Goal: Task Accomplishment & Management: Manage account settings

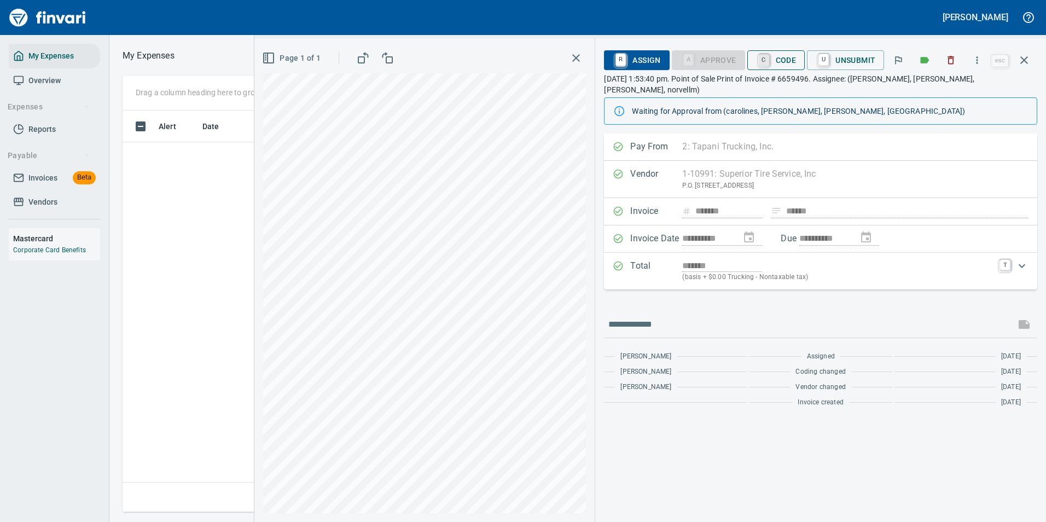
click at [769, 61] on link "C" at bounding box center [764, 60] width 10 height 12
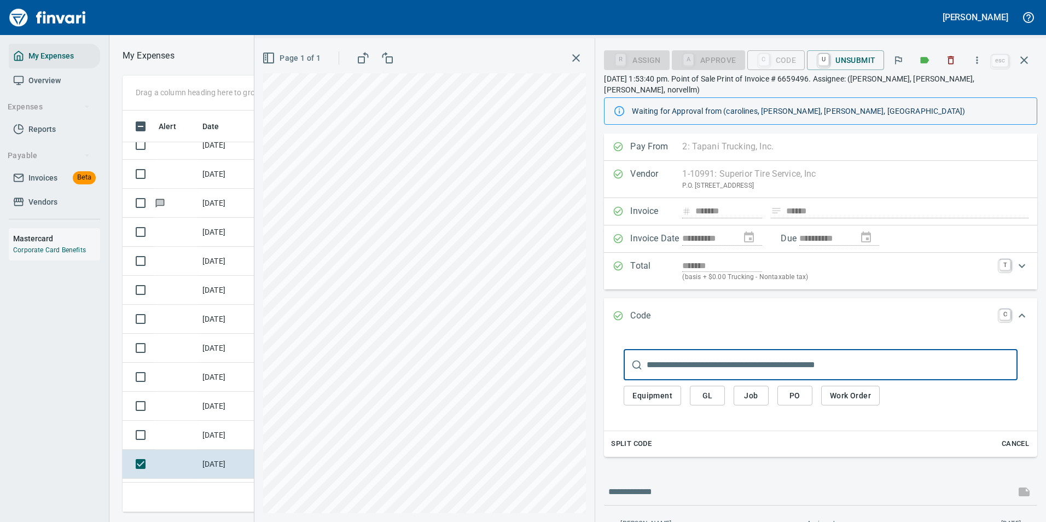
click at [851, 389] on span "Work Order" at bounding box center [850, 396] width 41 height 14
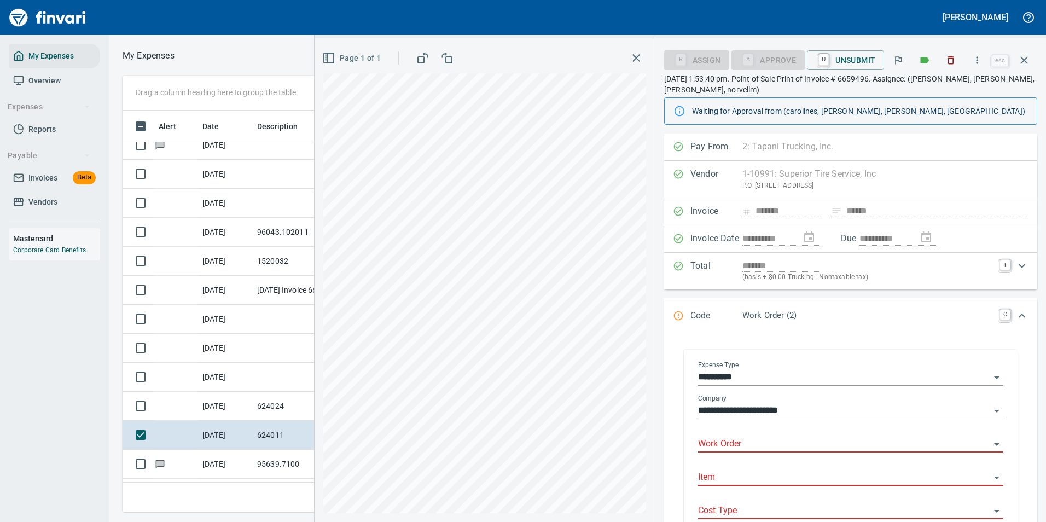
click at [728, 437] on input "Work Order" at bounding box center [844, 444] width 292 height 15
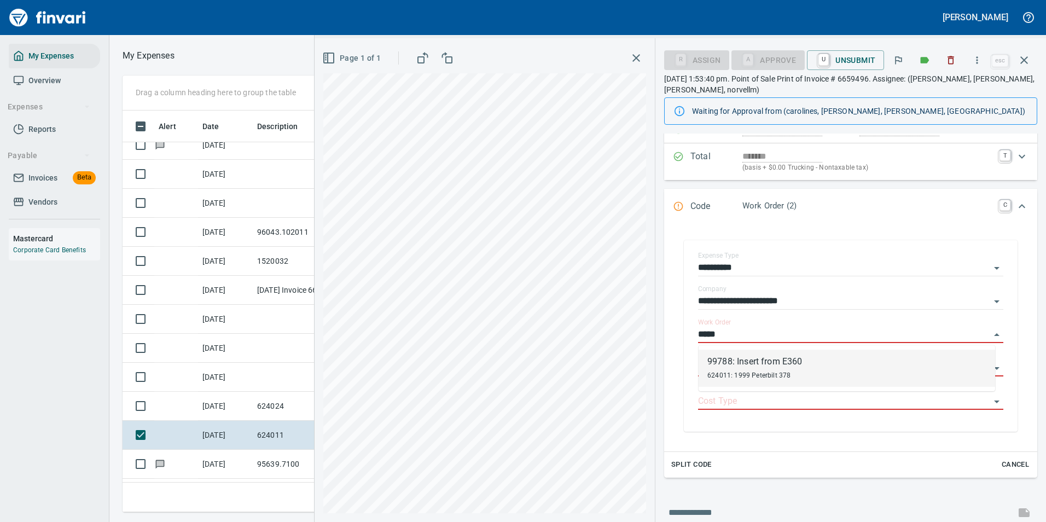
click at [743, 369] on div "624011: 1999 Peterbilt 378" at bounding box center [754, 374] width 95 height 13
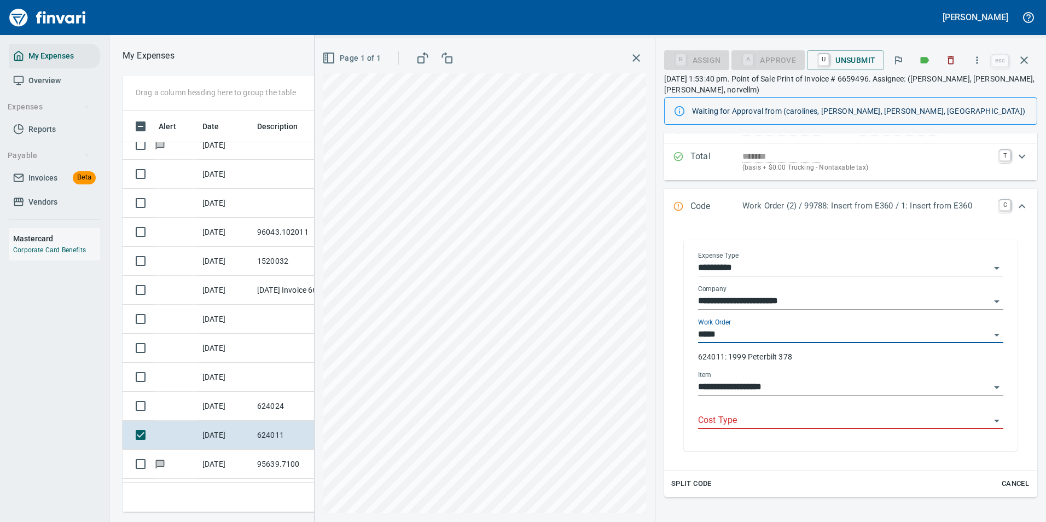
type input "**********"
click at [718, 415] on input "Cost Type" at bounding box center [844, 420] width 292 height 15
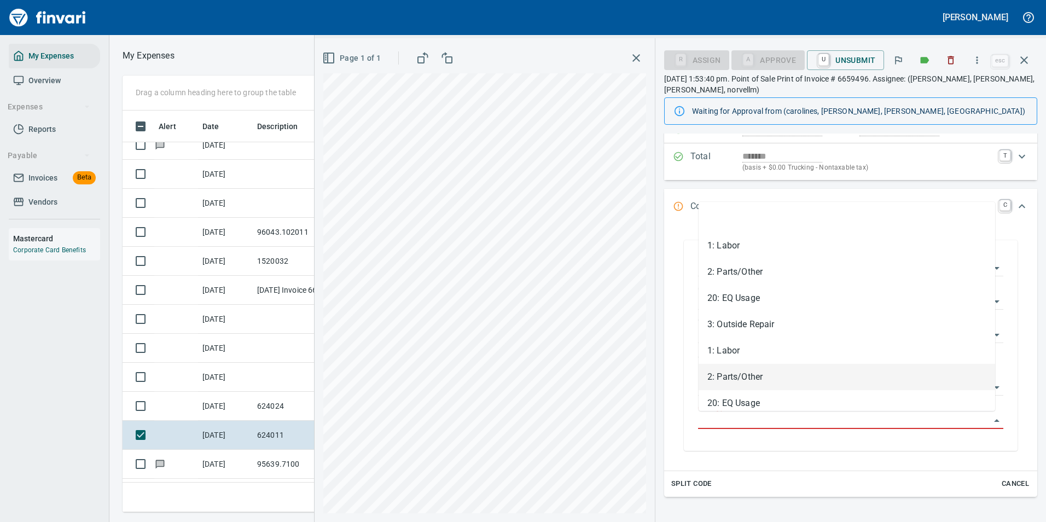
drag, startPoint x: 729, startPoint y: 374, endPoint x: 735, endPoint y: 382, distance: 9.4
click at [730, 374] on li "2: Parts/Other" at bounding box center [847, 377] width 296 height 26
type input "**********"
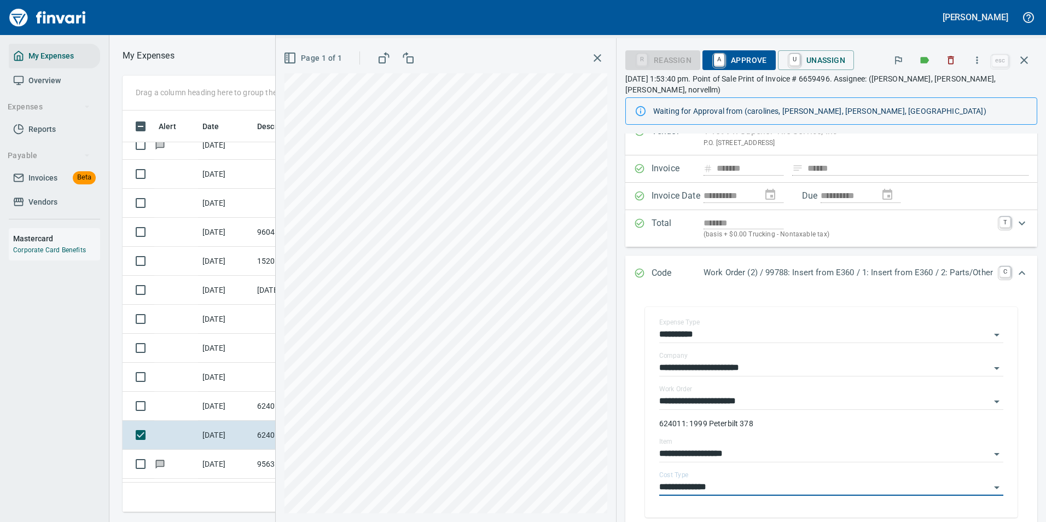
scroll to position [0, 0]
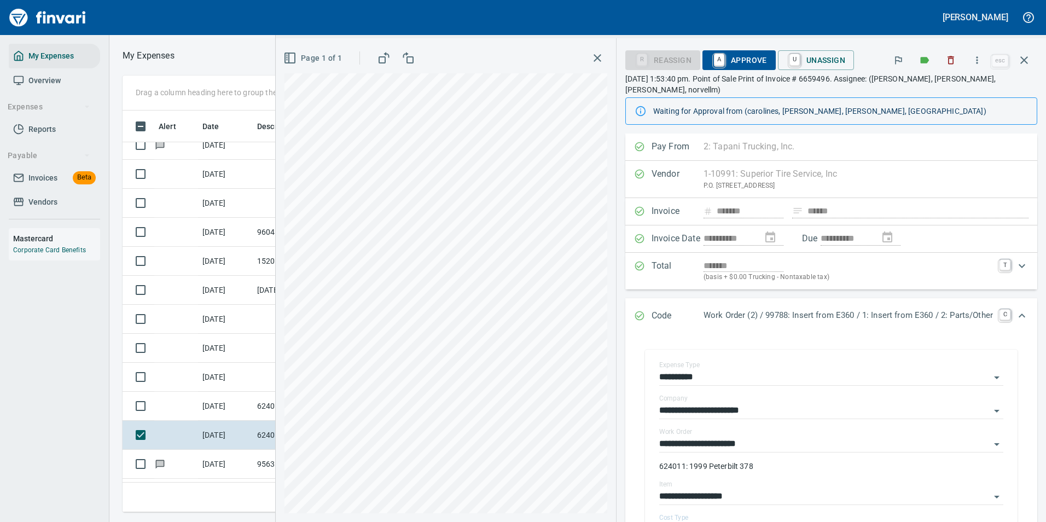
click at [730, 62] on span "A Approve" at bounding box center [739, 60] width 56 height 19
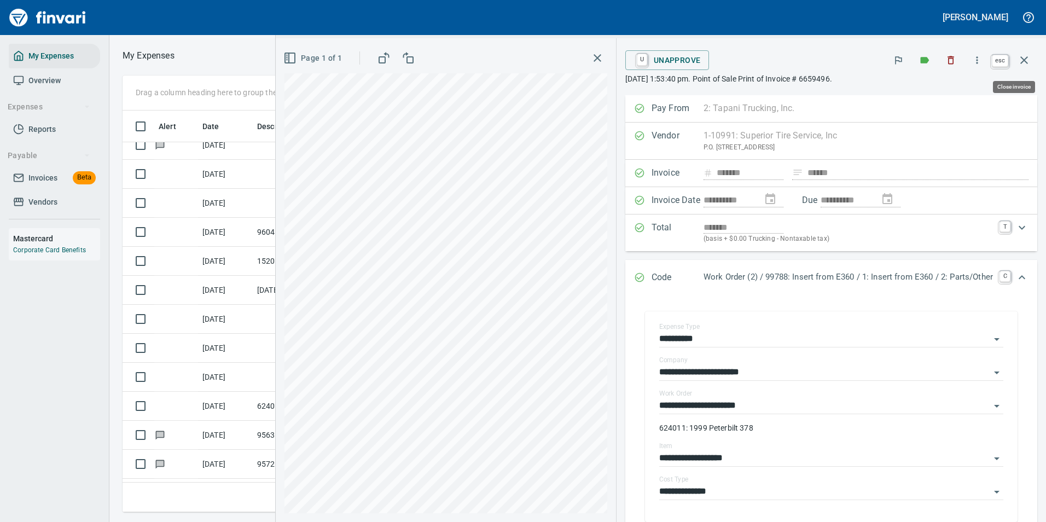
click at [1020, 60] on icon "button" at bounding box center [1023, 60] width 13 height 13
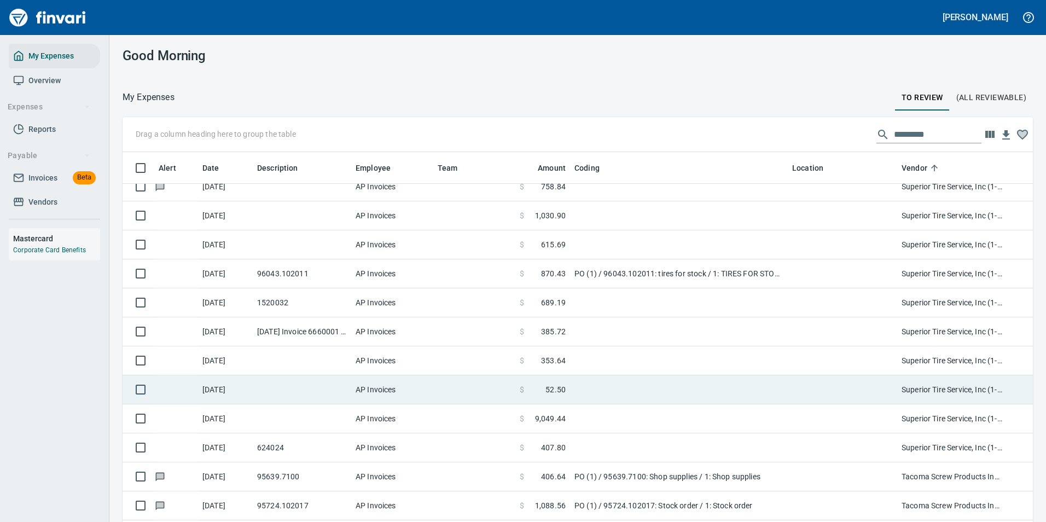
scroll to position [5634, 0]
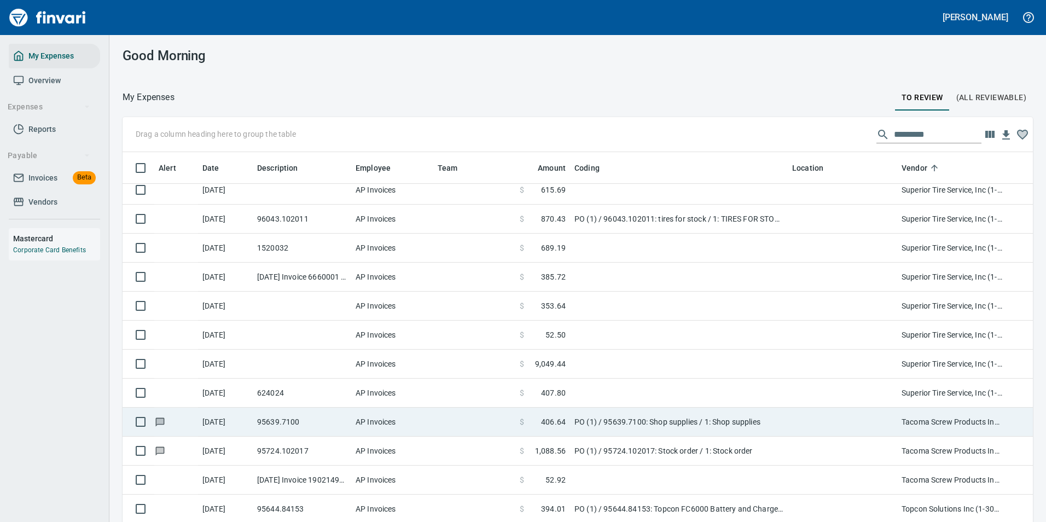
click at [556, 414] on td "$ 406.64" at bounding box center [542, 422] width 55 height 29
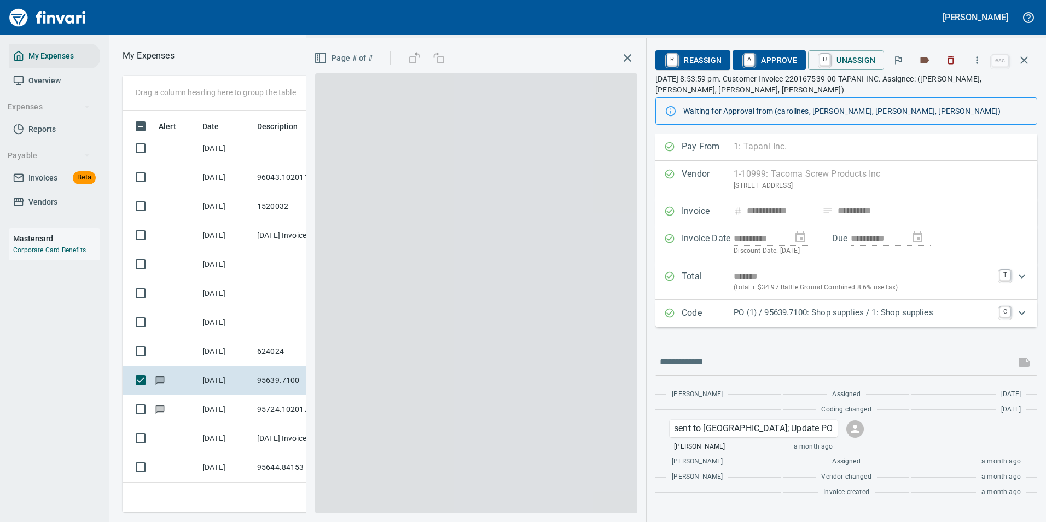
scroll to position [385, 620]
click at [840, 315] on p "PO (1) / 95639.7100: Shop supplies / 1: Shop supplies" at bounding box center [863, 312] width 259 height 13
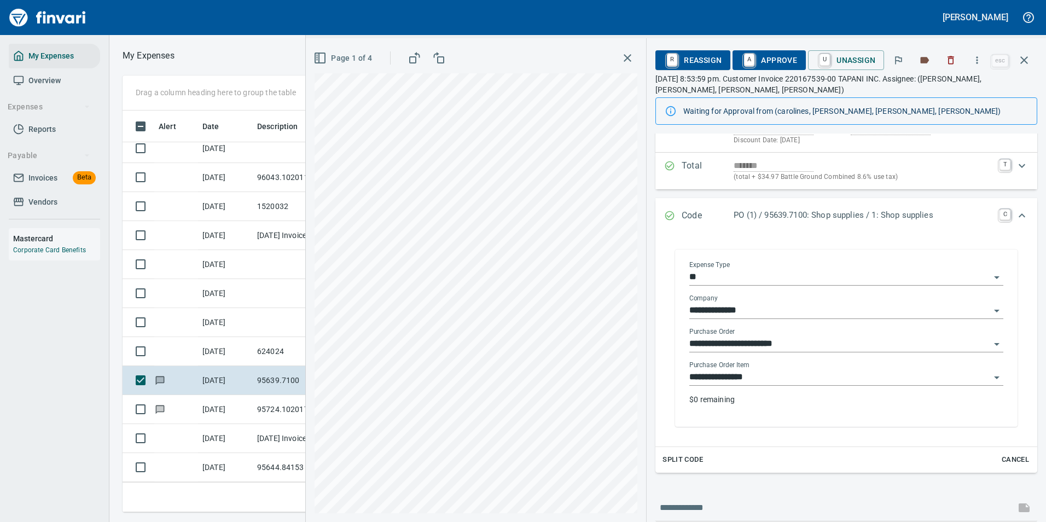
scroll to position [109, 0]
click at [1017, 217] on icon "Expand" at bounding box center [1021, 216] width 13 height 13
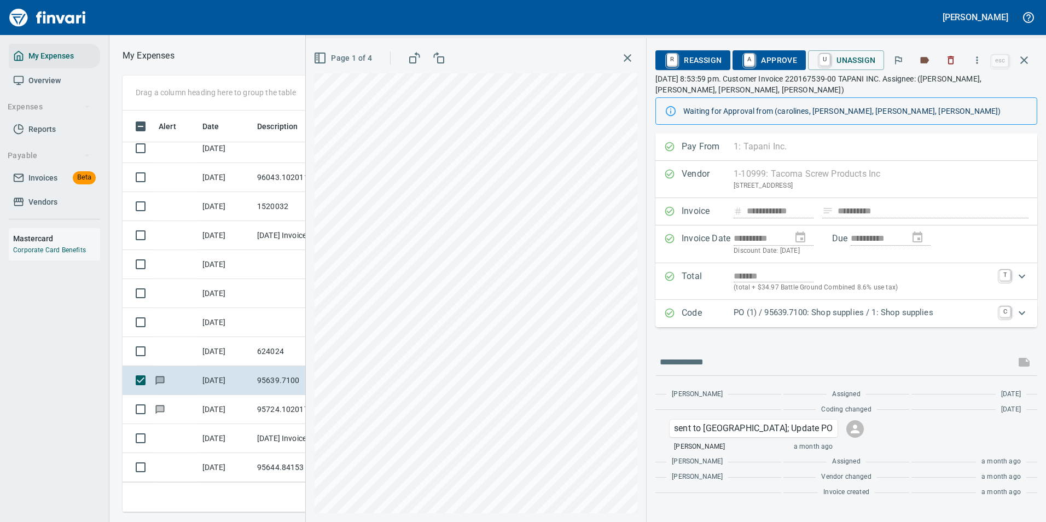
scroll to position [0, 0]
click at [1027, 56] on icon "button" at bounding box center [1023, 60] width 13 height 13
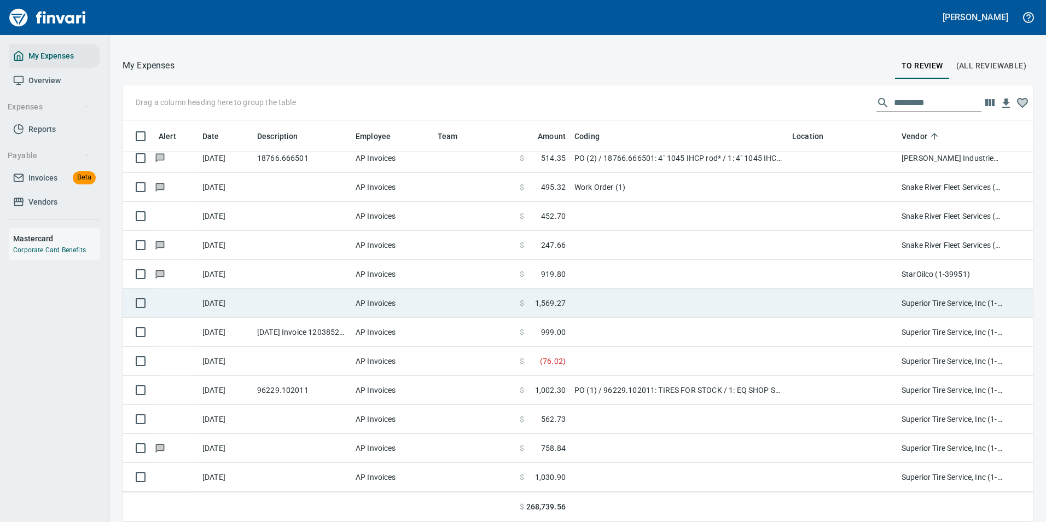
scroll to position [5313, 0]
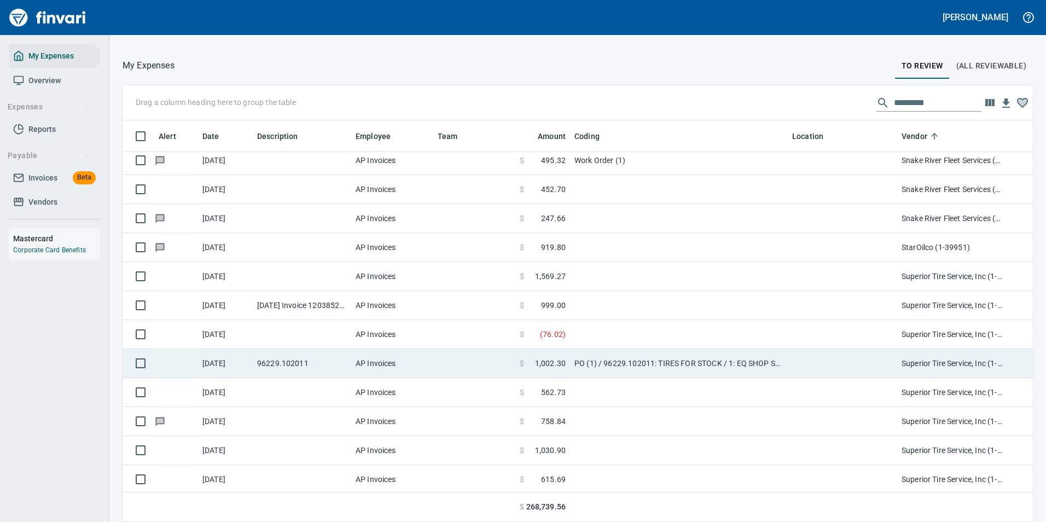
click at [581, 362] on td "PO (1) / 96229.102011: TIRES FOR STOCK / 1: EQ SHOP STOCK" at bounding box center [679, 363] width 218 height 29
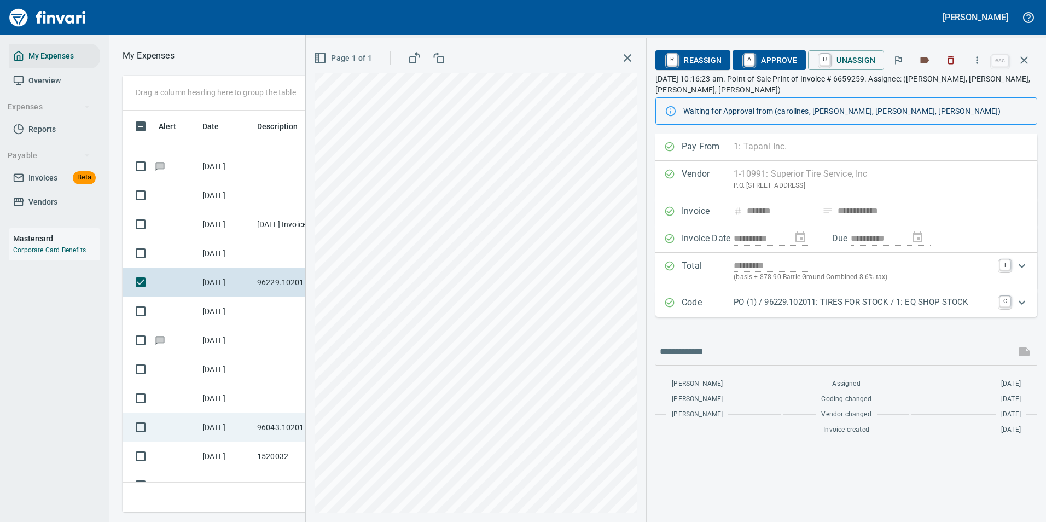
scroll to position [5368, 0]
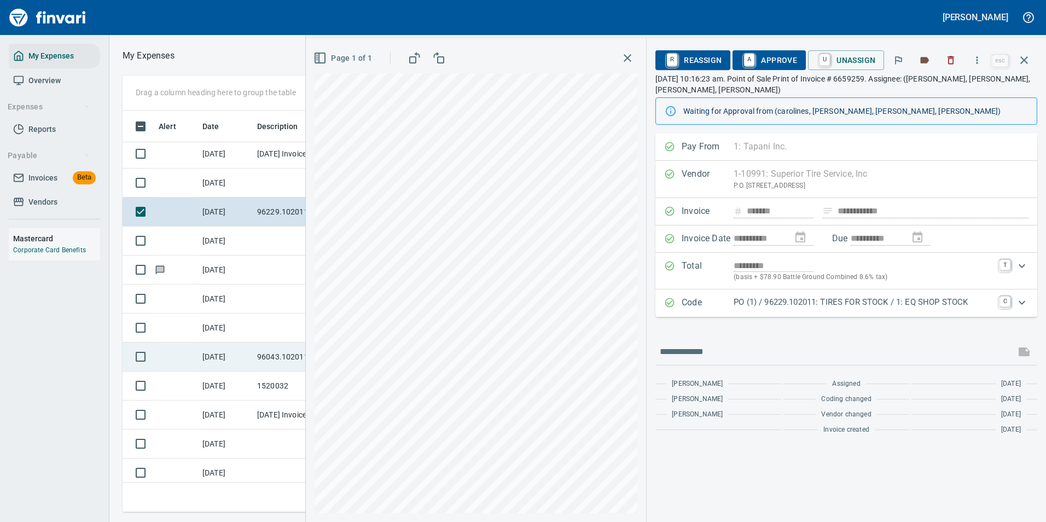
click at [265, 363] on td "96043.102011" at bounding box center [302, 356] width 98 height 29
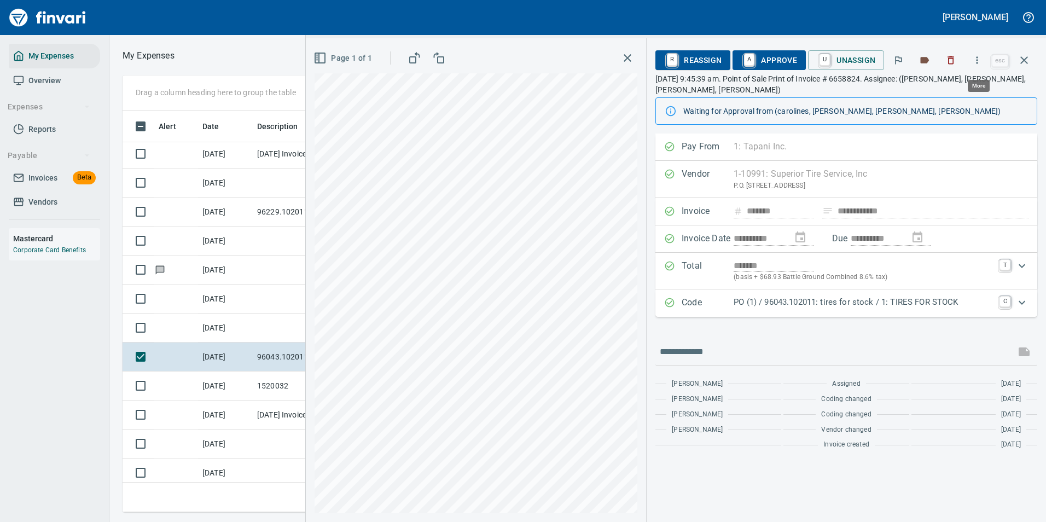
scroll to position [385, 620]
click at [980, 58] on icon "button" at bounding box center [977, 60] width 11 height 11
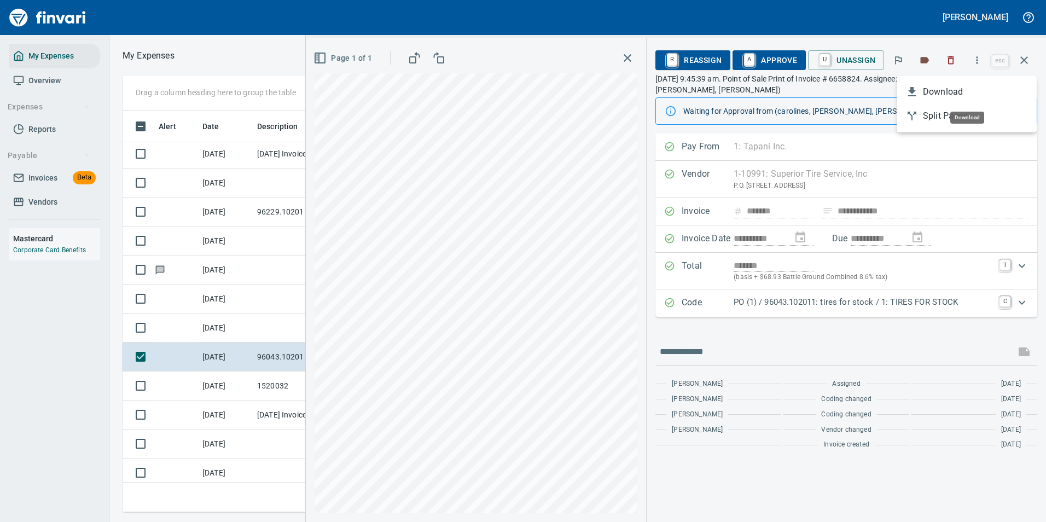
click at [955, 90] on span "Download" at bounding box center [975, 91] width 105 height 13
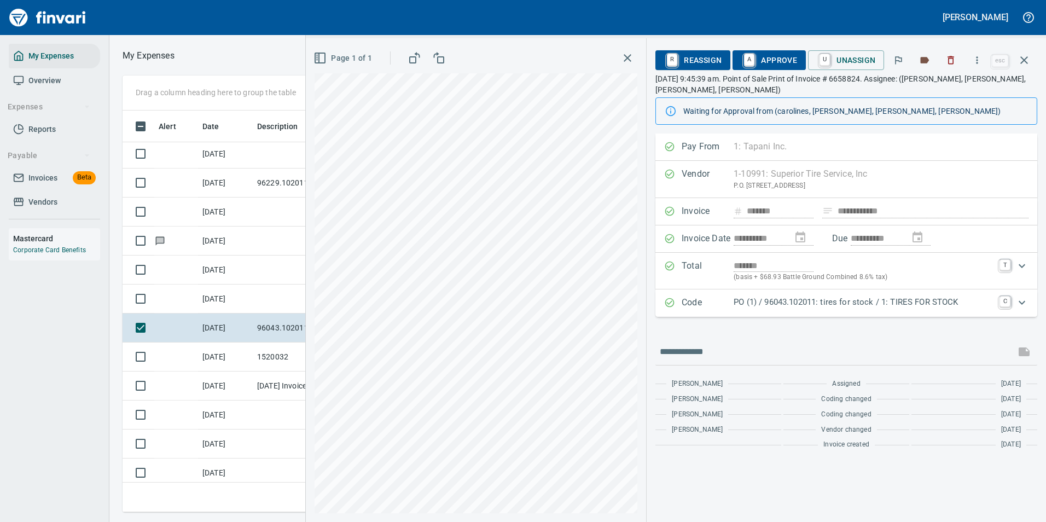
click at [772, 305] on p "PO (1) / 96043.102011: tires for stock / 1: TIRES FOR STOCK" at bounding box center [863, 302] width 259 height 13
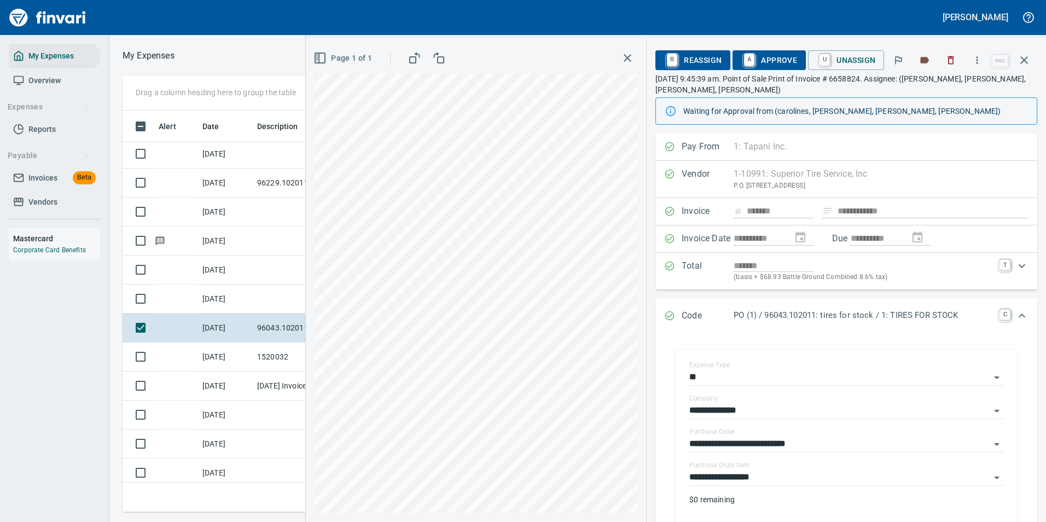
click at [775, 306] on div "Code PO (1) / 96043.102011: tires for stock / 1: TIRES FOR STOCK C" at bounding box center [846, 316] width 382 height 36
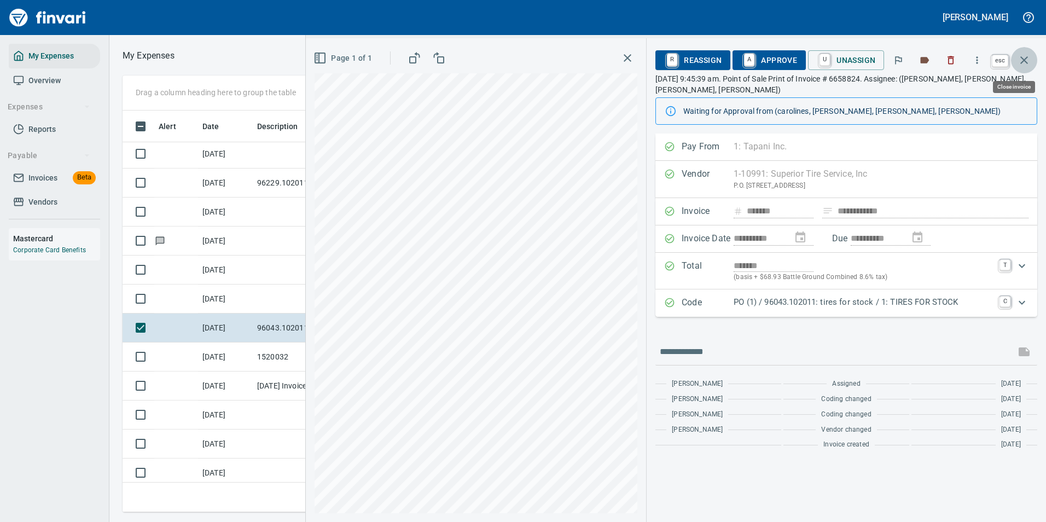
click at [1022, 63] on icon "button" at bounding box center [1023, 60] width 13 height 13
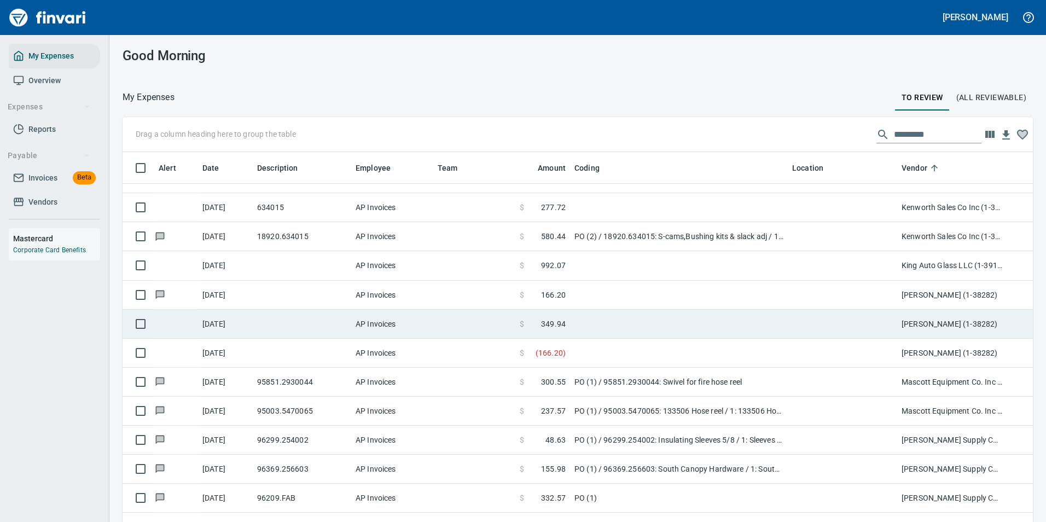
scroll to position [2140, 0]
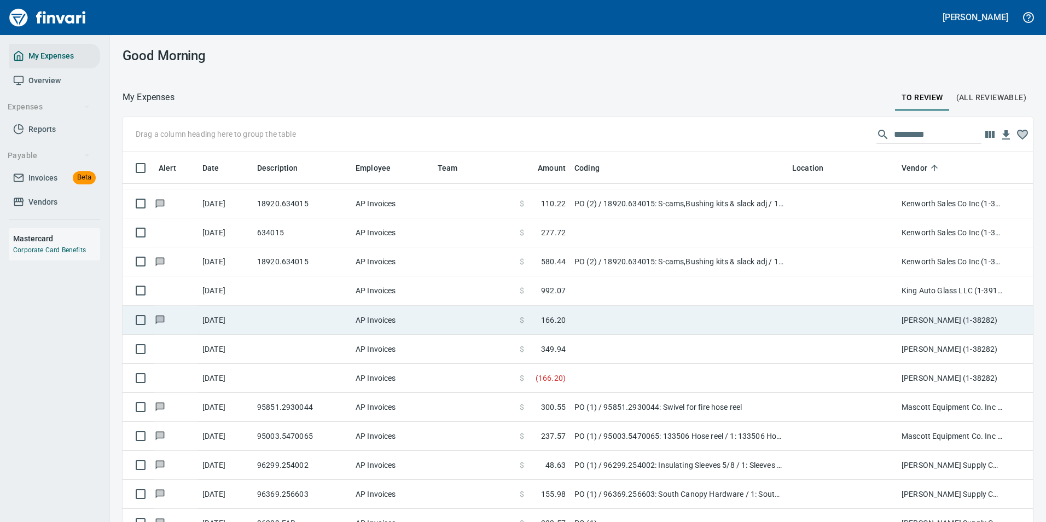
click at [563, 322] on span "166.20" at bounding box center [553, 320] width 25 height 11
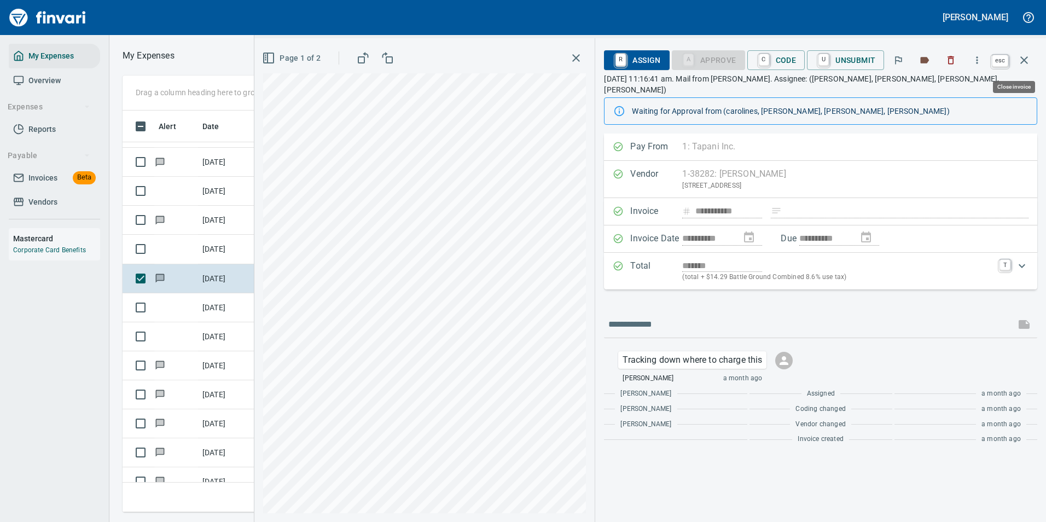
scroll to position [385, 620]
click at [1018, 59] on icon "button" at bounding box center [1023, 60] width 13 height 13
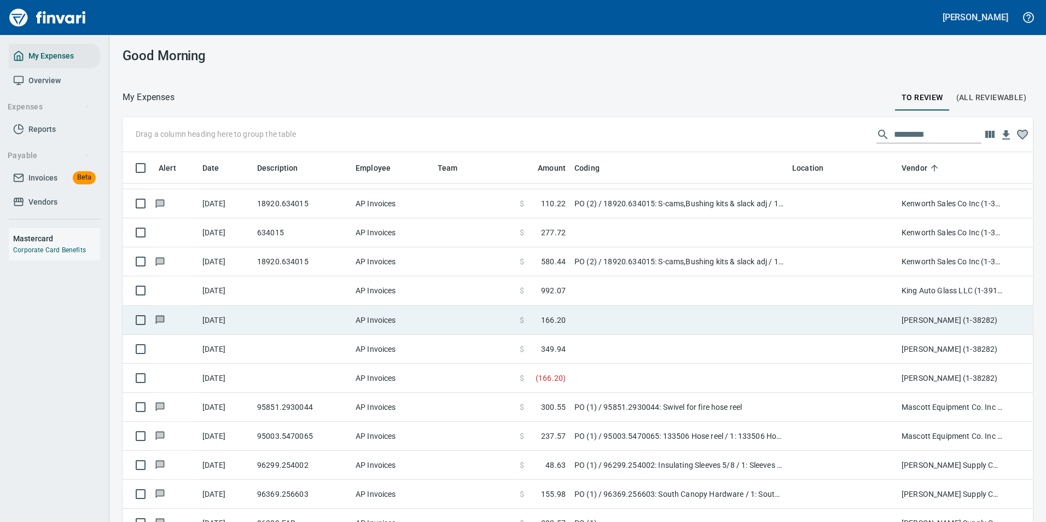
scroll to position [393, 884]
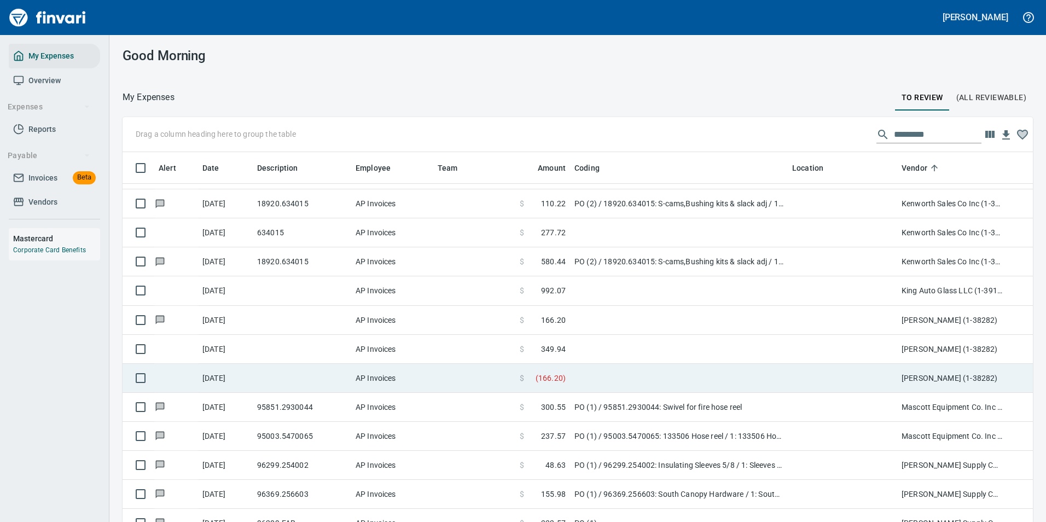
click at [529, 374] on span at bounding box center [529, 378] width 11 height 11
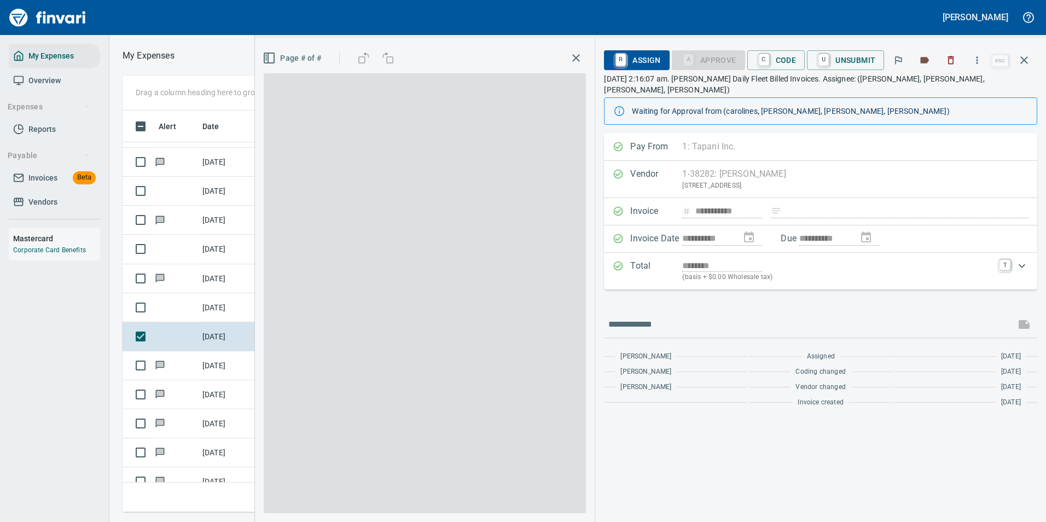
scroll to position [385, 620]
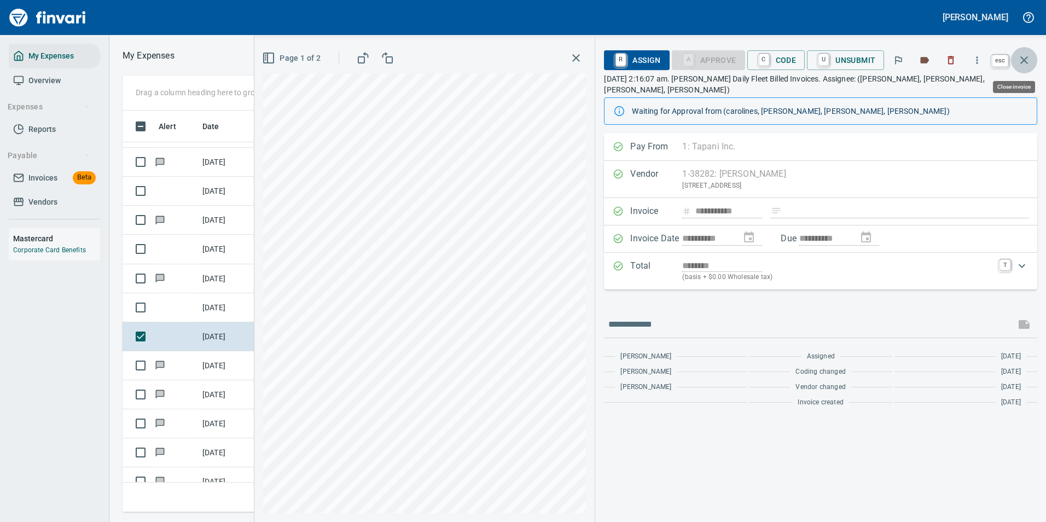
click at [1031, 62] on button "button" at bounding box center [1024, 60] width 26 height 26
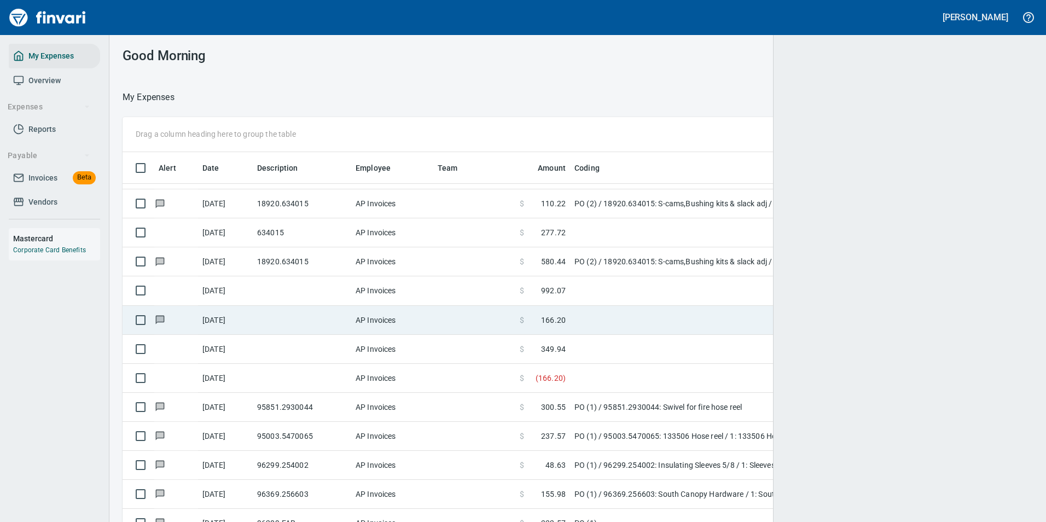
scroll to position [1, 1]
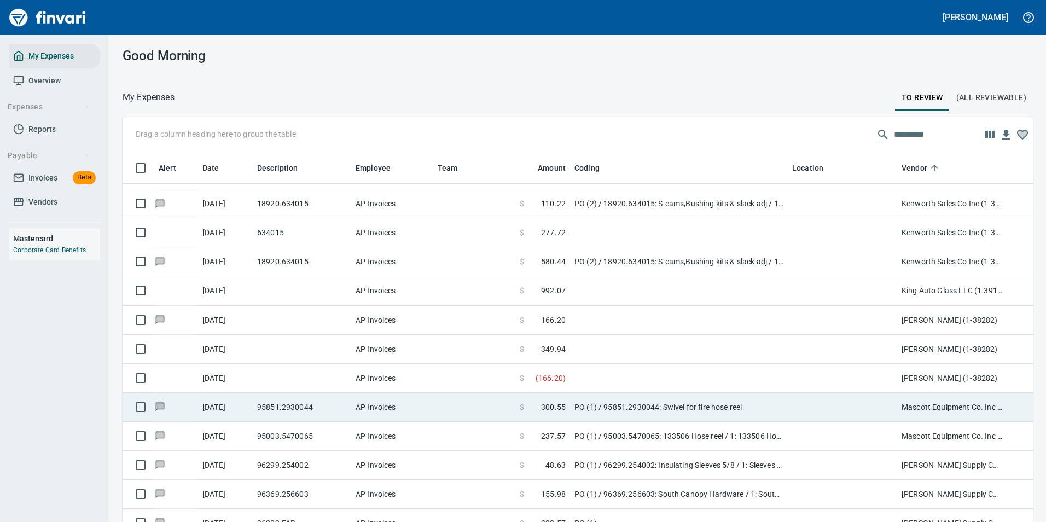
click at [559, 379] on span "( 166.20 )" at bounding box center [551, 378] width 30 height 11
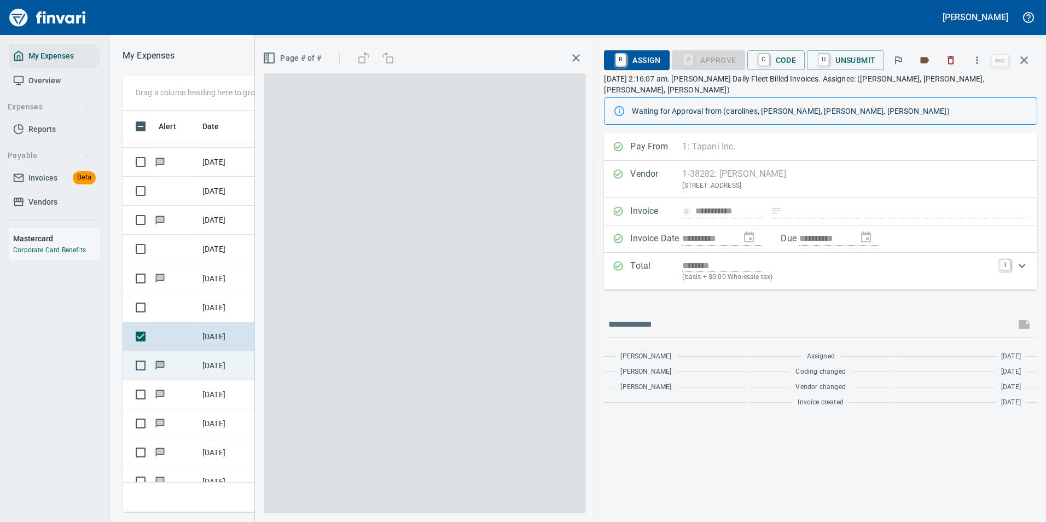
scroll to position [385, 620]
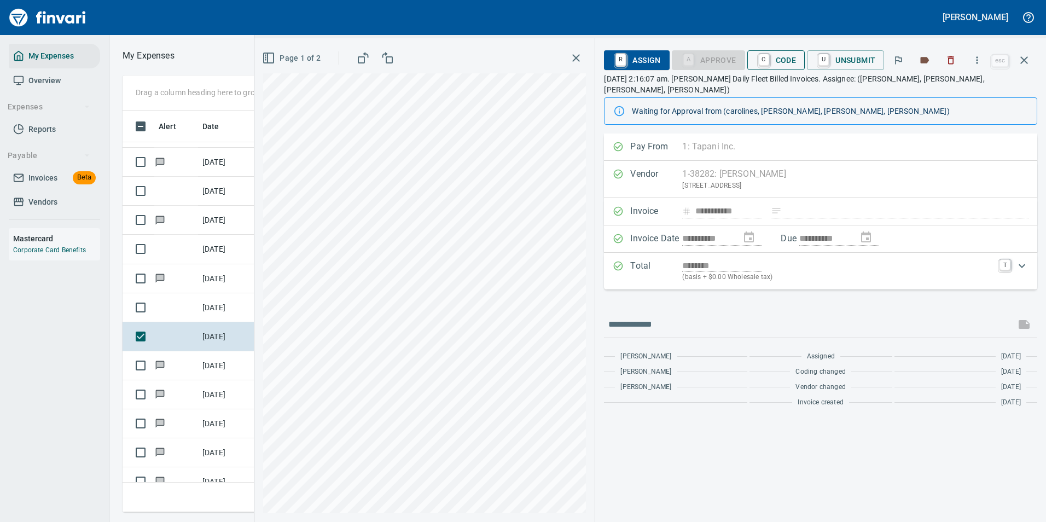
click at [781, 60] on span "C Code" at bounding box center [776, 60] width 40 height 19
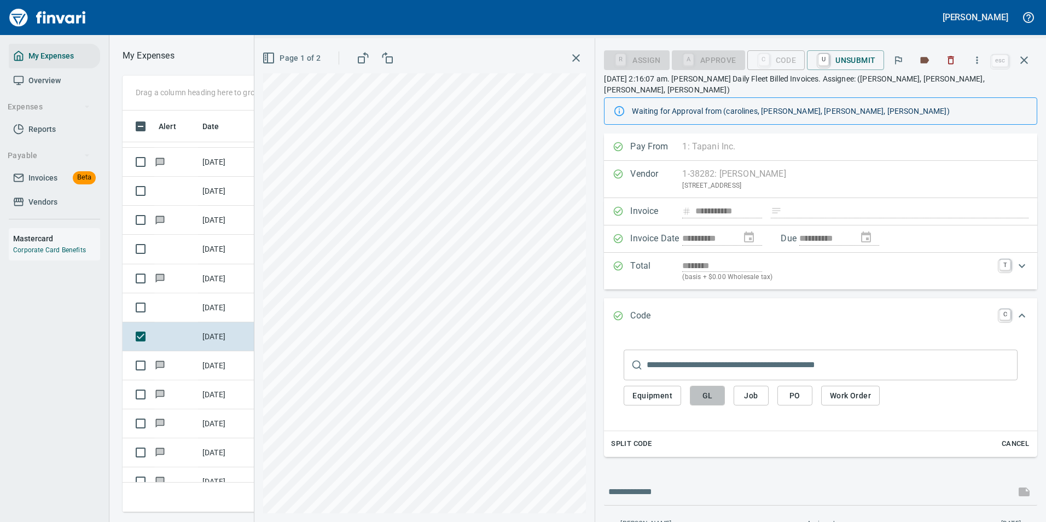
click at [712, 389] on span "GL" at bounding box center [708, 396] width 18 height 14
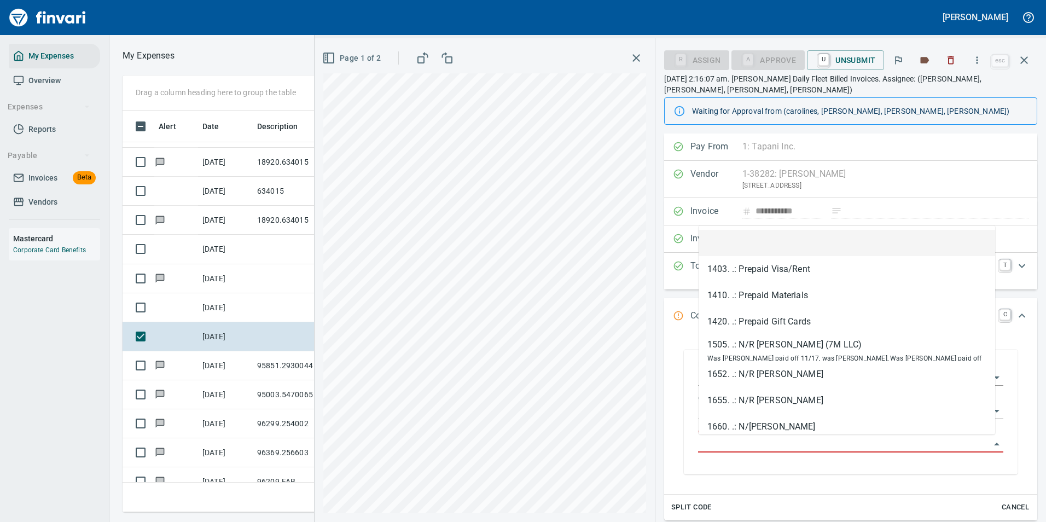
click at [723, 442] on input "GL Account" at bounding box center [844, 444] width 292 height 15
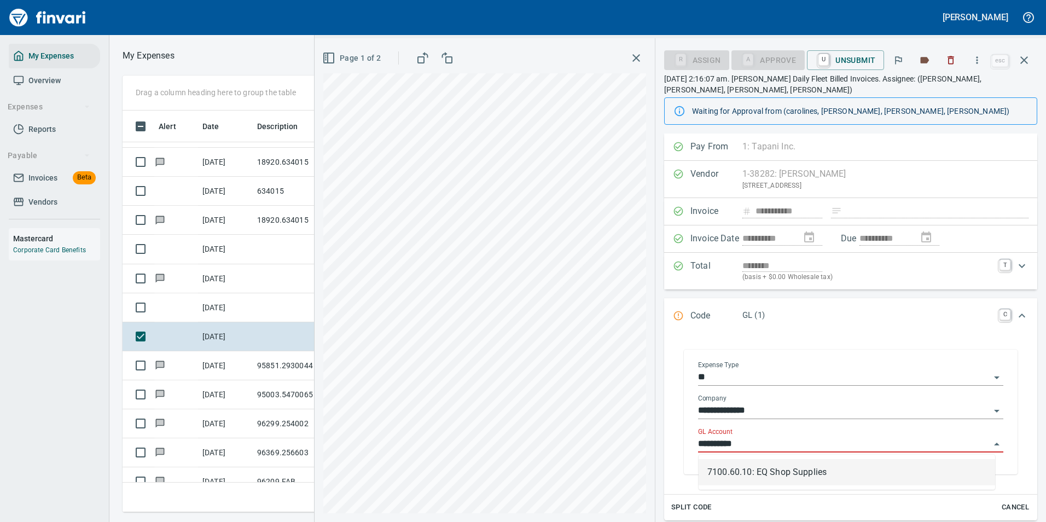
drag, startPoint x: 748, startPoint y: 476, endPoint x: 744, endPoint y: 469, distance: 8.3
click at [748, 475] on li "7100.60.10: EQ Shop Supplies" at bounding box center [847, 472] width 296 height 26
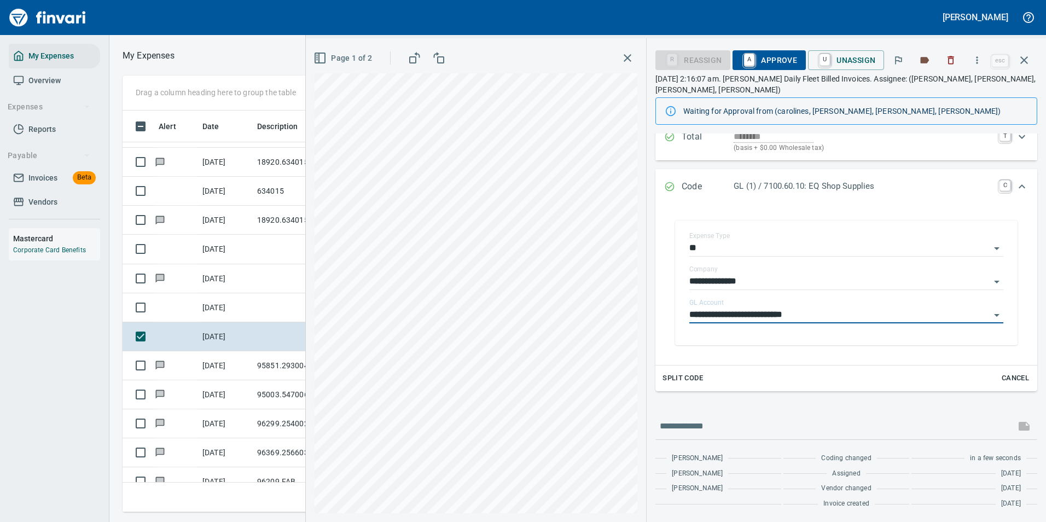
scroll to position [130, 0]
type input "**********"
click at [700, 427] on input "text" at bounding box center [835, 426] width 351 height 18
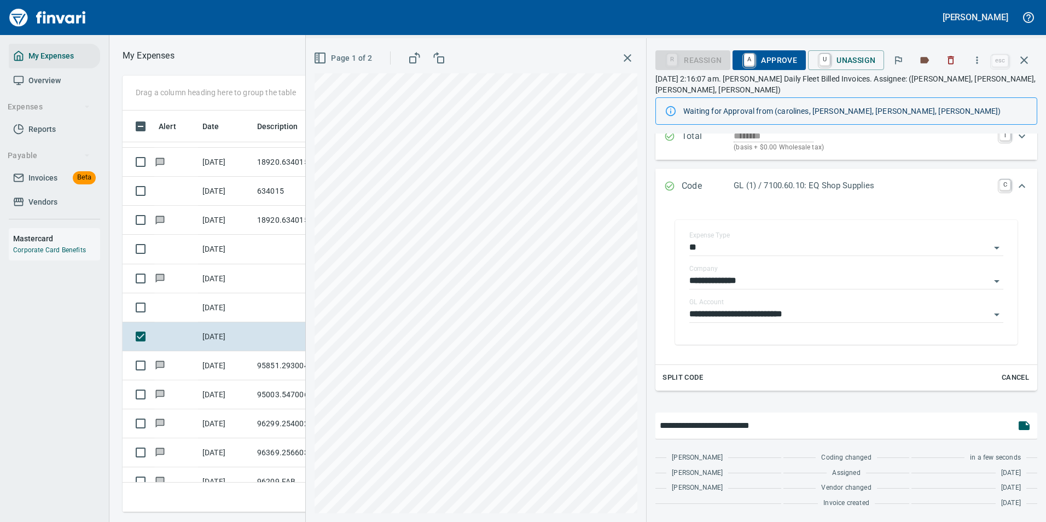
type input "**********"
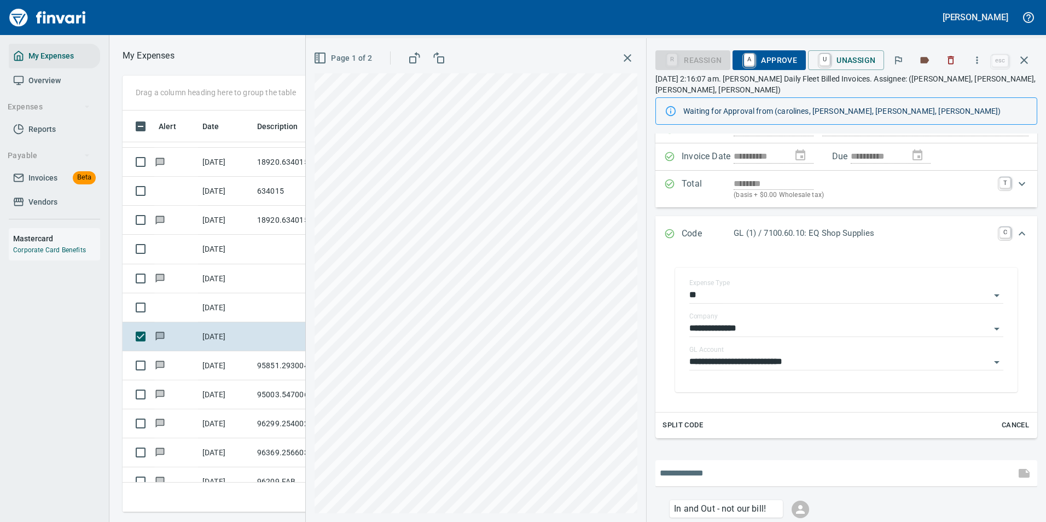
scroll to position [0, 0]
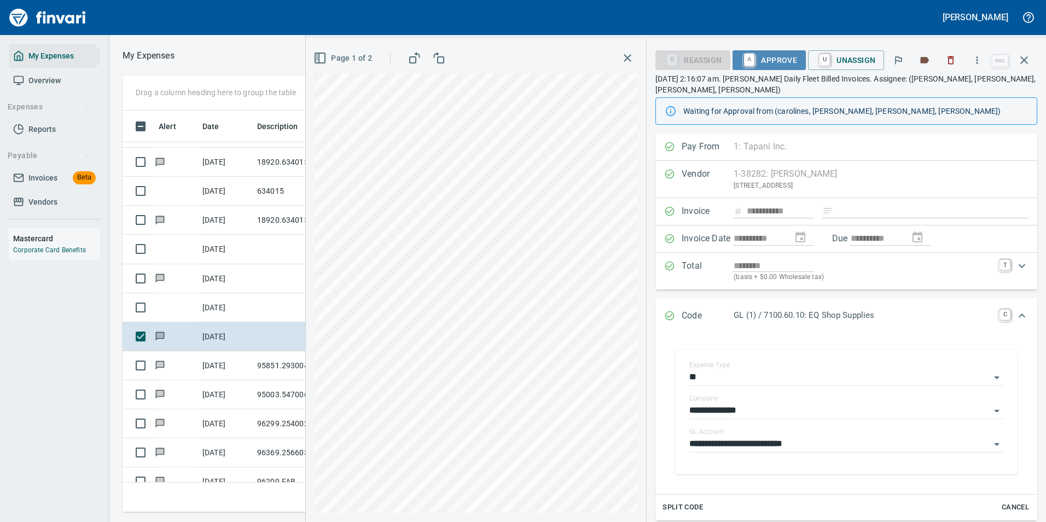
click at [758, 55] on span "A Approve" at bounding box center [769, 60] width 56 height 19
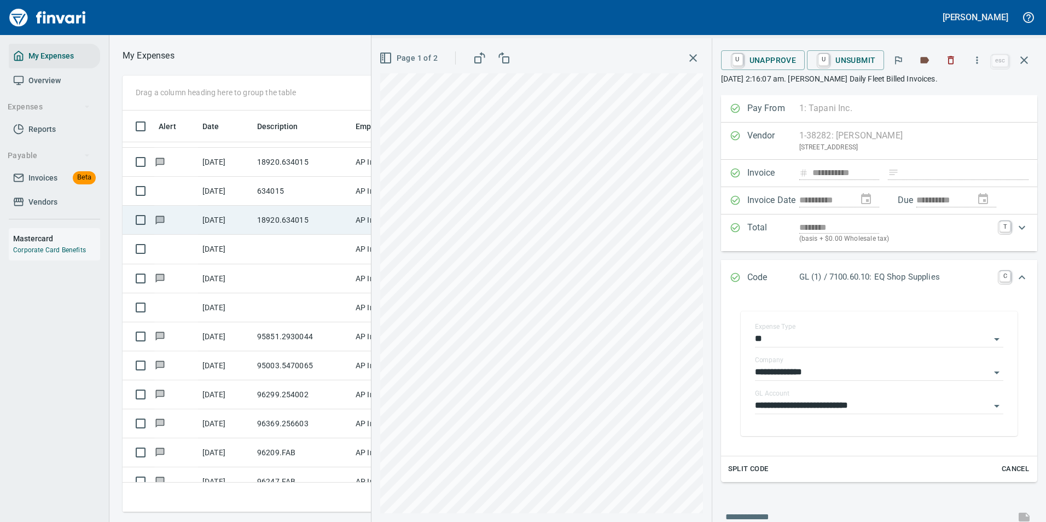
drag, startPoint x: 1021, startPoint y: 60, endPoint x: 772, endPoint y: 273, distance: 328.2
click at [1021, 60] on icon "button" at bounding box center [1023, 60] width 13 height 13
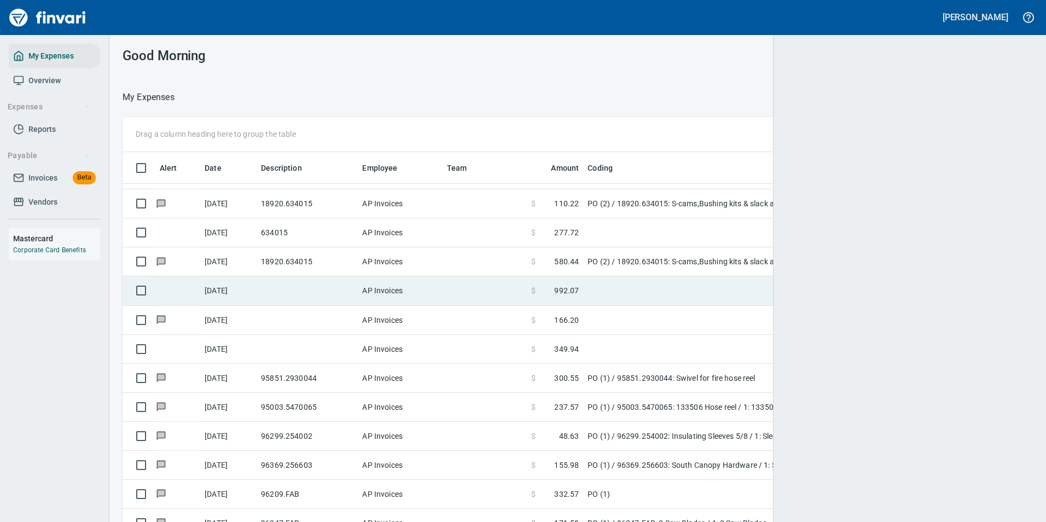
scroll to position [393, 883]
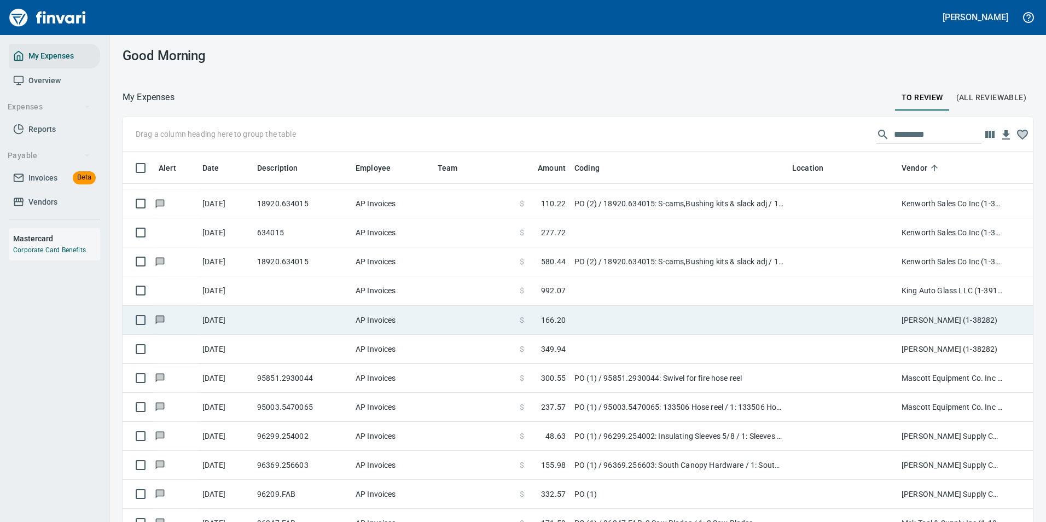
click at [581, 318] on td at bounding box center [679, 320] width 218 height 29
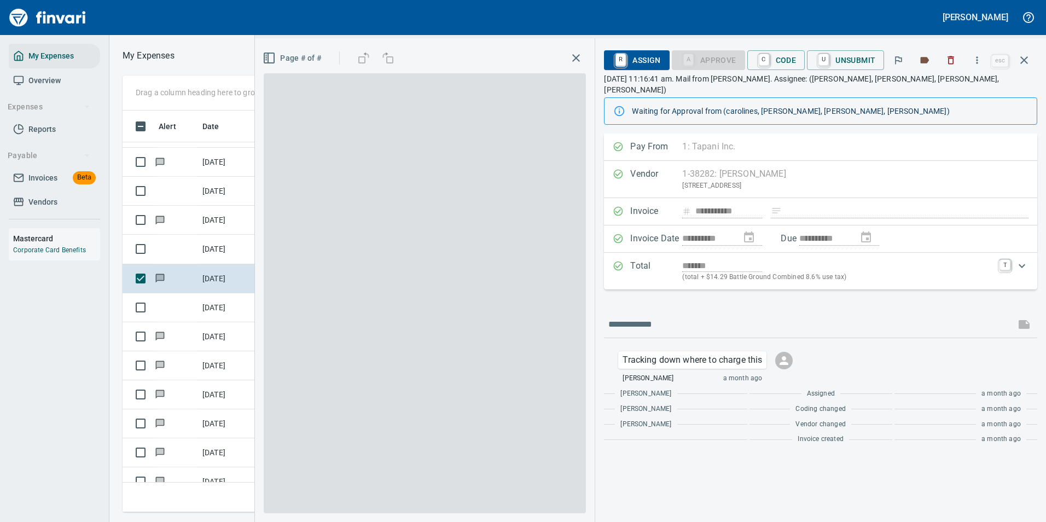
scroll to position [385, 620]
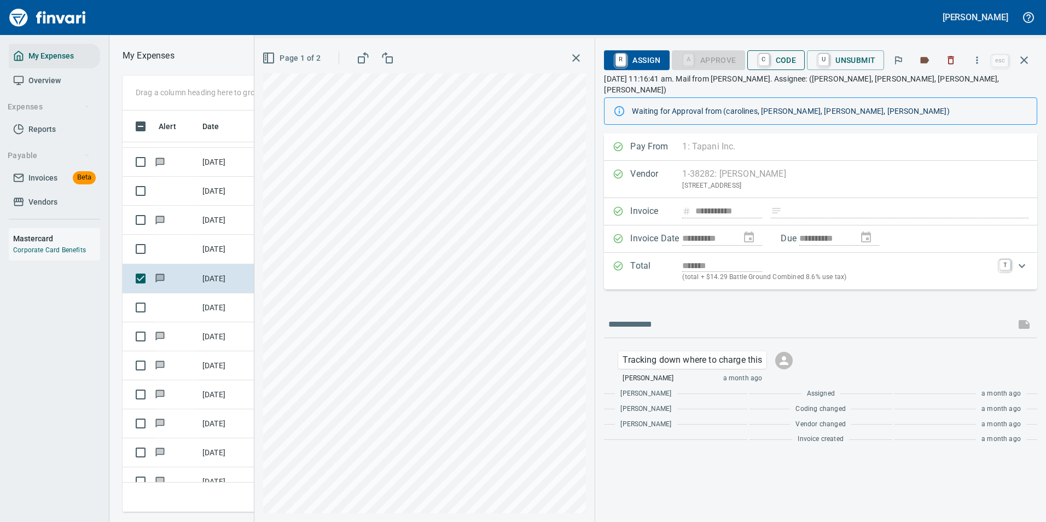
click at [782, 62] on span "C Code" at bounding box center [776, 60] width 40 height 19
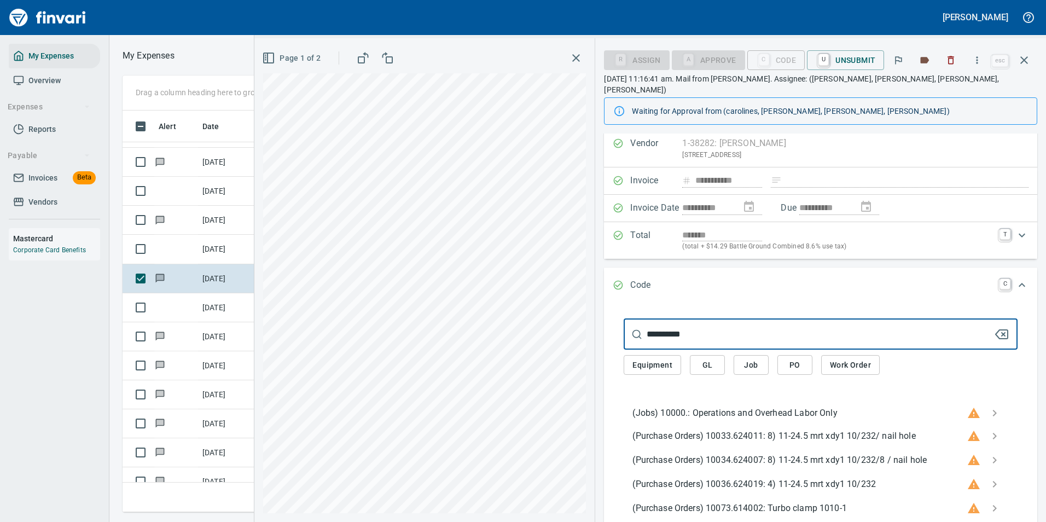
scroll to position [0, 0]
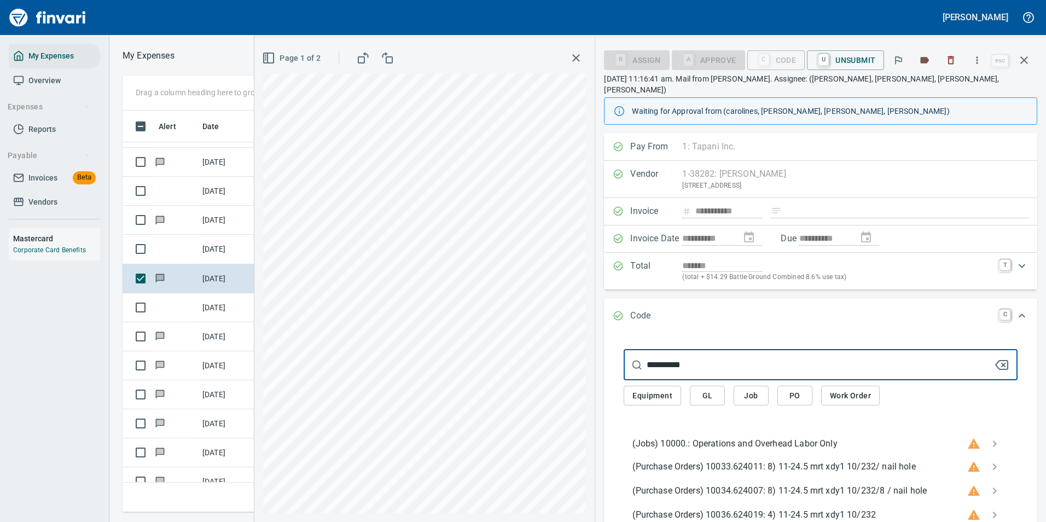
type input "**********"
click at [710, 389] on span "GL" at bounding box center [708, 396] width 18 height 14
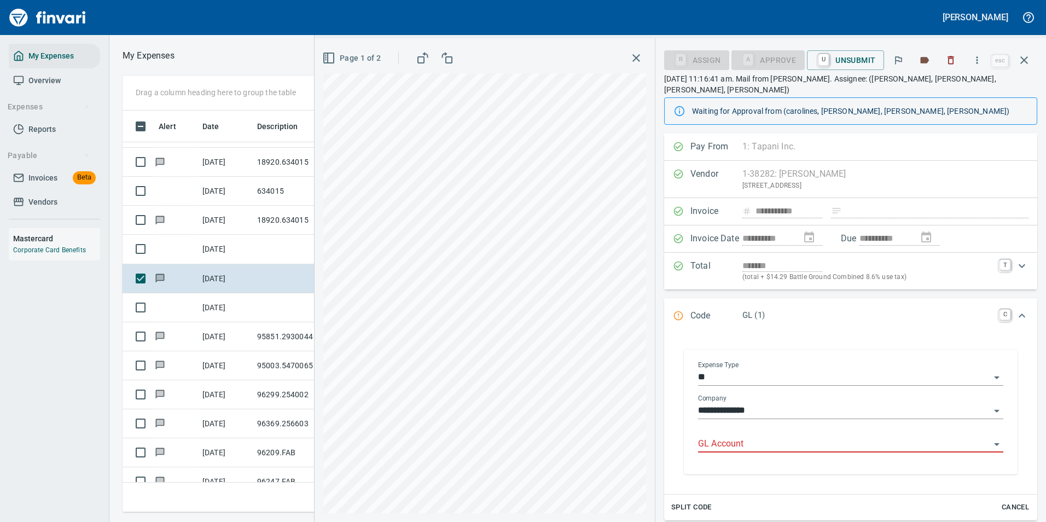
click at [728, 437] on input "GL Account" at bounding box center [844, 444] width 292 height 15
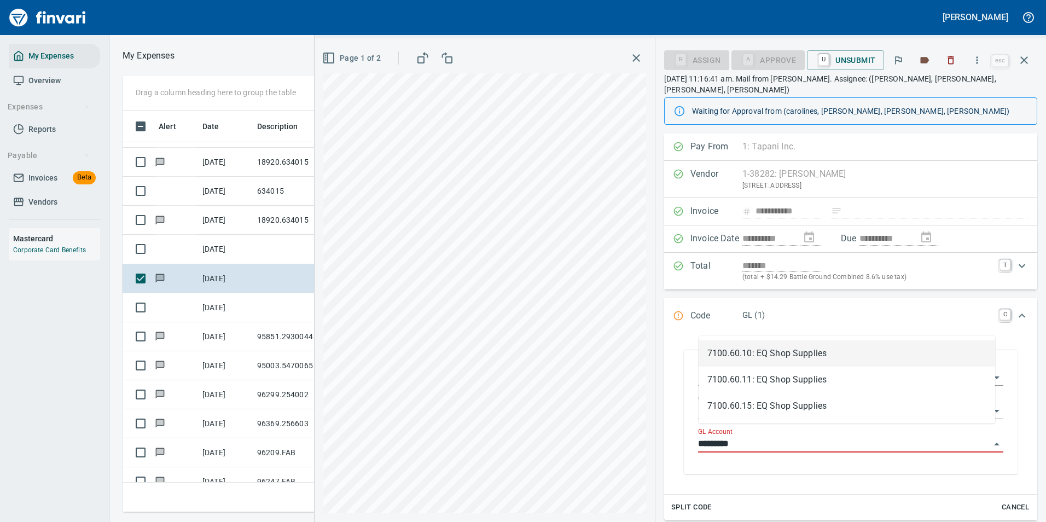
scroll to position [385, 620]
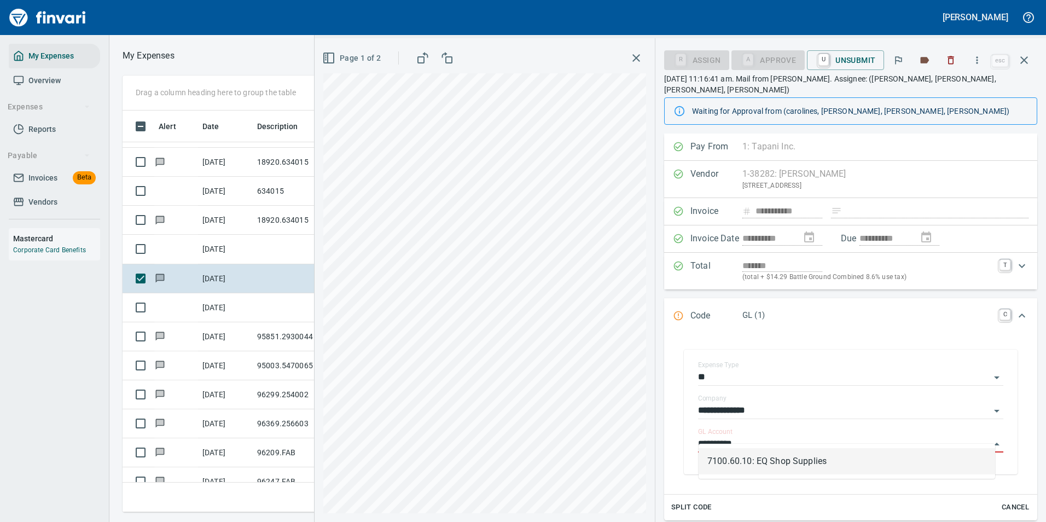
click at [740, 452] on li "7100.60.10: EQ Shop Supplies" at bounding box center [847, 461] width 296 height 26
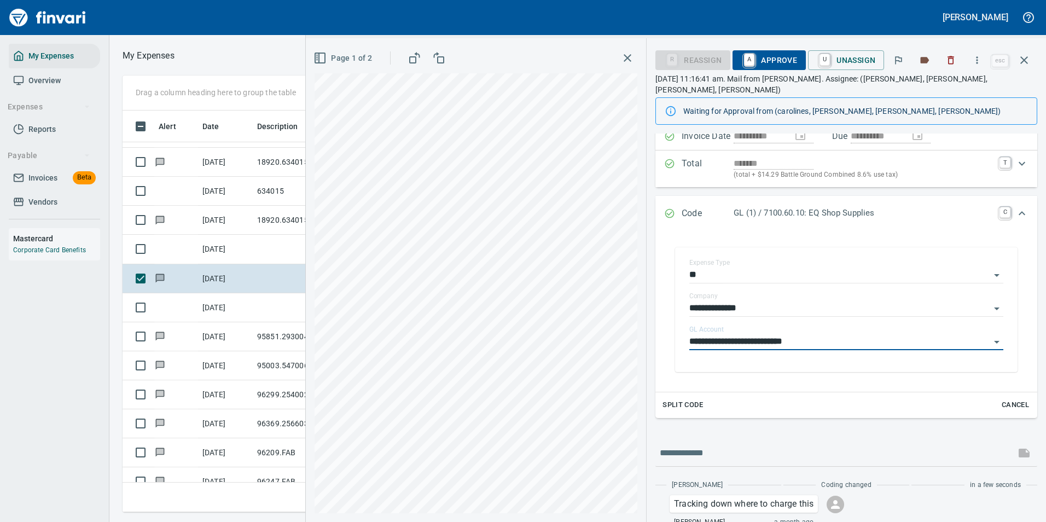
scroll to position [156, 0]
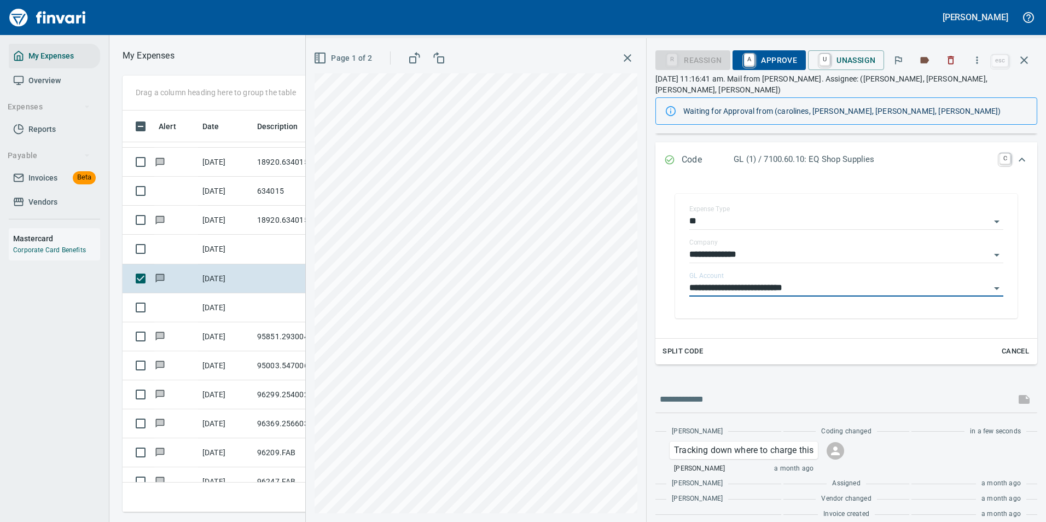
type input "**********"
click at [699, 391] on input "text" at bounding box center [835, 400] width 351 height 18
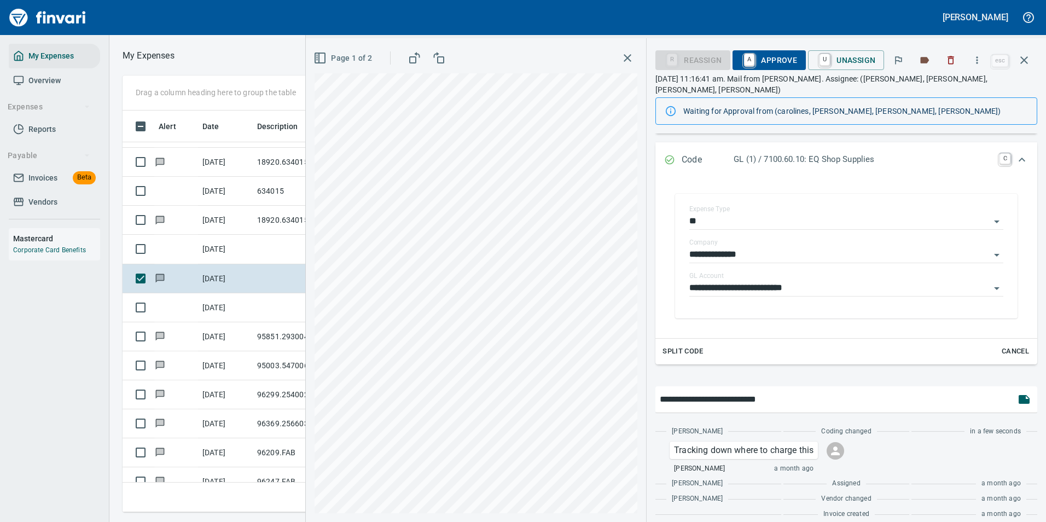
type input "**********"
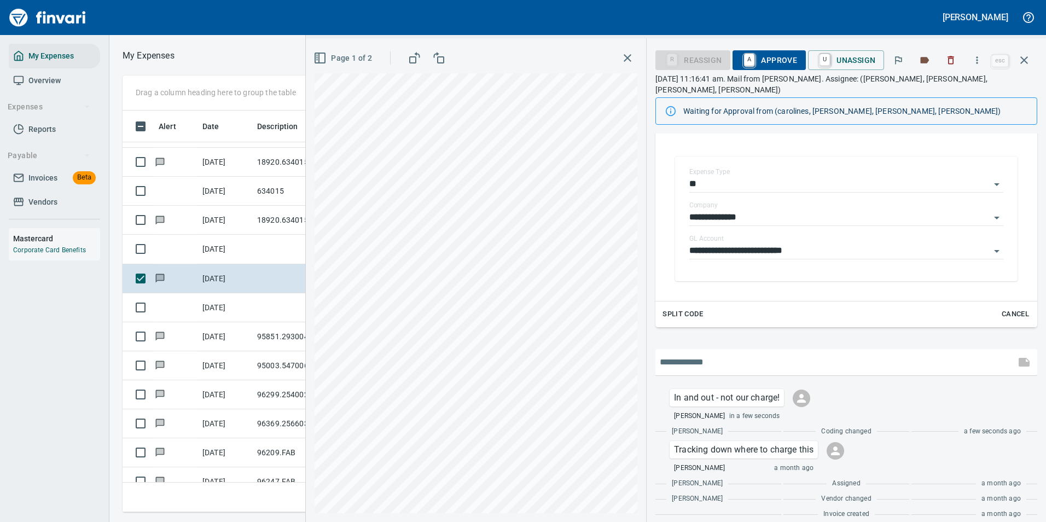
scroll to position [385, 620]
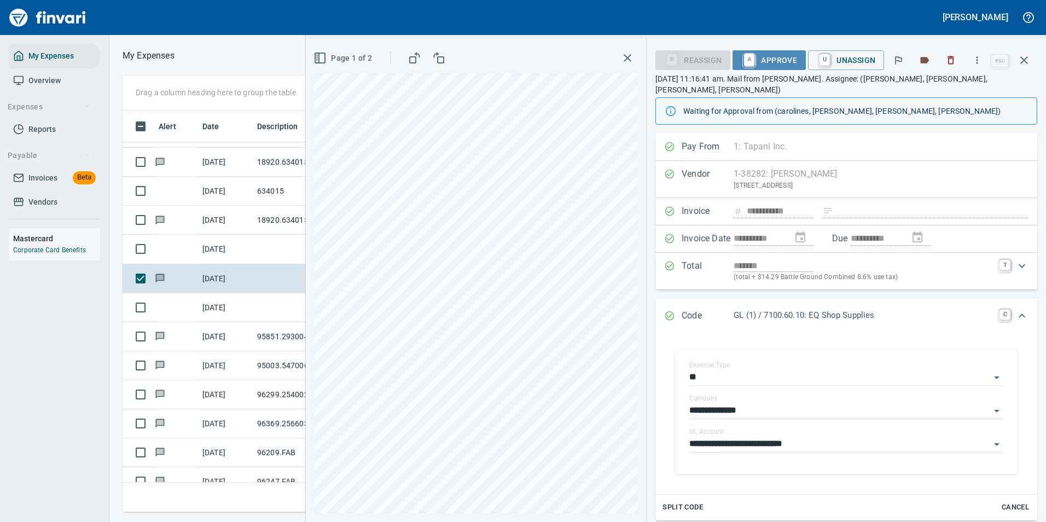
click at [764, 51] on span "A Approve" at bounding box center [769, 60] width 56 height 19
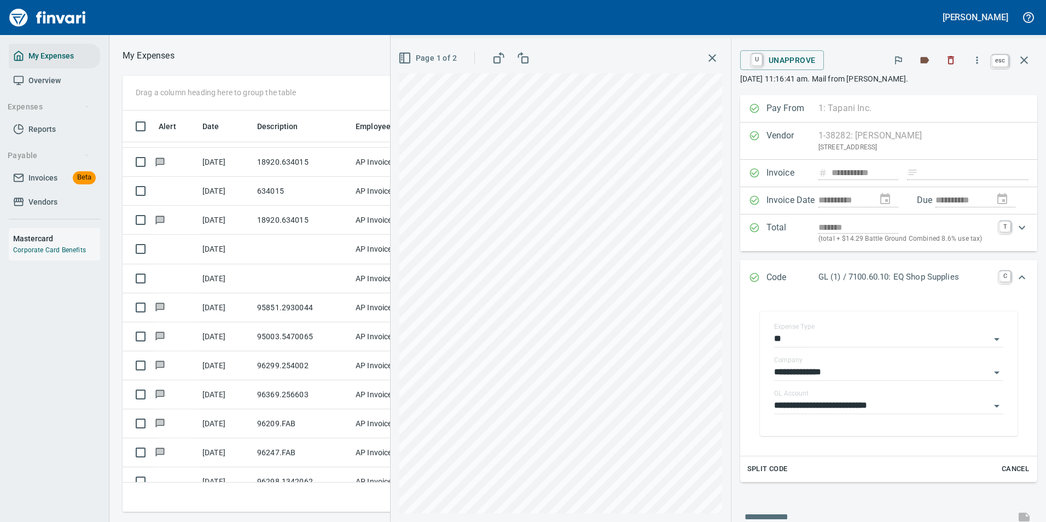
click at [1024, 55] on icon "button" at bounding box center [1023, 60] width 13 height 13
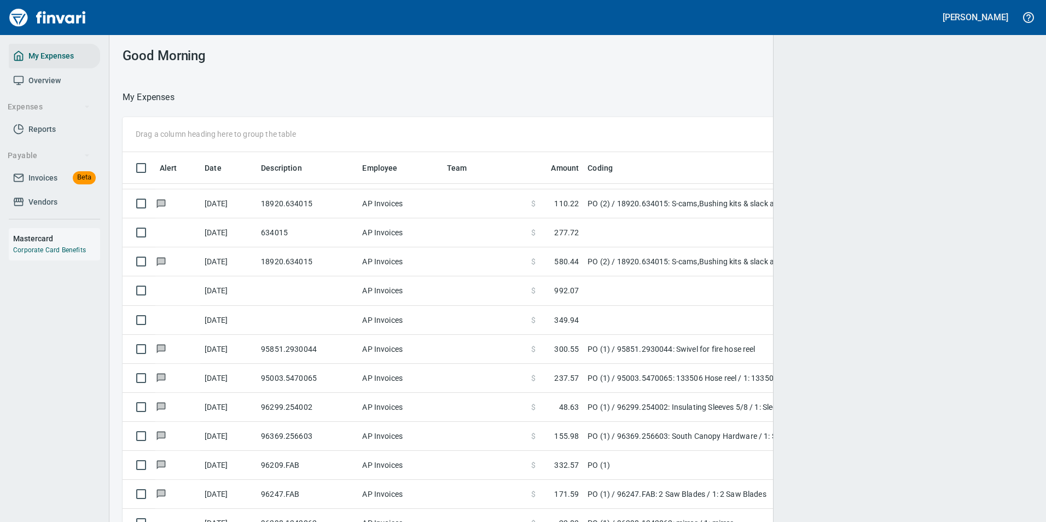
scroll to position [393, 884]
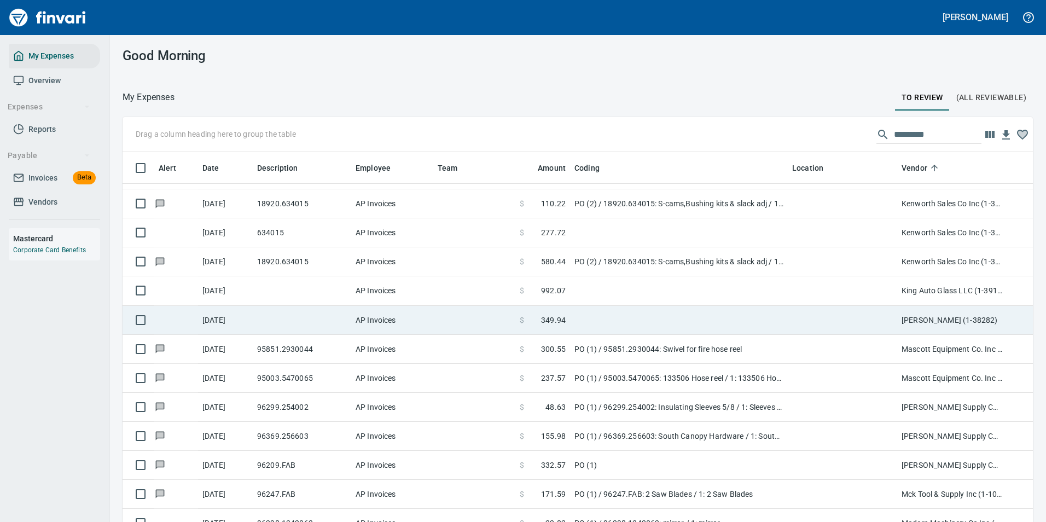
click at [734, 316] on td at bounding box center [679, 320] width 218 height 29
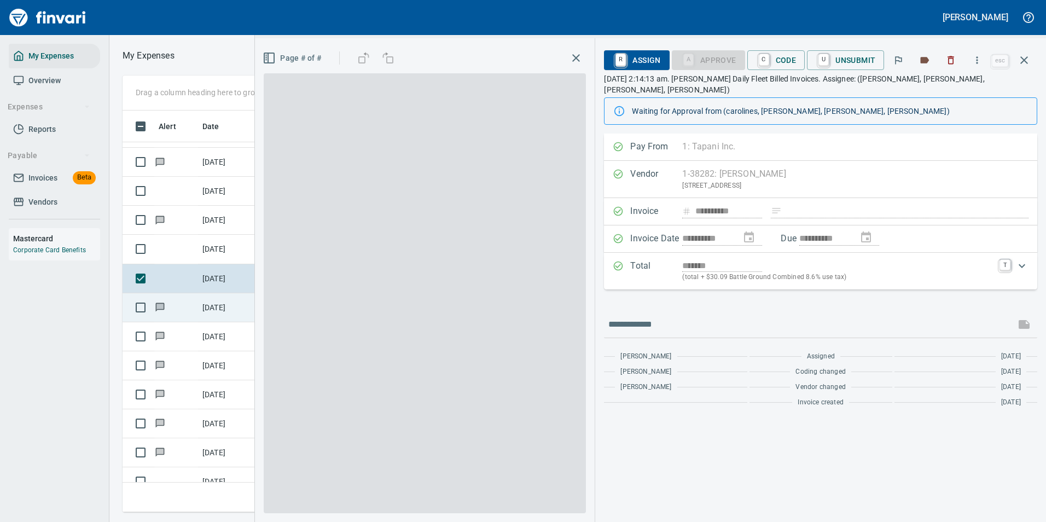
scroll to position [385, 620]
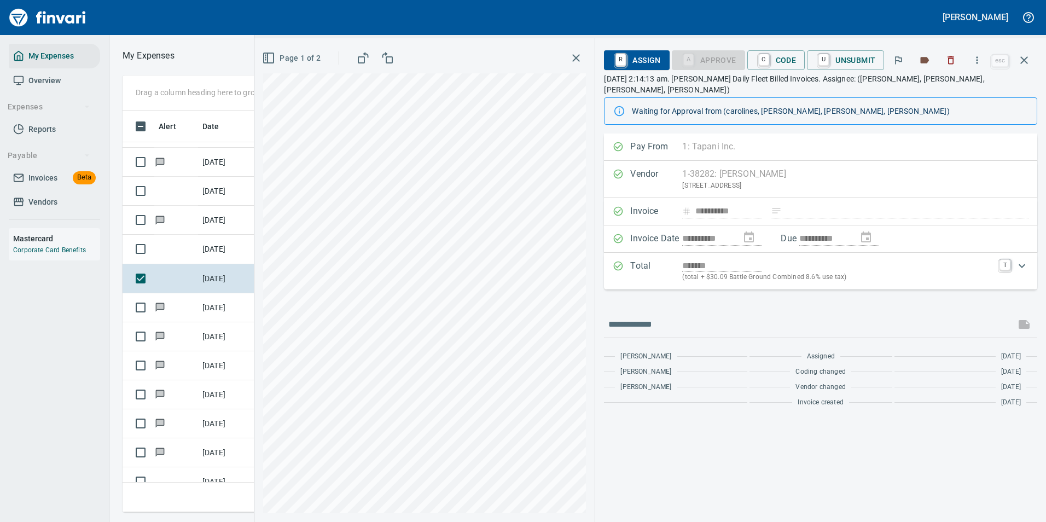
click at [765, 63] on link "C" at bounding box center [764, 60] width 10 height 12
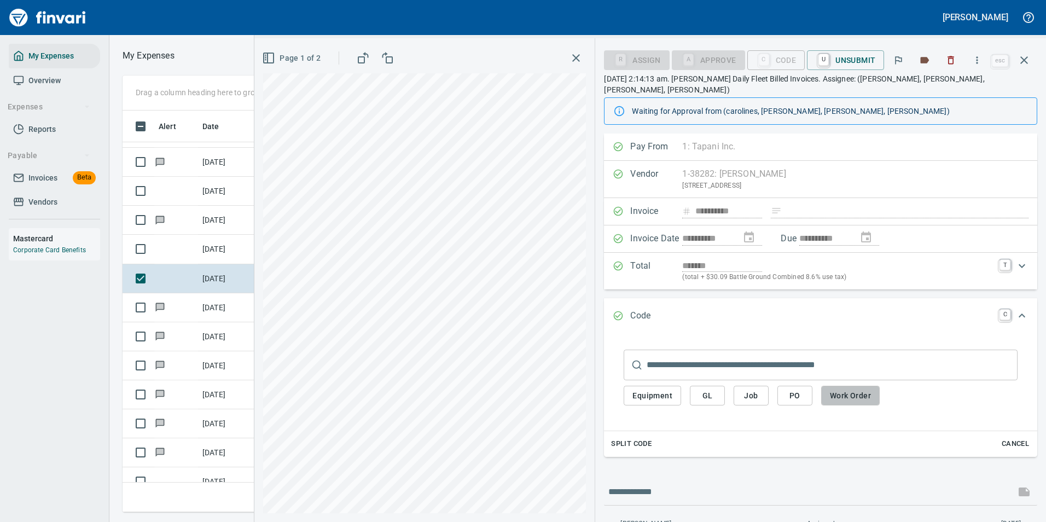
click at [842, 389] on span "Work Order" at bounding box center [850, 396] width 41 height 14
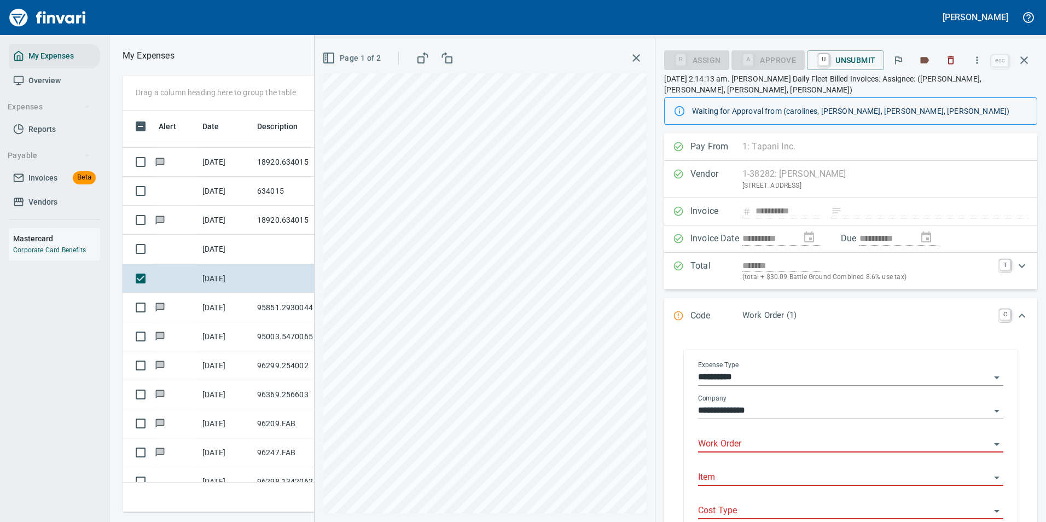
click at [718, 431] on div "Work Order" at bounding box center [850, 440] width 305 height 25
click at [710, 436] on body "[PERSON_NAME] My Expenses Overview Expenses Reports Payable Invoices Beta Vendo…" at bounding box center [523, 261] width 1046 height 522
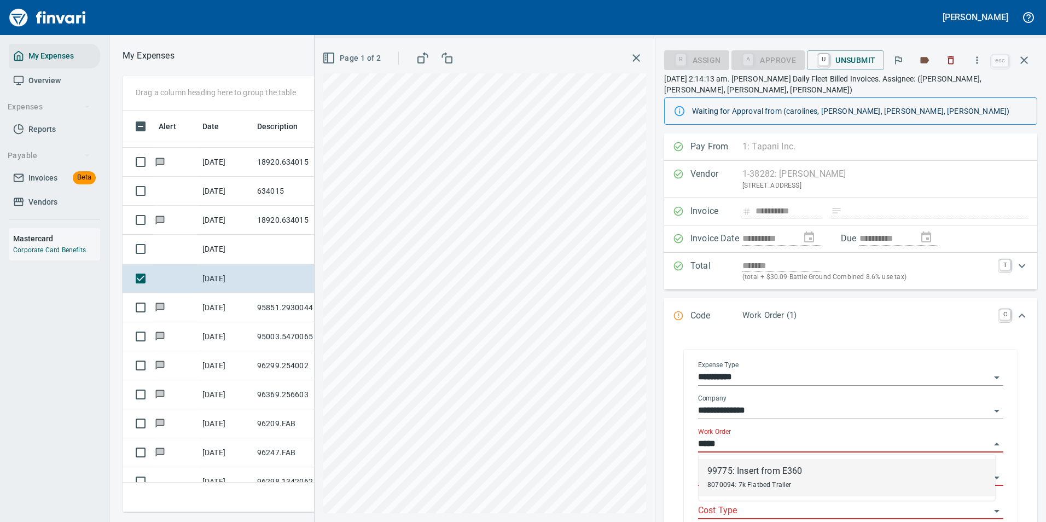
drag, startPoint x: 737, startPoint y: 477, endPoint x: 765, endPoint y: 402, distance: 80.7
click at [743, 479] on div "99775: Insert from E360 8070094: 7k Flatbed Trailer" at bounding box center [754, 477] width 95 height 26
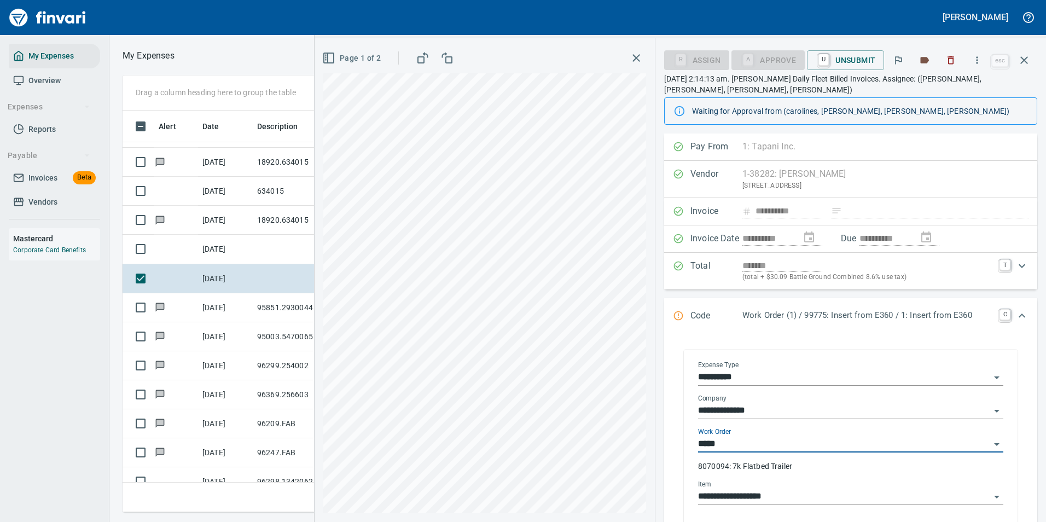
type input "**********"
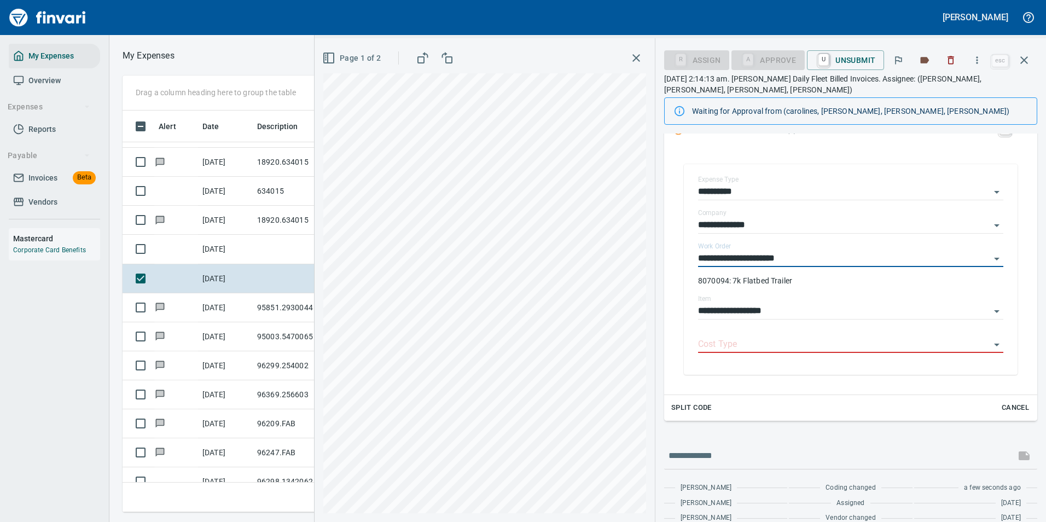
scroll to position [216, 0]
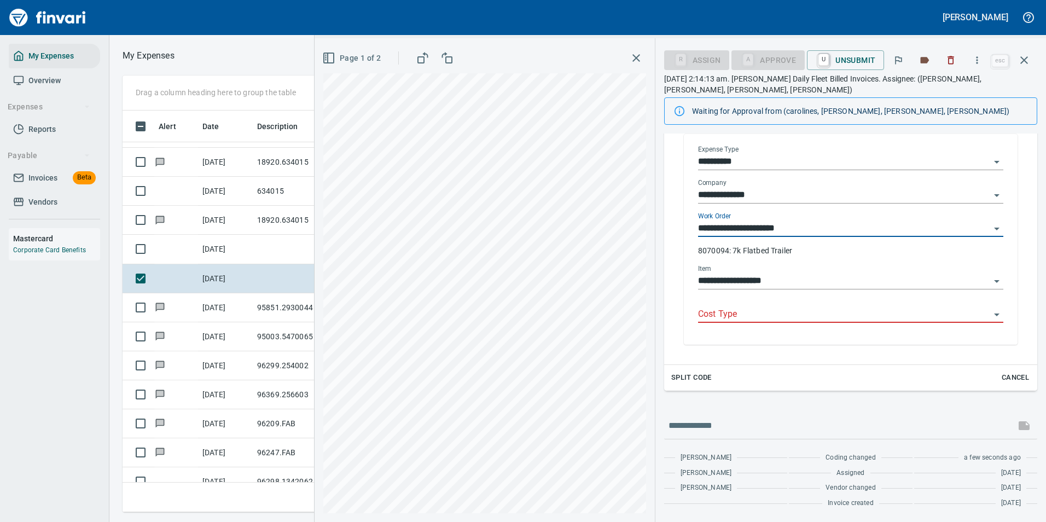
type input "**********"
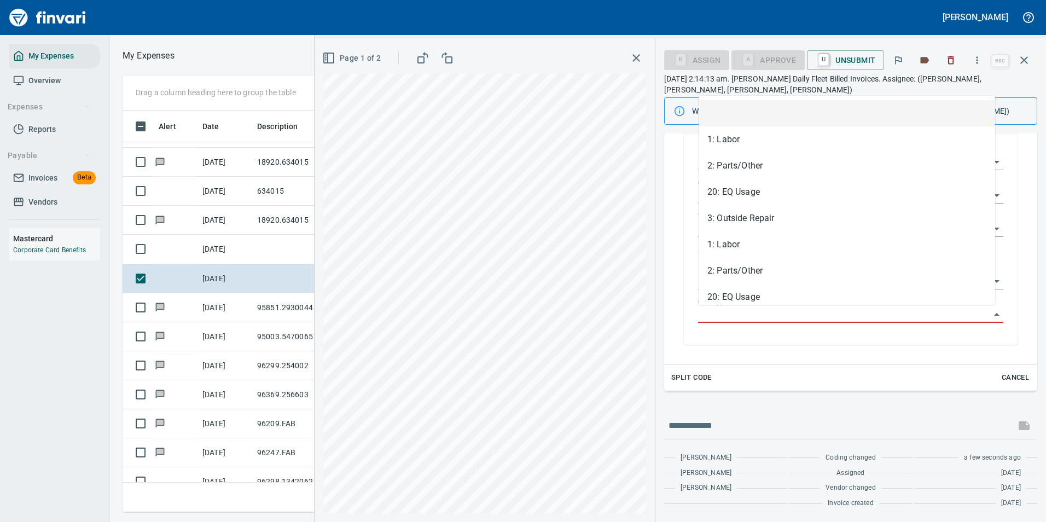
click at [731, 309] on input "Cost Type" at bounding box center [844, 314] width 292 height 15
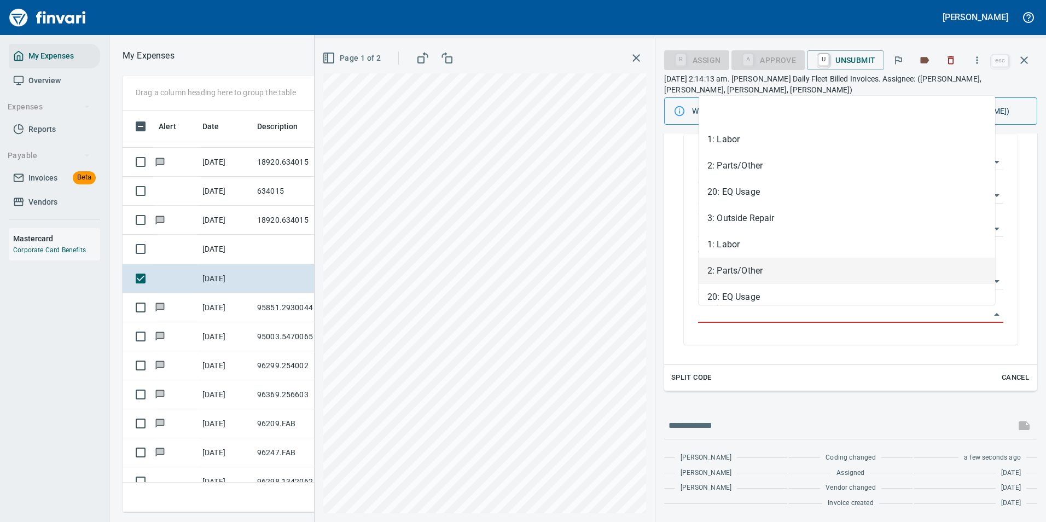
click at [723, 274] on li "2: Parts/Other" at bounding box center [847, 271] width 296 height 26
type input "**********"
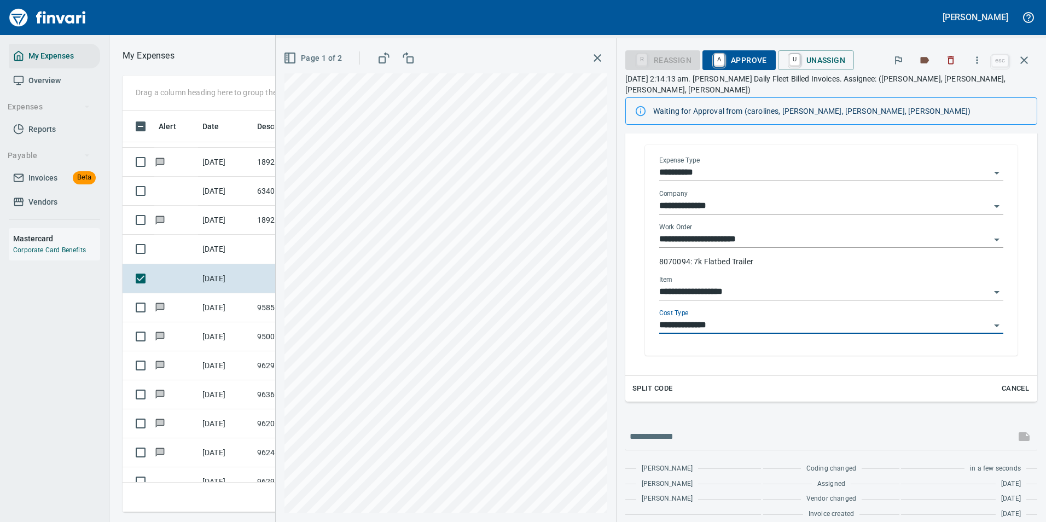
scroll to position [0, 0]
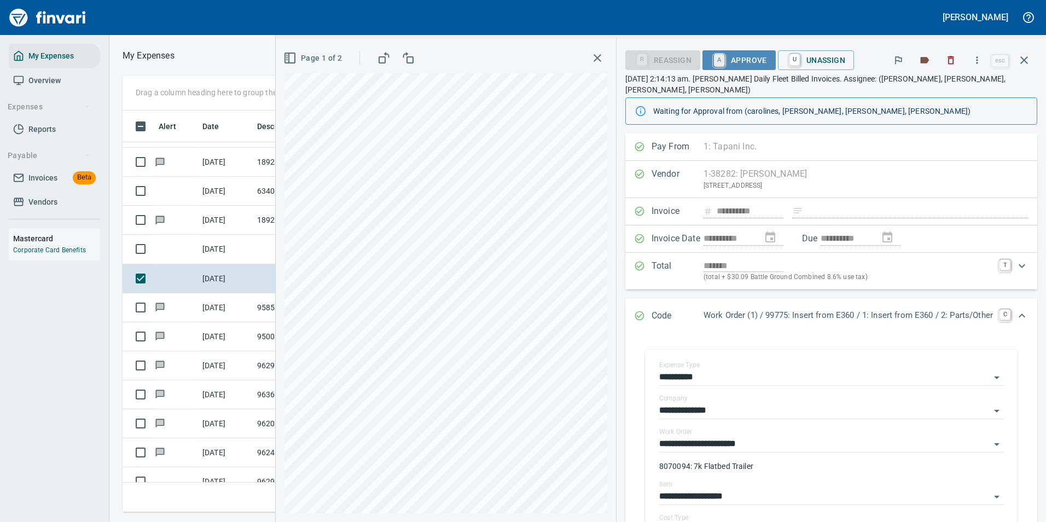
click at [714, 60] on link "A" at bounding box center [719, 60] width 10 height 12
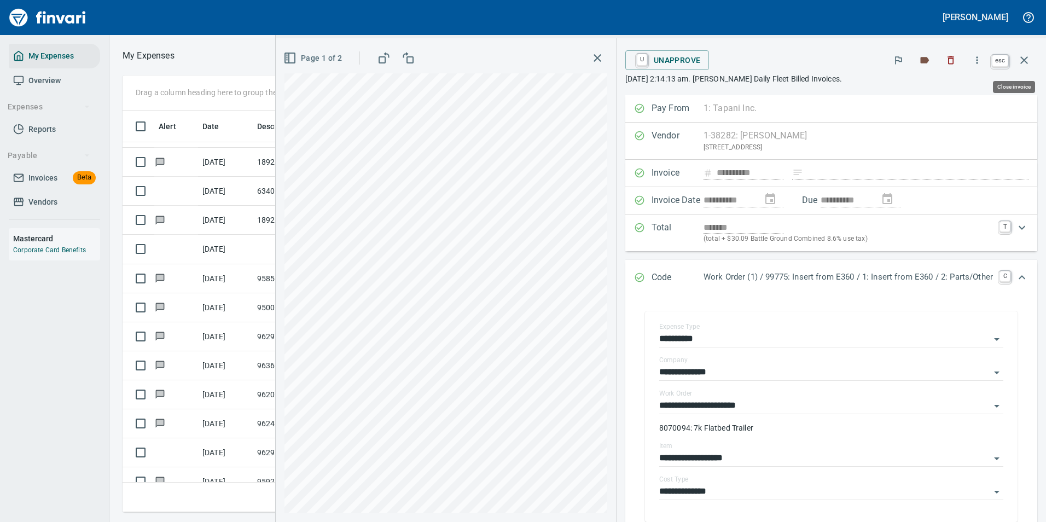
scroll to position [385, 620]
click at [1025, 63] on icon "button" at bounding box center [1023, 60] width 13 height 13
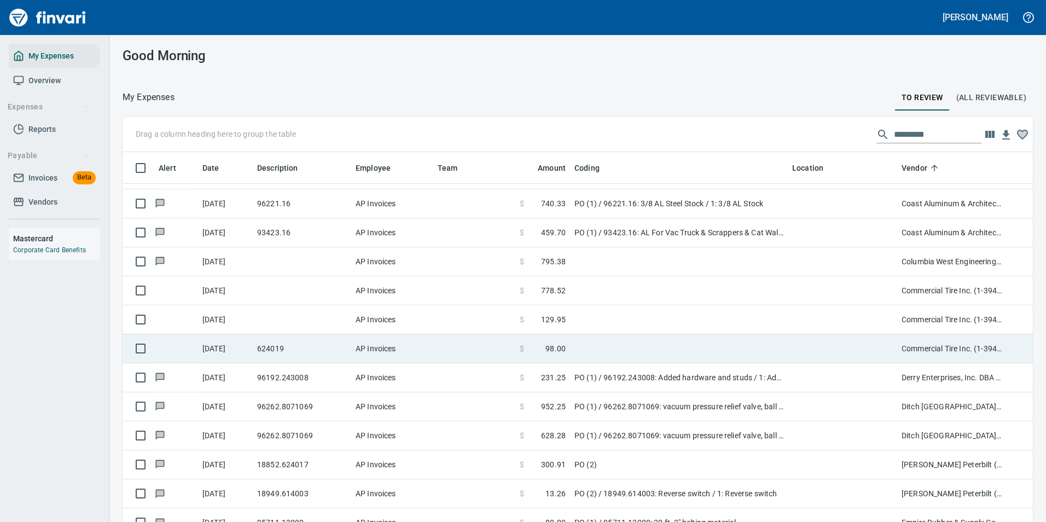
scroll to position [1211, 0]
drag, startPoint x: 601, startPoint y: 291, endPoint x: 604, endPoint y: 298, distance: 7.3
click at [601, 291] on td at bounding box center [679, 292] width 218 height 29
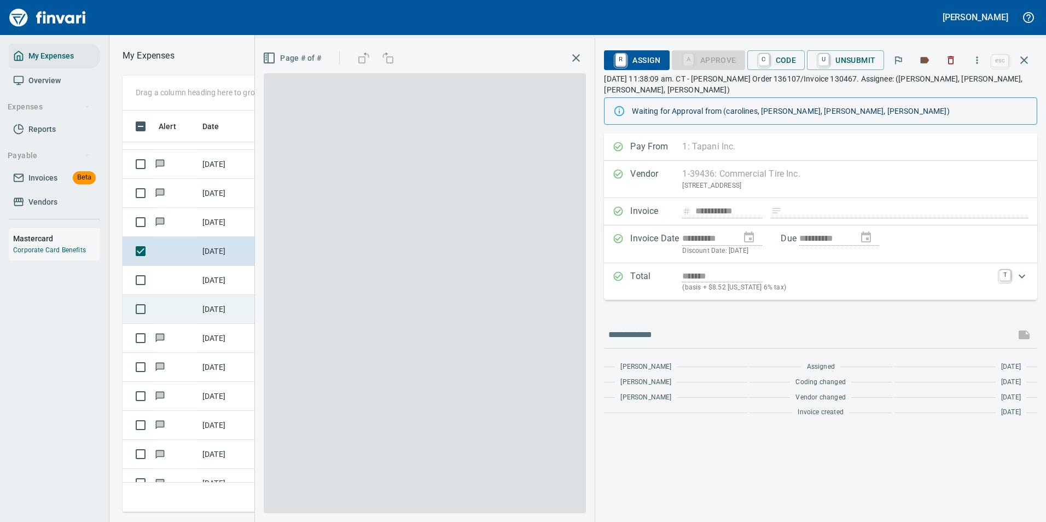
scroll to position [385, 620]
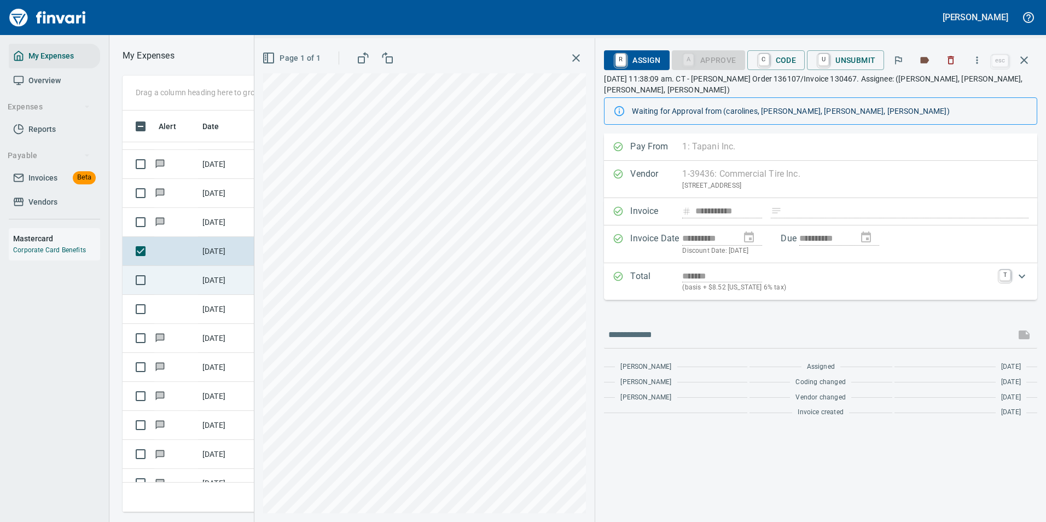
click at [222, 283] on td "[DATE]" at bounding box center [225, 280] width 55 height 29
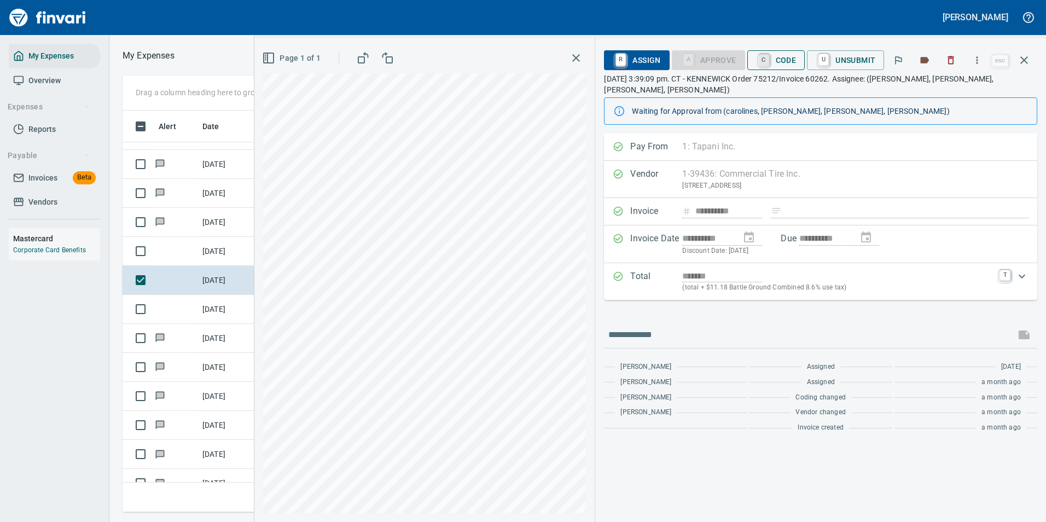
click at [765, 59] on link "C" at bounding box center [764, 60] width 10 height 12
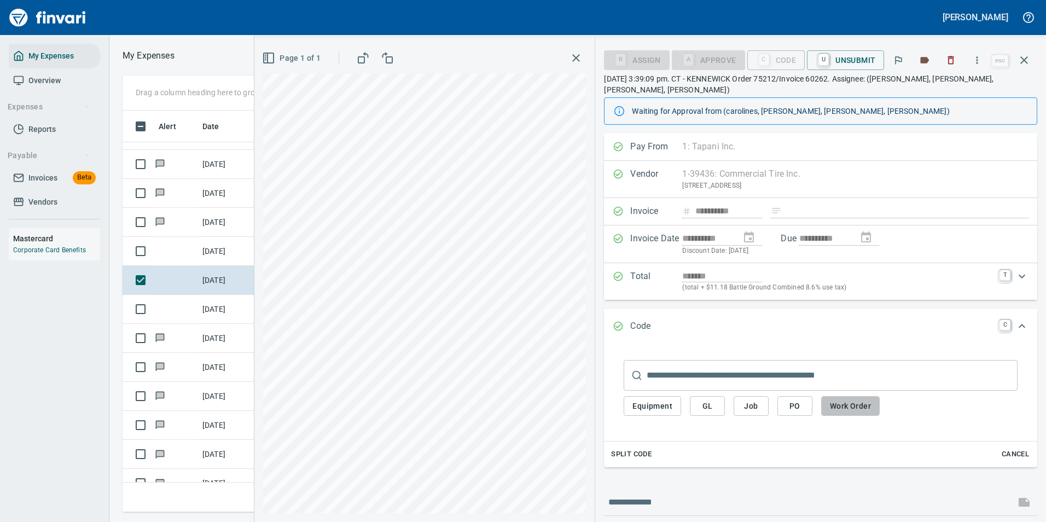
click at [849, 399] on span "Work Order" at bounding box center [850, 406] width 41 height 14
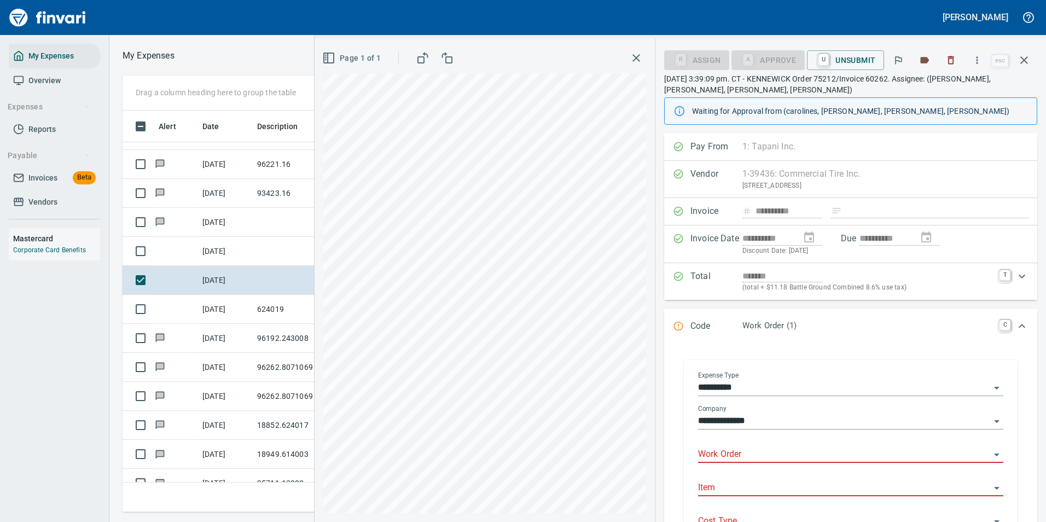
click at [734, 454] on input "Work Order" at bounding box center [844, 454] width 292 height 15
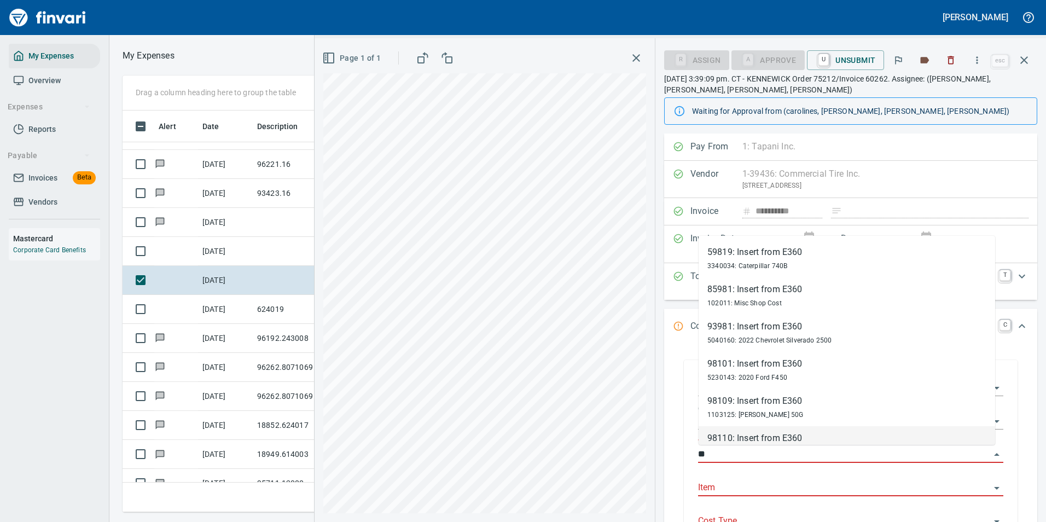
type input "*"
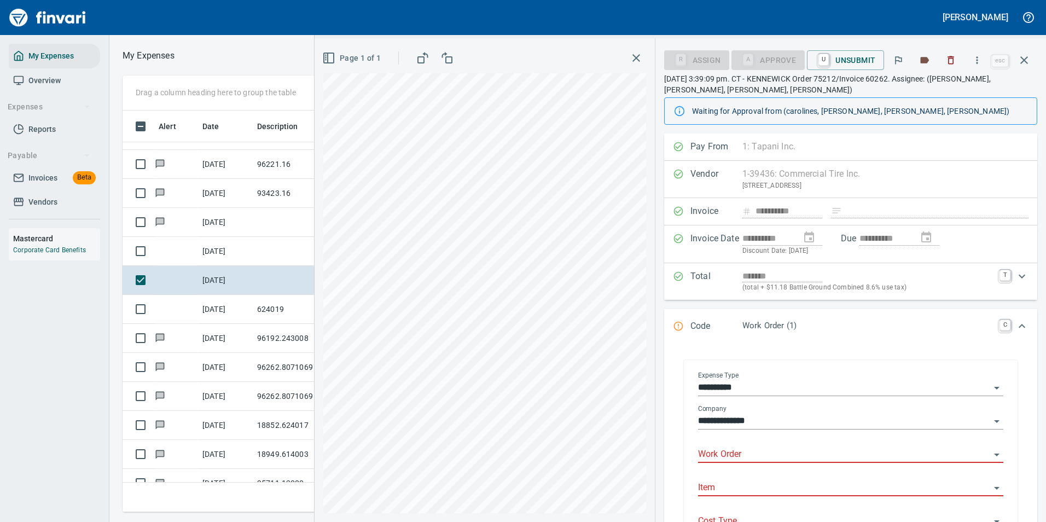
drag, startPoint x: 782, startPoint y: 456, endPoint x: 767, endPoint y: 448, distance: 16.2
click at [781, 456] on input "Work Order" at bounding box center [844, 454] width 292 height 15
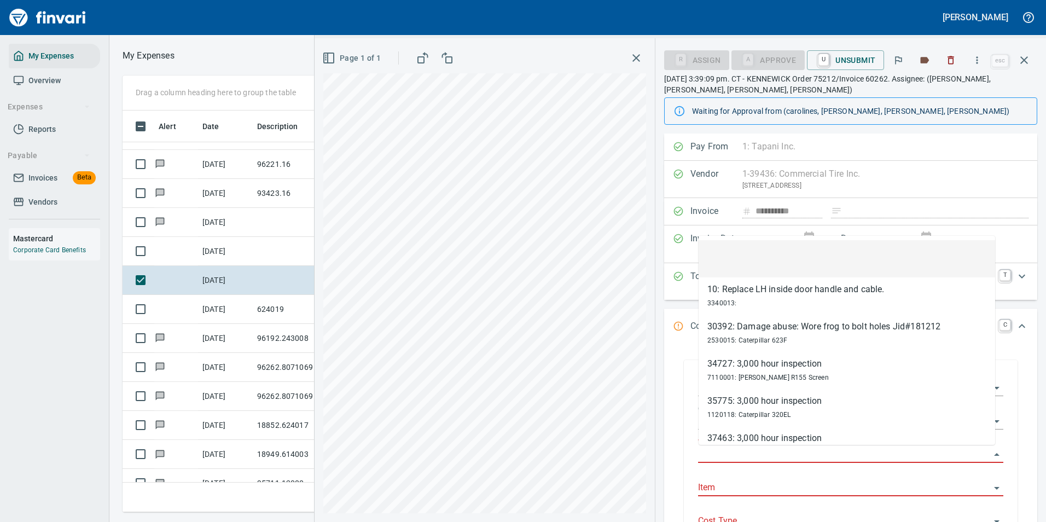
click at [709, 453] on input "Work Order" at bounding box center [844, 454] width 292 height 15
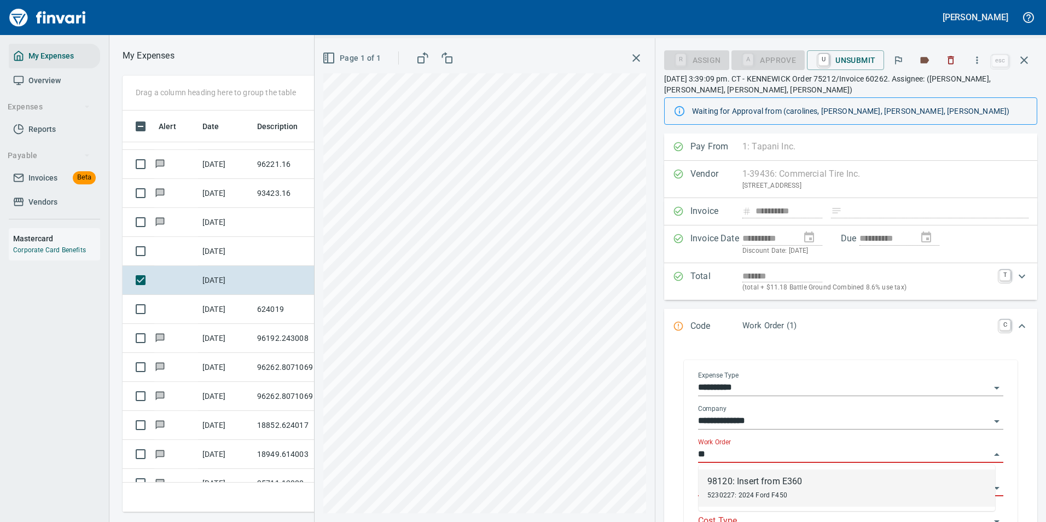
type input "*"
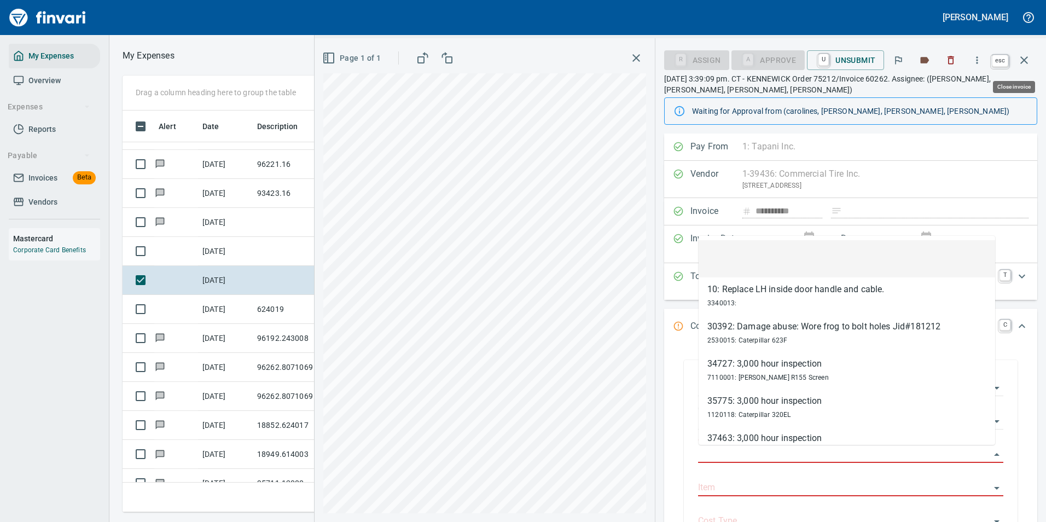
drag, startPoint x: 1026, startPoint y: 60, endPoint x: 777, endPoint y: 247, distance: 310.6
click at [1026, 60] on icon "button" at bounding box center [1023, 60] width 13 height 13
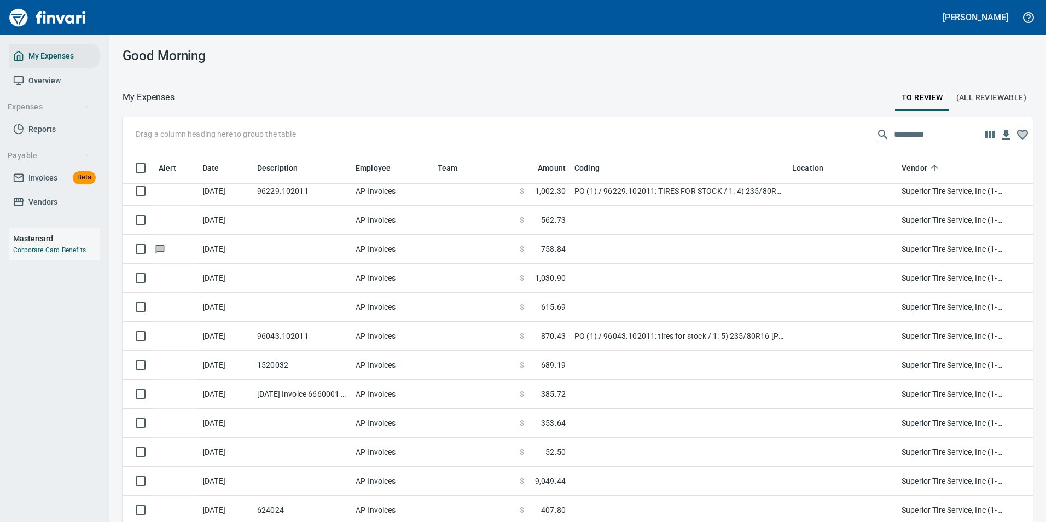
scroll to position [5306, 0]
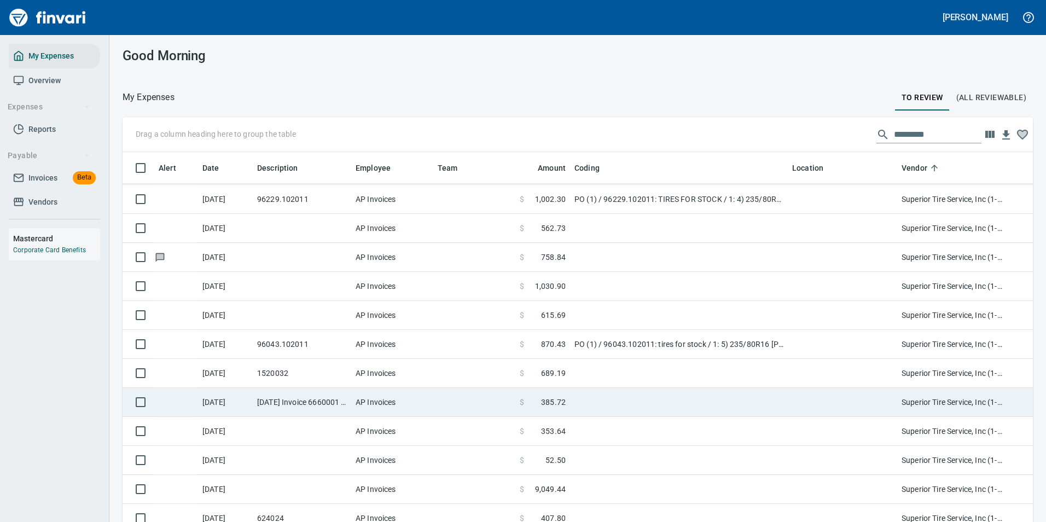
click at [641, 352] on td "PO (1) / 96043.102011: tires for stock / 1: 5) 235/80R16 [PERSON_NAME]" at bounding box center [679, 344] width 218 height 29
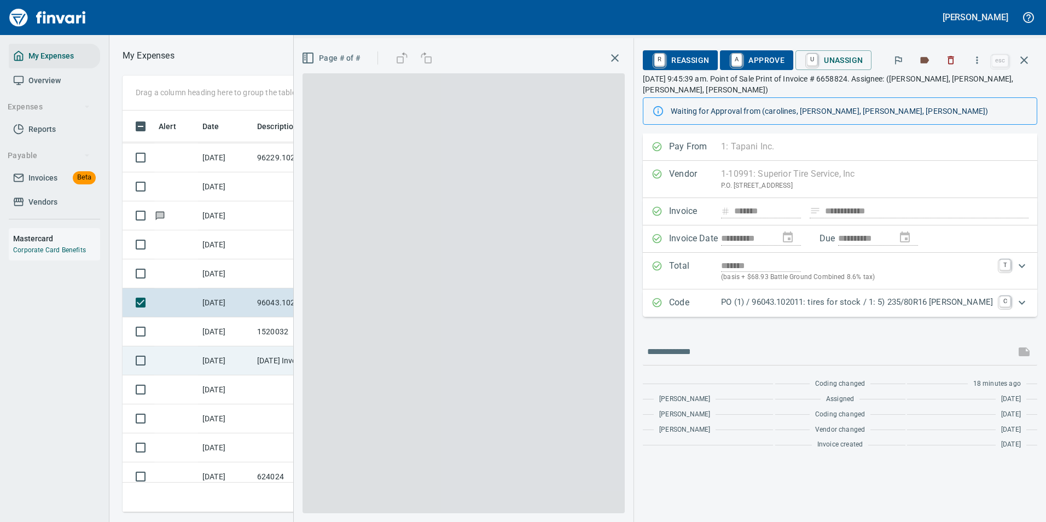
scroll to position [385, 620]
click at [865, 305] on p "PO (1) / 96043.102011: tires for stock / 1: 5) 235/80R16 [PERSON_NAME]" at bounding box center [857, 302] width 272 height 13
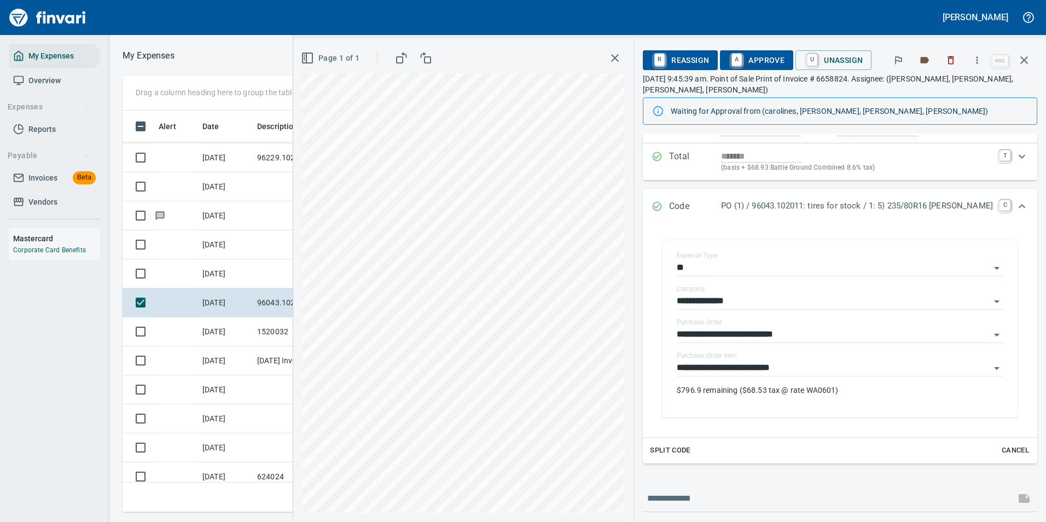
scroll to position [0, 0]
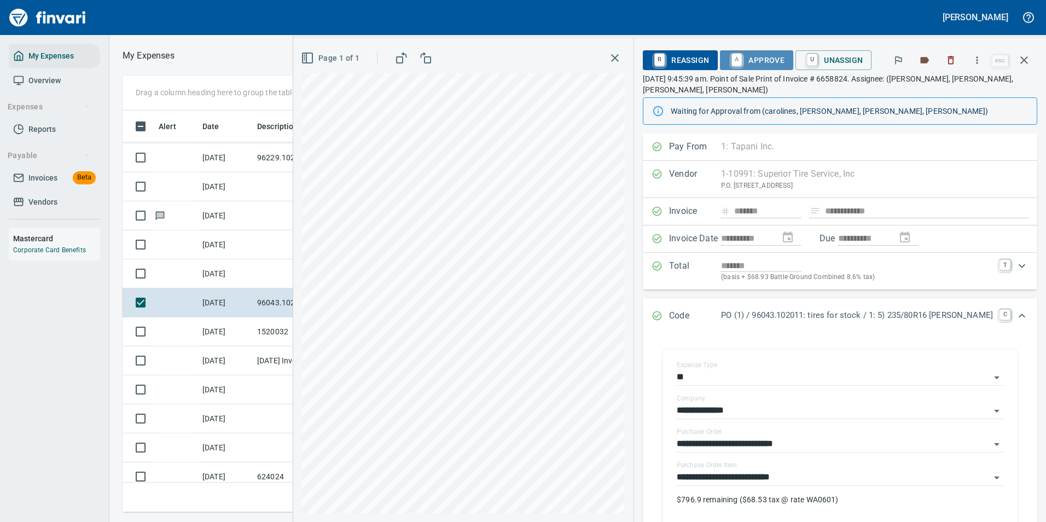
click at [763, 56] on span "A Approve" at bounding box center [757, 60] width 56 height 19
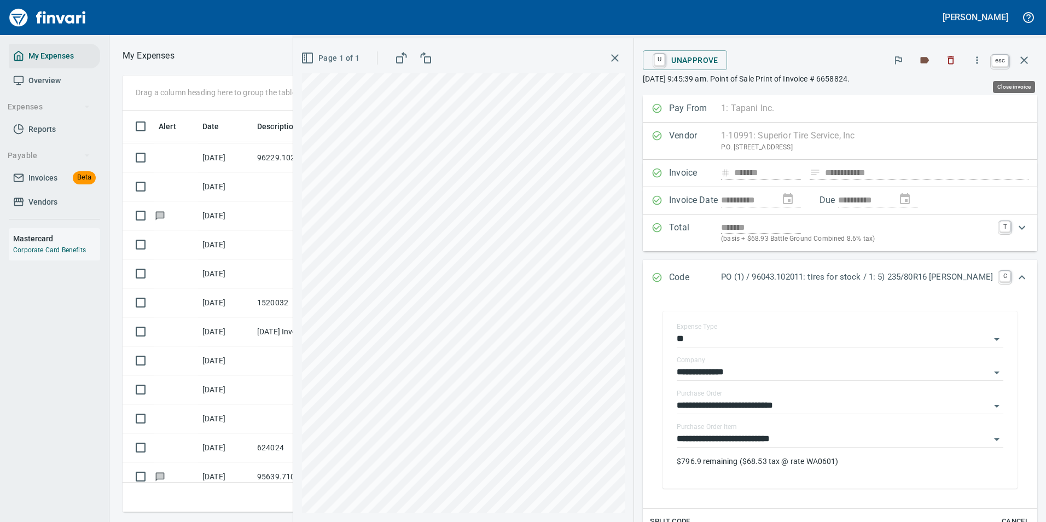
scroll to position [385, 620]
click at [1029, 60] on icon "button" at bounding box center [1023, 60] width 13 height 13
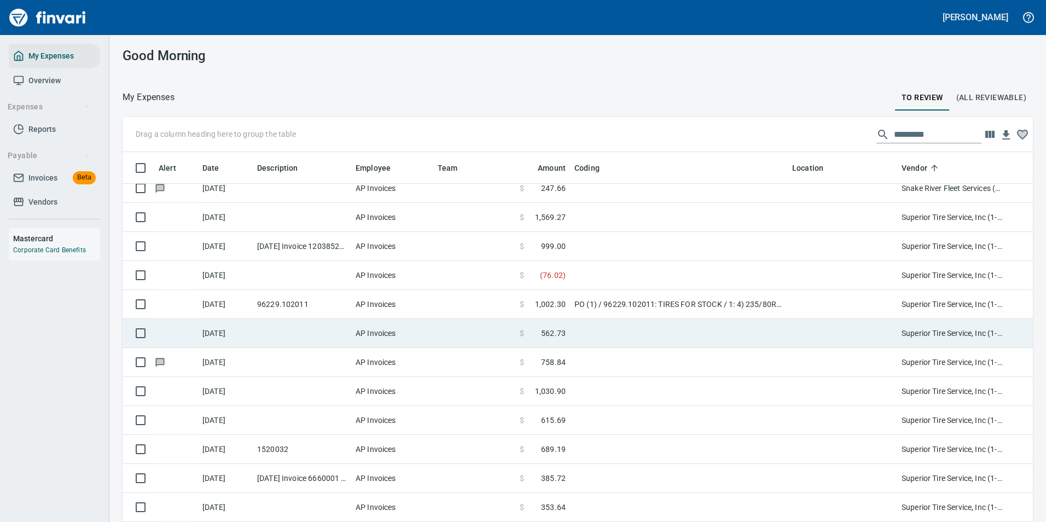
scroll to position [5197, 0]
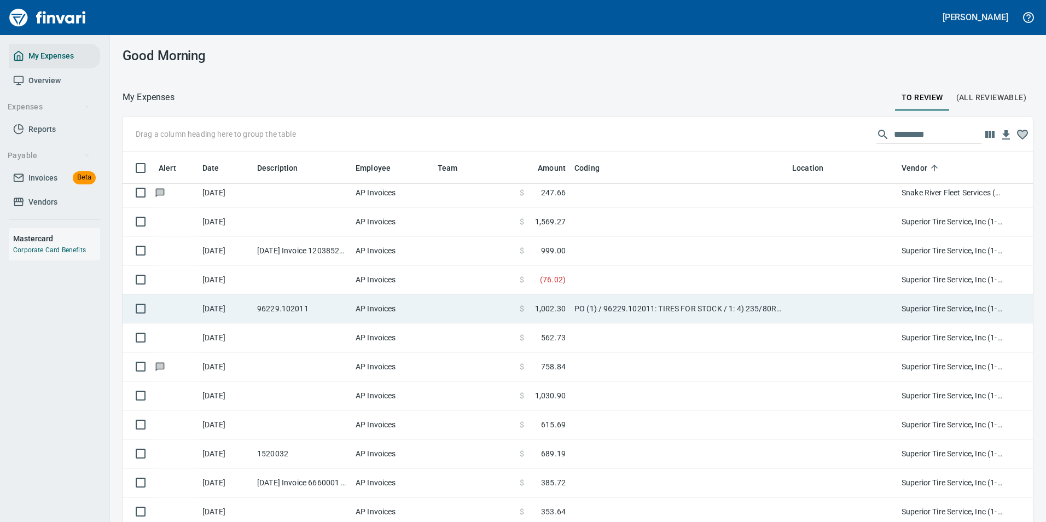
click at [526, 313] on span at bounding box center [529, 308] width 11 height 11
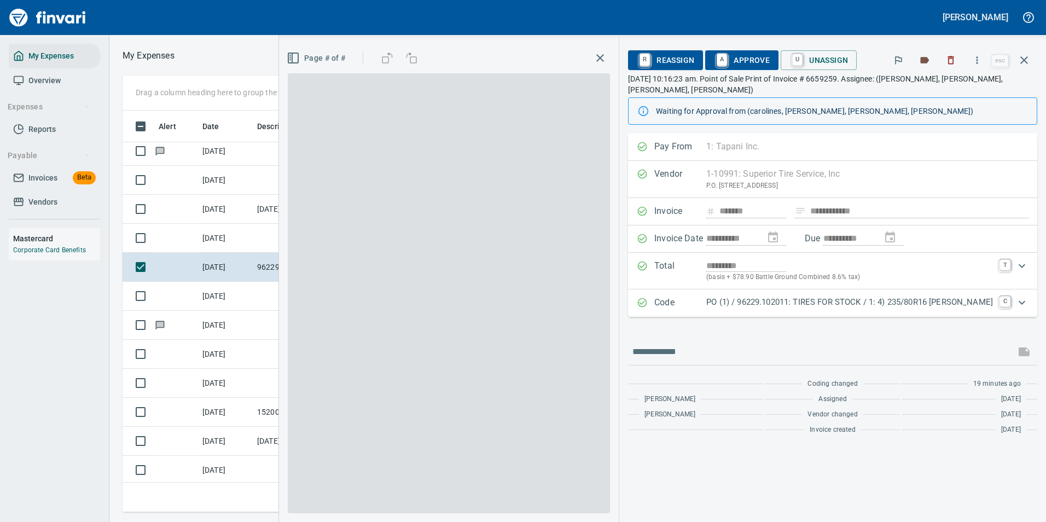
scroll to position [385, 620]
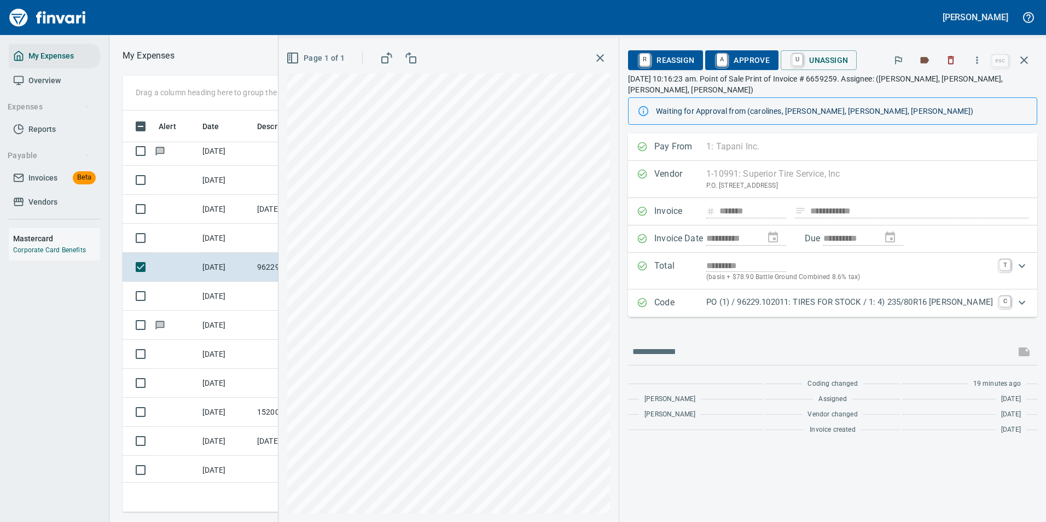
click at [950, 306] on p "PO (1) / 96229.102011: TIRES FOR STOCK / 1: 4) 235/80R16 [PERSON_NAME]" at bounding box center [849, 302] width 287 height 13
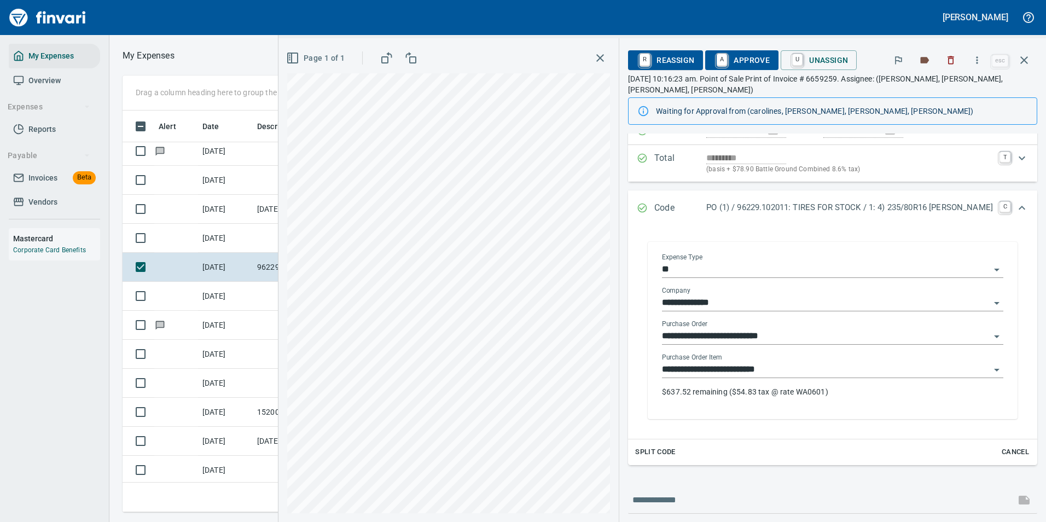
scroll to position [73, 0]
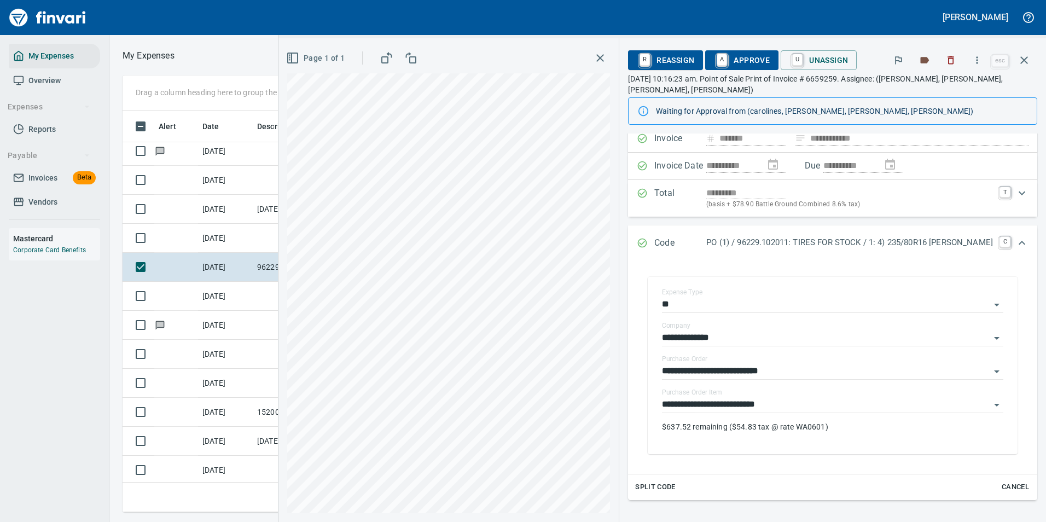
click at [674, 491] on span "Split Code" at bounding box center [655, 487] width 40 height 13
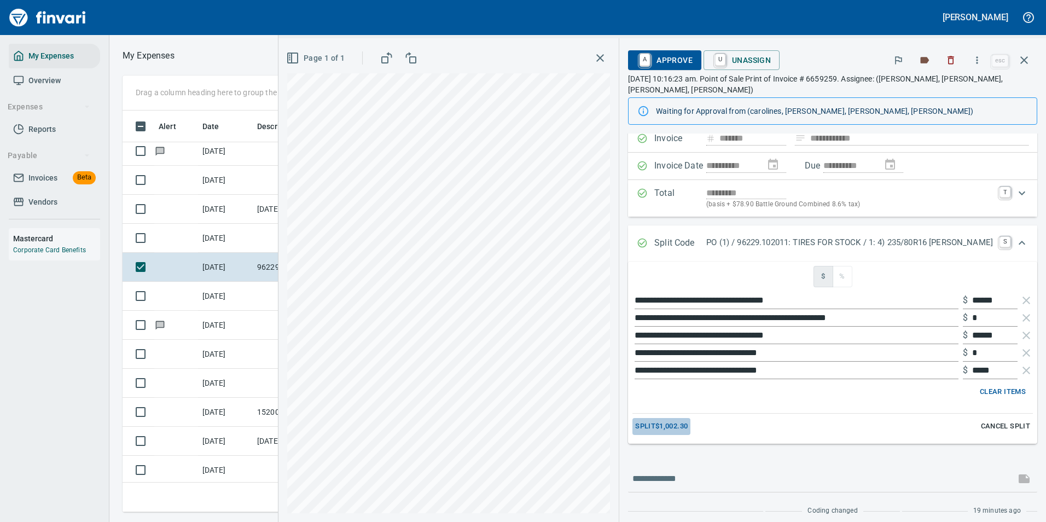
click at [682, 426] on span "Split $1,002.30" at bounding box center [661, 426] width 53 height 13
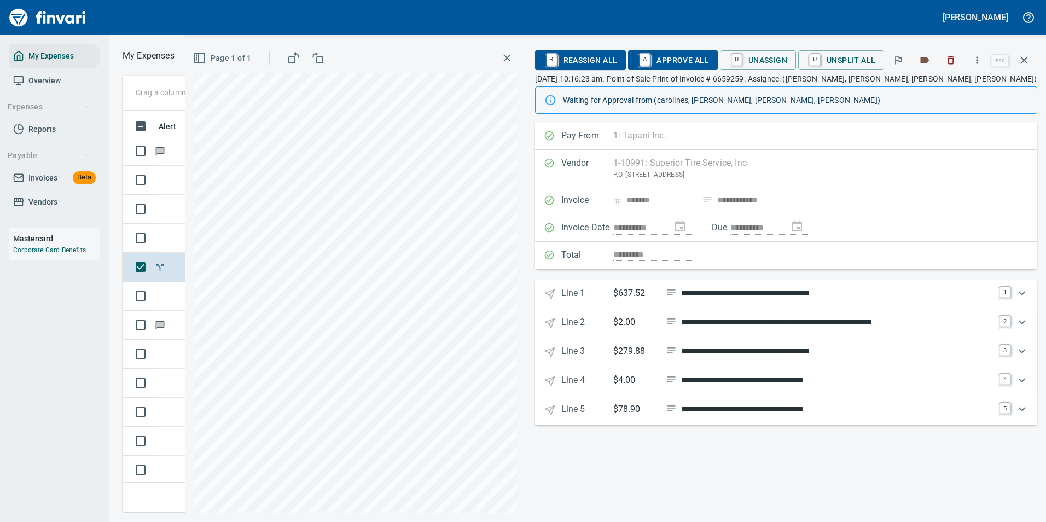
scroll to position [0, 0]
click at [1026, 411] on icon "Expand" at bounding box center [1021, 409] width 13 height 13
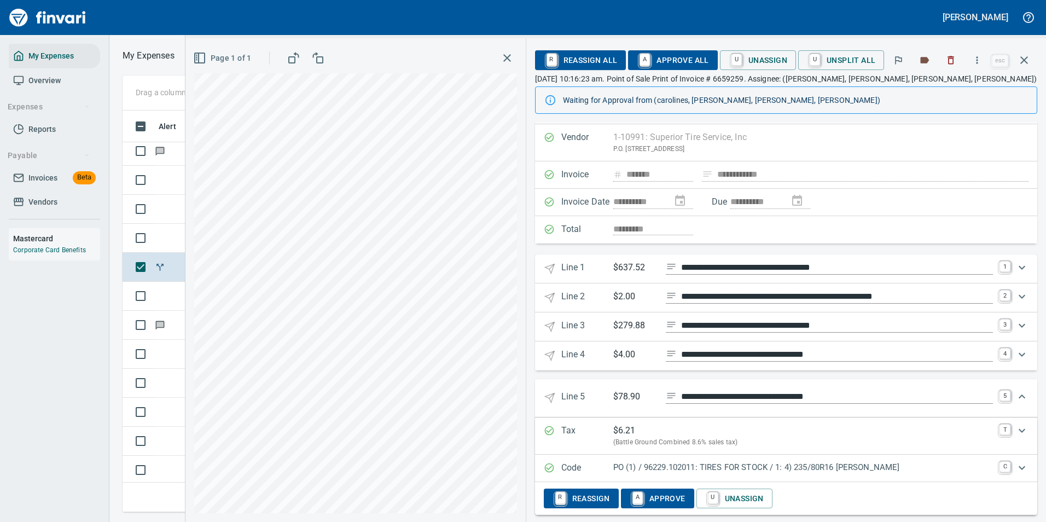
scroll to position [38, 0]
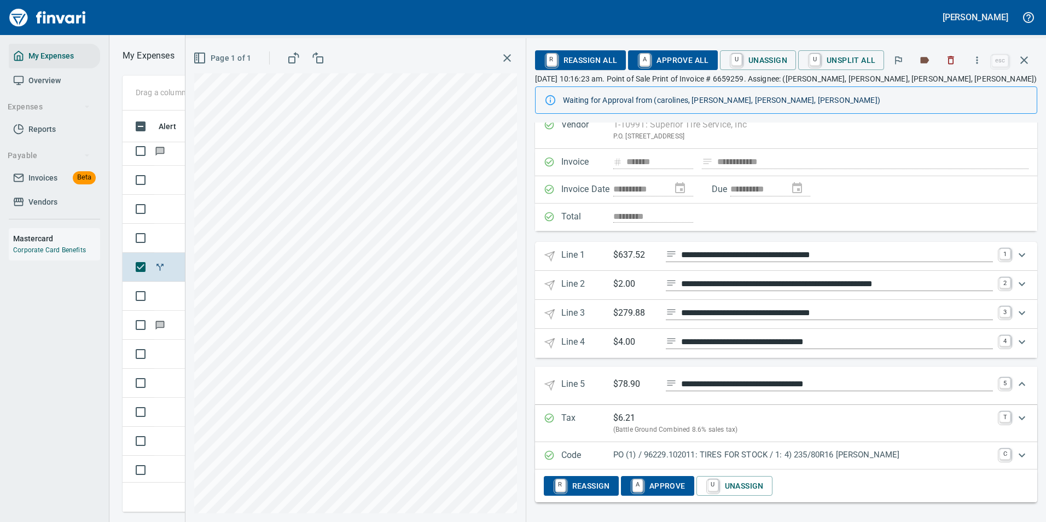
click at [628, 387] on p "$78.90" at bounding box center [635, 384] width 44 height 14
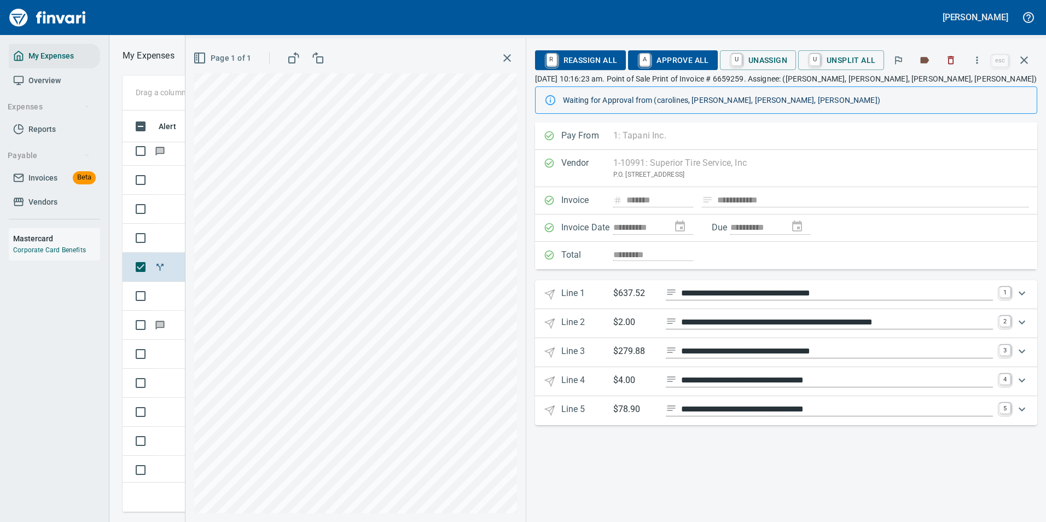
scroll to position [0, 0]
drag, startPoint x: 811, startPoint y: 63, endPoint x: 812, endPoint y: 69, distance: 6.1
click at [811, 63] on link "U" at bounding box center [815, 60] width 10 height 12
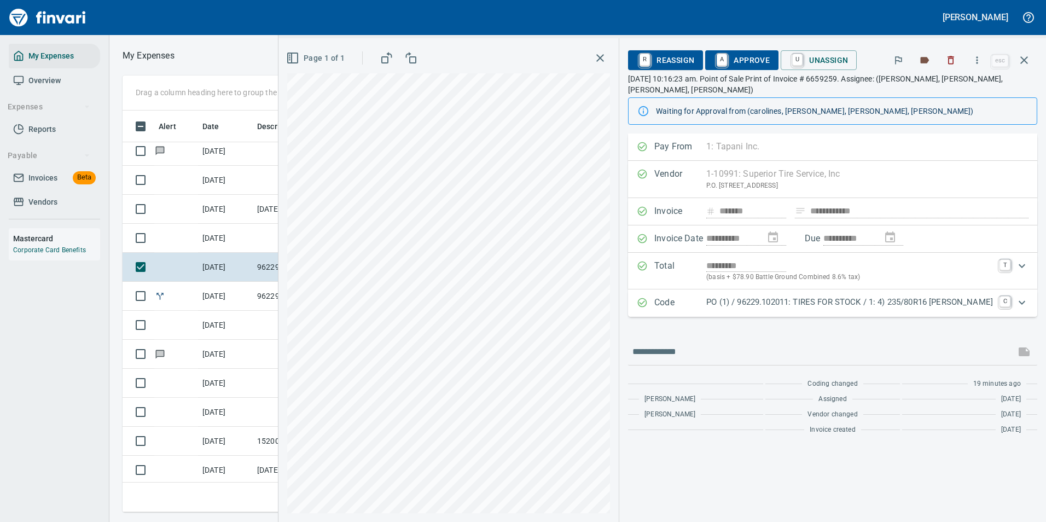
click at [812, 305] on p "PO (1) / 96229.102011: TIRES FOR STOCK / 1: 4) 235/80R16 [PERSON_NAME]" at bounding box center [849, 302] width 287 height 13
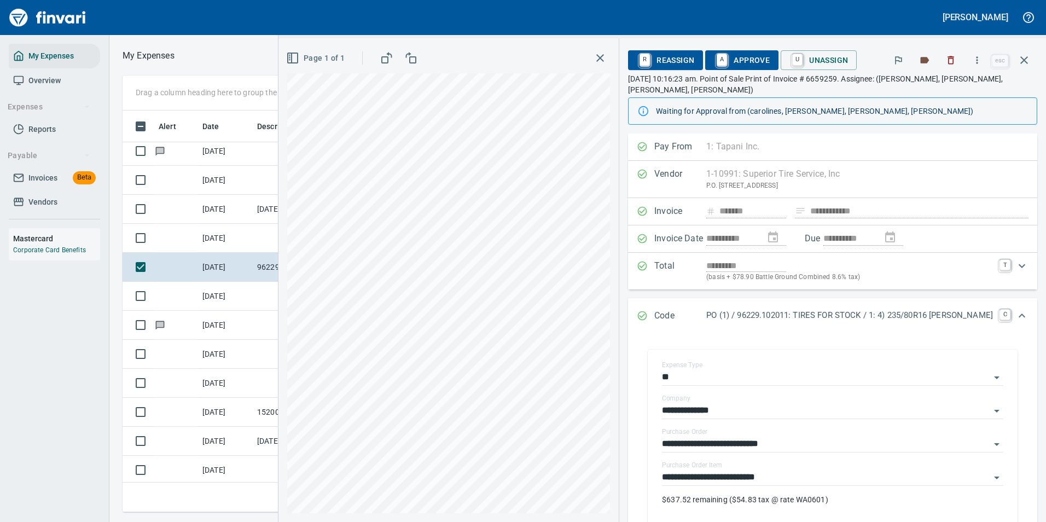
scroll to position [182, 0]
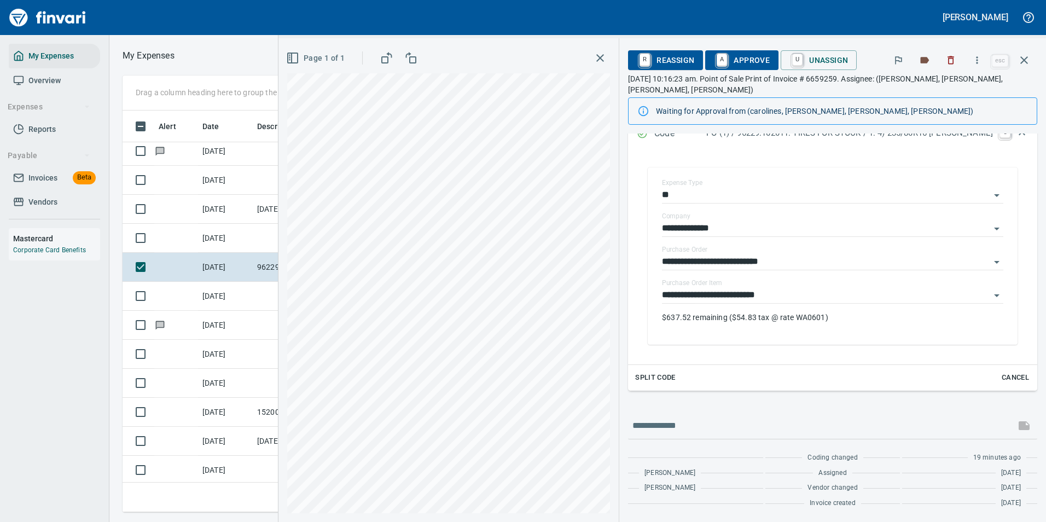
click at [664, 378] on span "Split Code" at bounding box center [655, 377] width 40 height 13
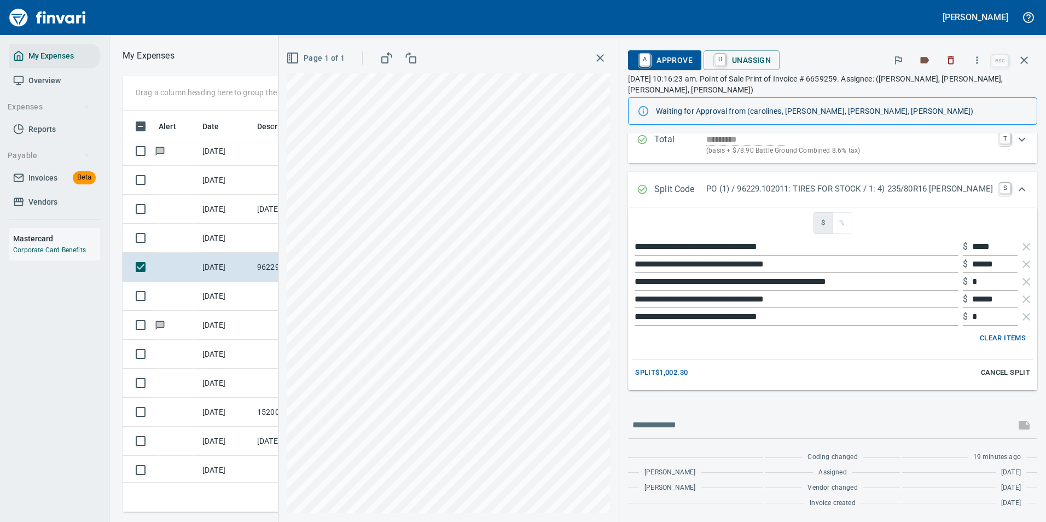
scroll to position [126, 0]
click at [1020, 246] on icon "button" at bounding box center [1026, 246] width 13 height 13
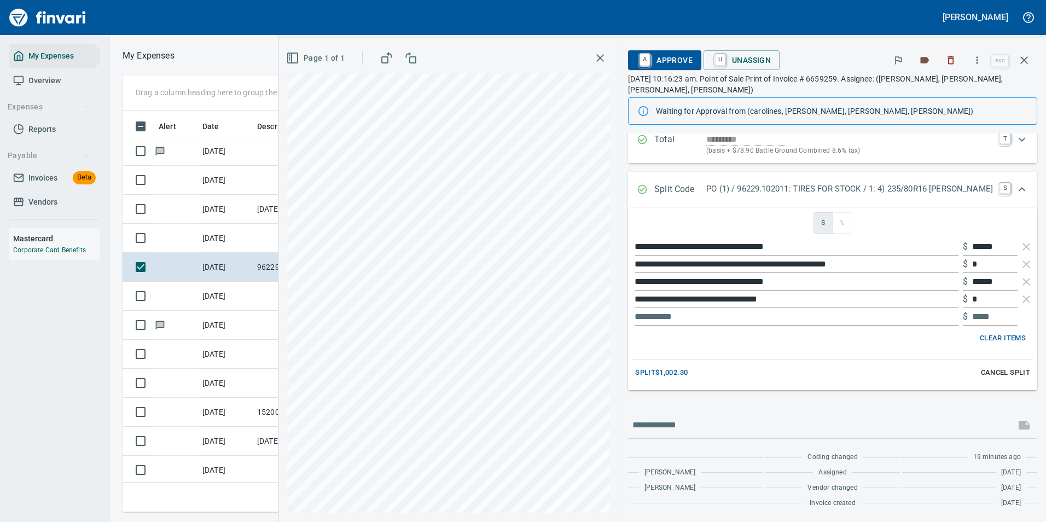
scroll to position [385, 620]
click at [939, 248] on div "**********" at bounding box center [832, 247] width 400 height 18
type input "******"
drag, startPoint x: 964, startPoint y: 281, endPoint x: 937, endPoint y: 282, distance: 26.9
click at [937, 282] on div "**********" at bounding box center [832, 282] width 400 height 18
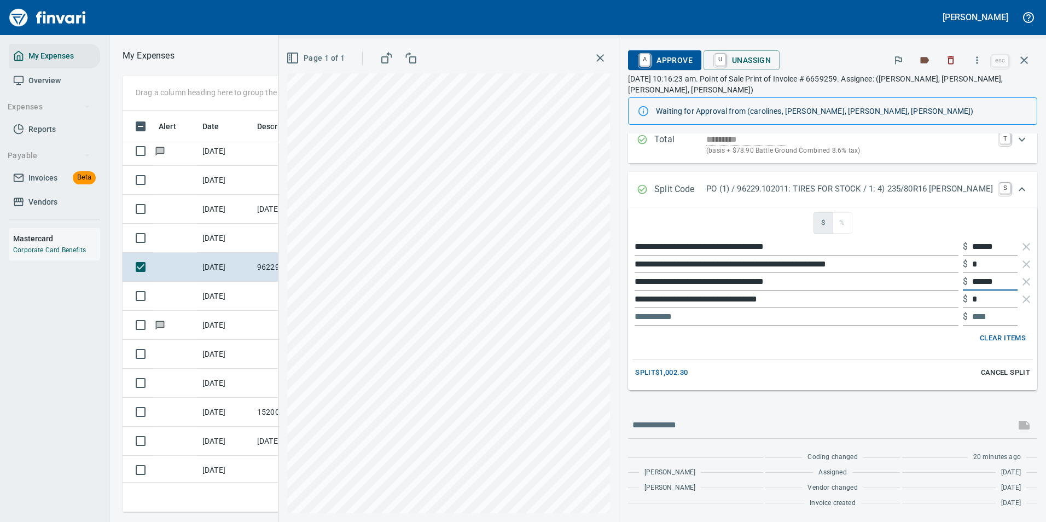
scroll to position [109, 0]
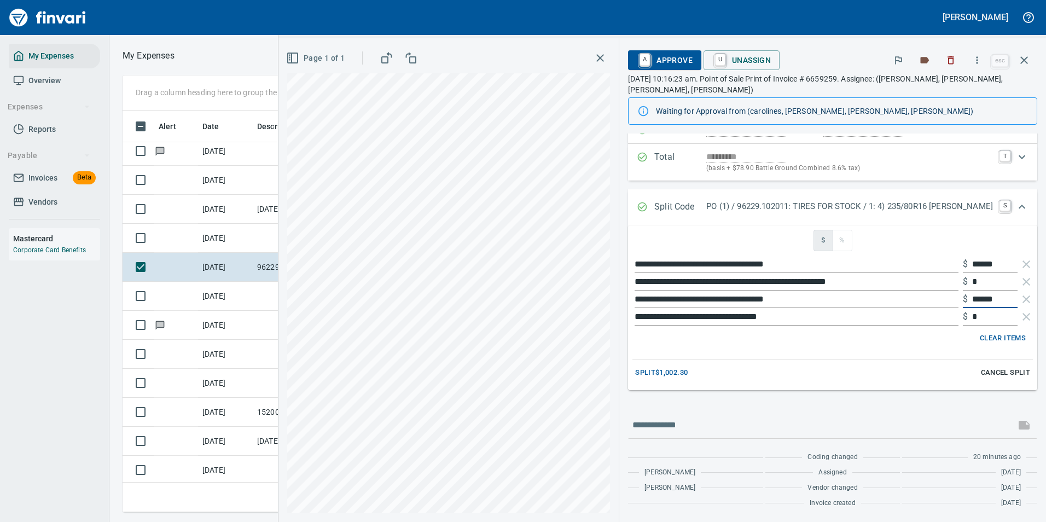
type input "******"
click at [1015, 201] on icon "Expand" at bounding box center [1021, 206] width 13 height 13
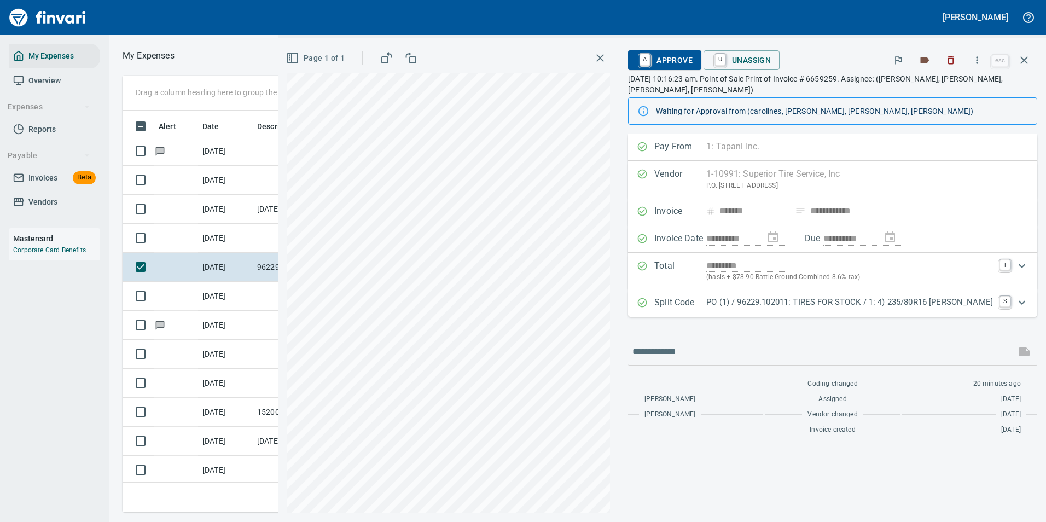
scroll to position [0, 0]
click at [674, 55] on span "A Approve" at bounding box center [665, 60] width 56 height 19
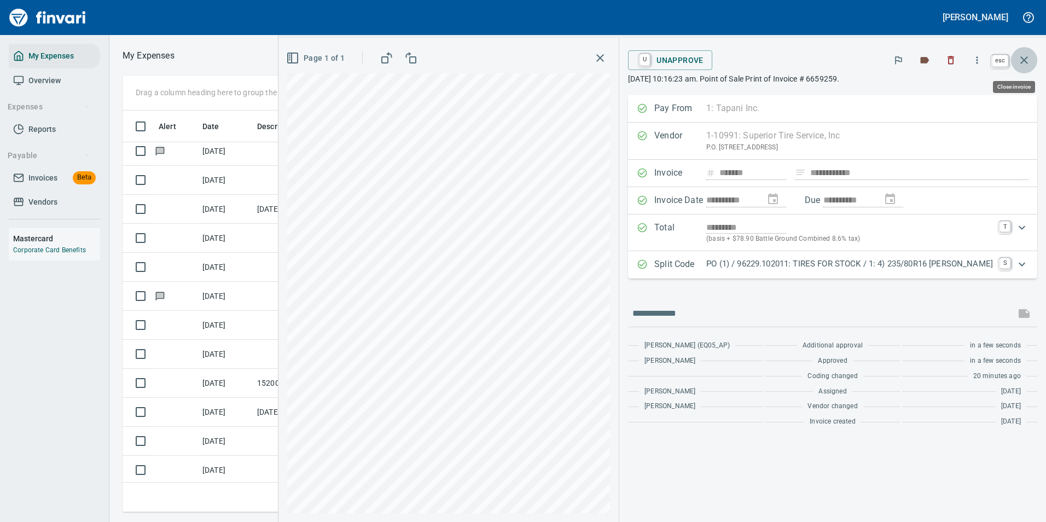
click at [1026, 62] on icon "button" at bounding box center [1024, 60] width 8 height 8
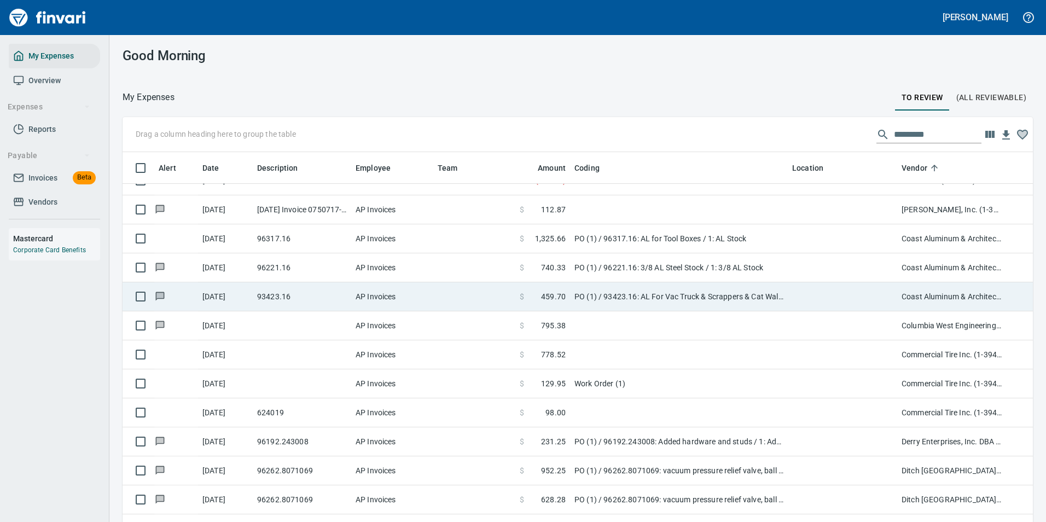
scroll to position [1203, 0]
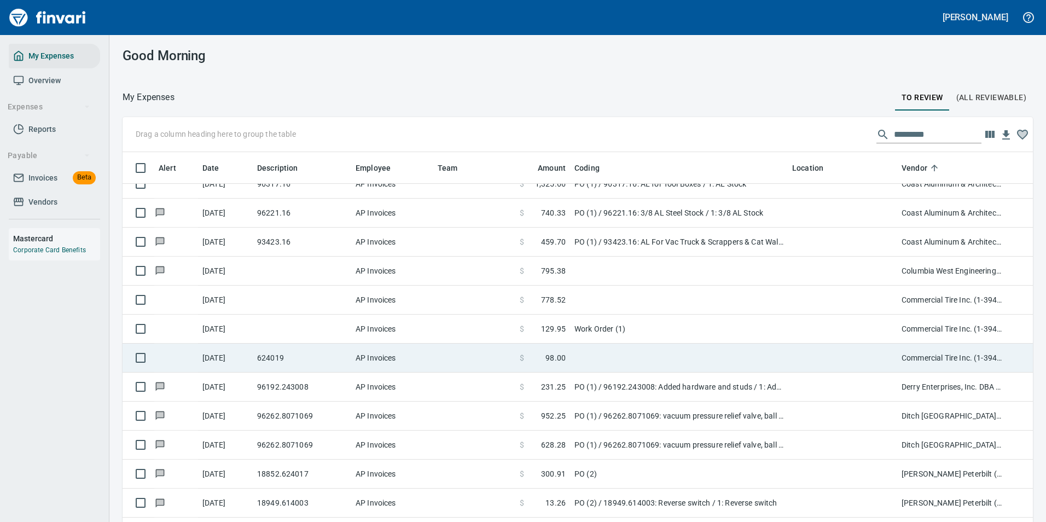
drag, startPoint x: 585, startPoint y: 321, endPoint x: 531, endPoint y: 302, distance: 57.4
click at [585, 321] on td "Work Order (1)" at bounding box center [679, 329] width 218 height 29
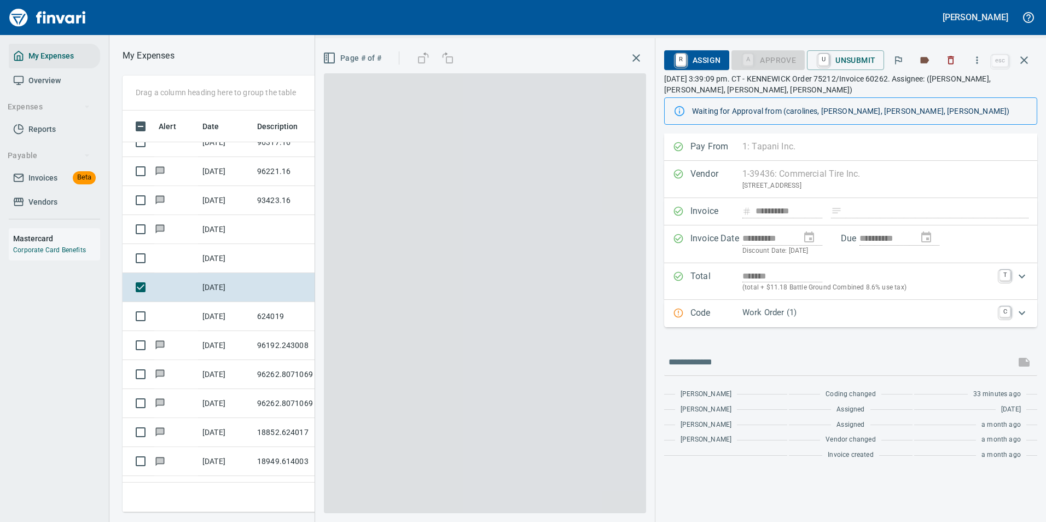
scroll to position [385, 620]
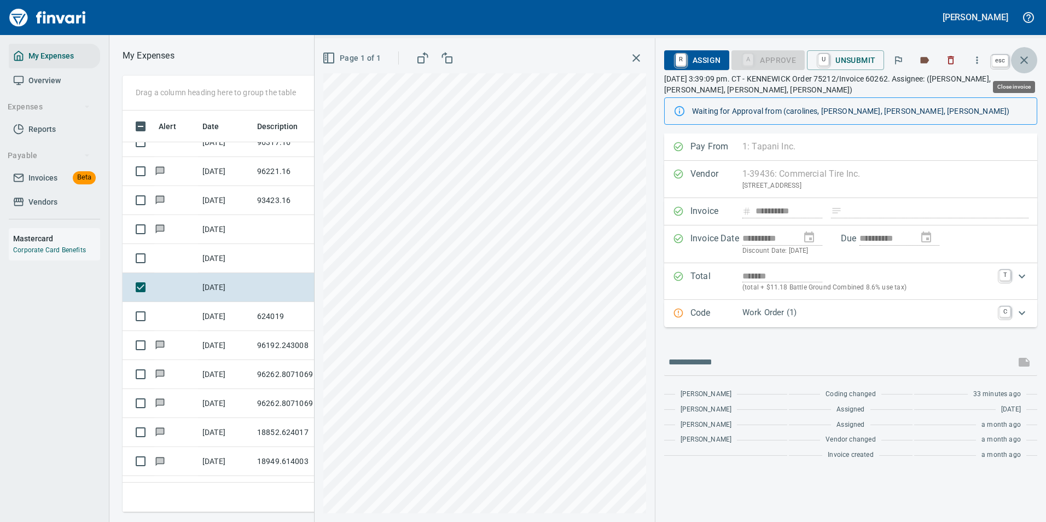
click at [1023, 60] on icon "button" at bounding box center [1024, 60] width 8 height 8
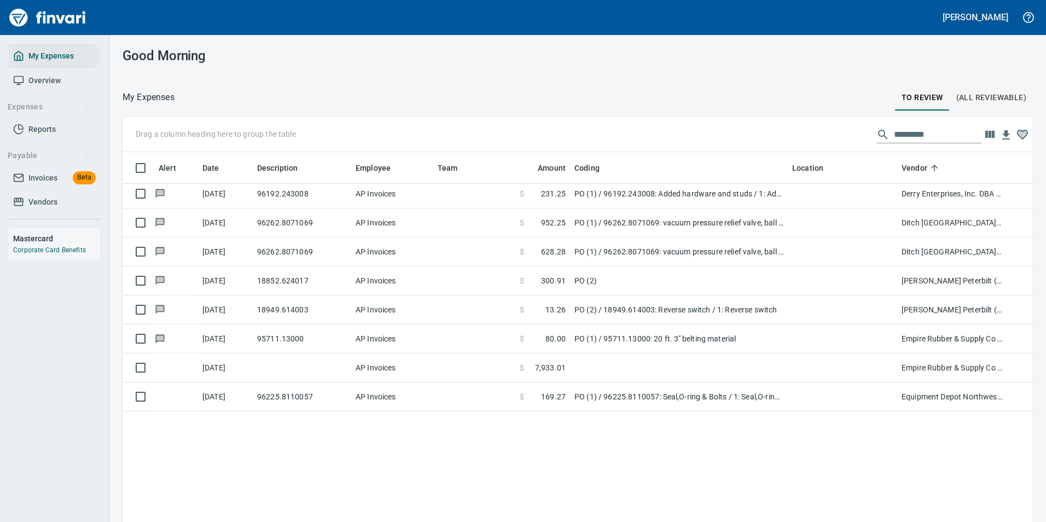
scroll to position [1149, 0]
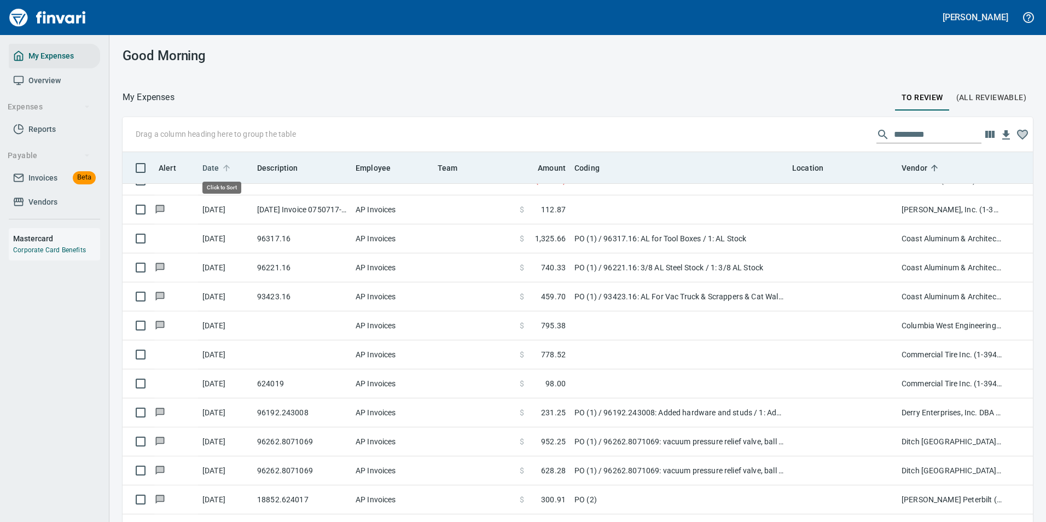
click at [222, 169] on icon at bounding box center [227, 168] width 10 height 10
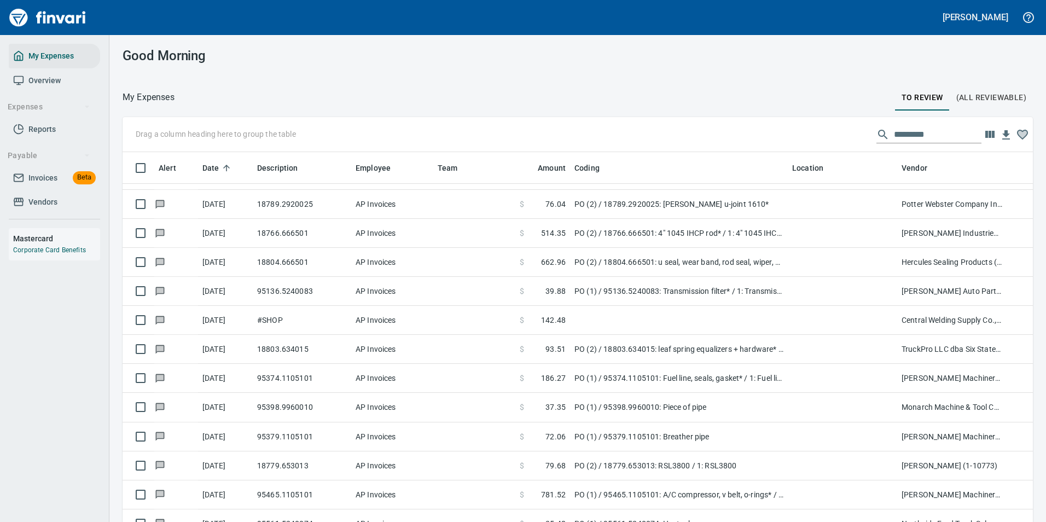
scroll to position [0, 0]
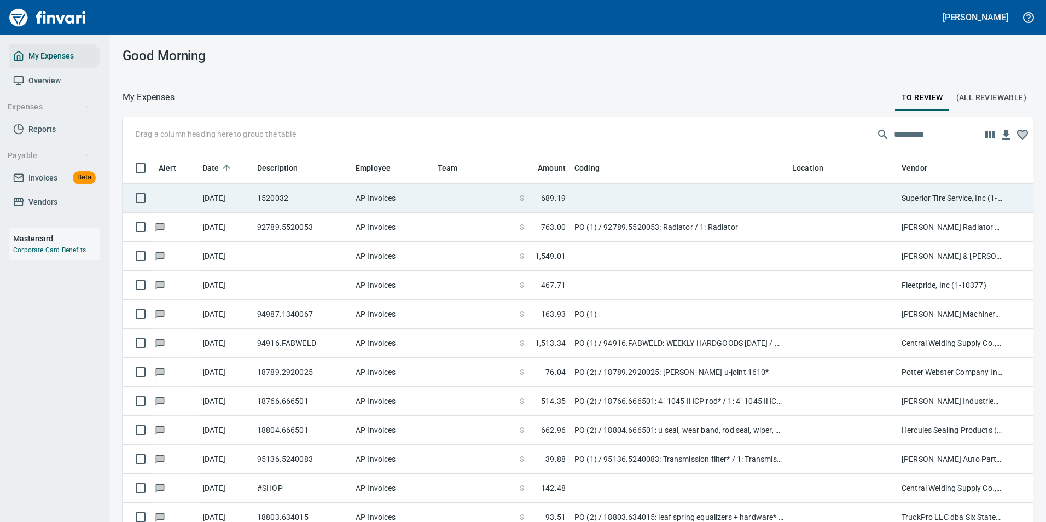
click at [347, 206] on td "1520032" at bounding box center [302, 198] width 98 height 29
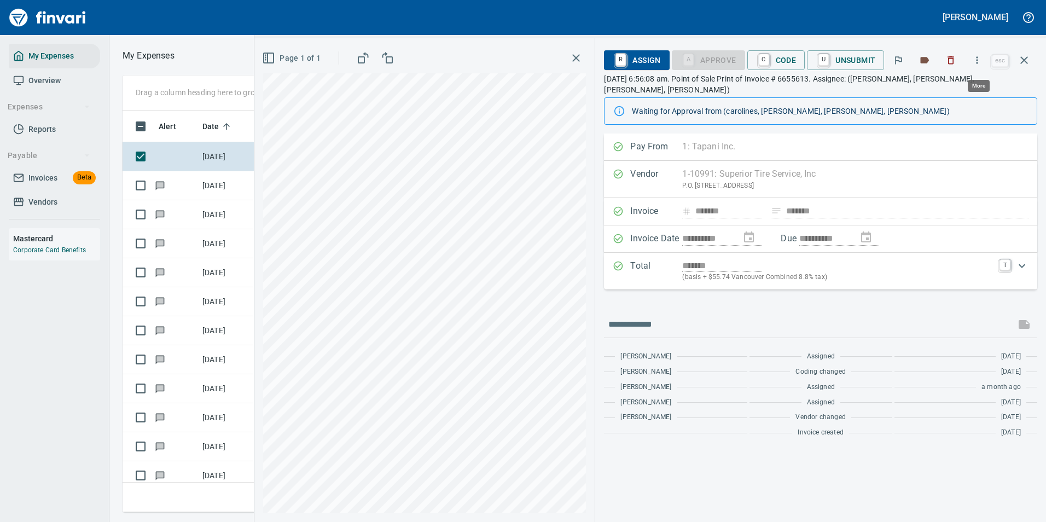
scroll to position [385, 620]
click at [974, 59] on icon "button" at bounding box center [977, 60] width 11 height 11
click at [753, 63] on div at bounding box center [523, 261] width 1046 height 522
click at [764, 62] on link "C" at bounding box center [764, 60] width 10 height 12
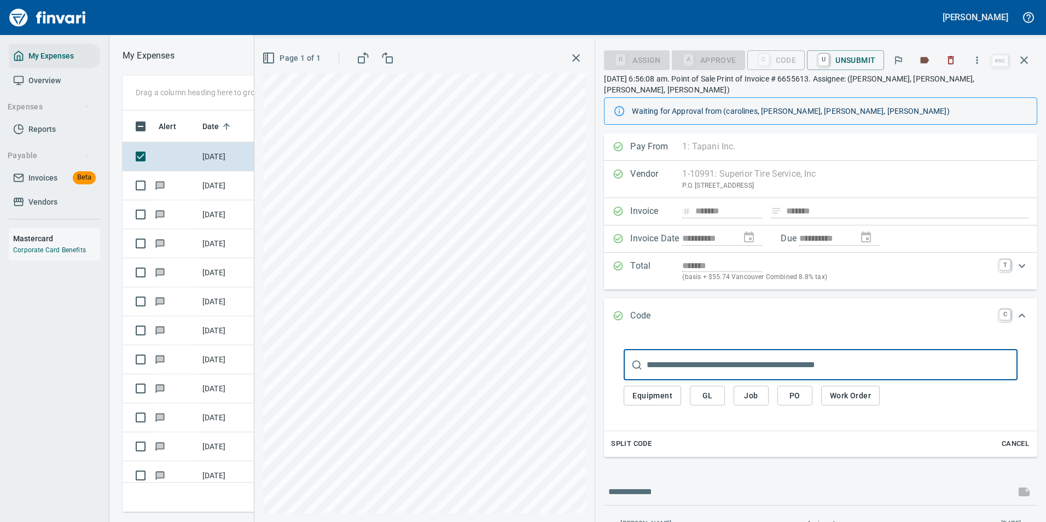
click at [840, 389] on span "Work Order" at bounding box center [850, 396] width 41 height 14
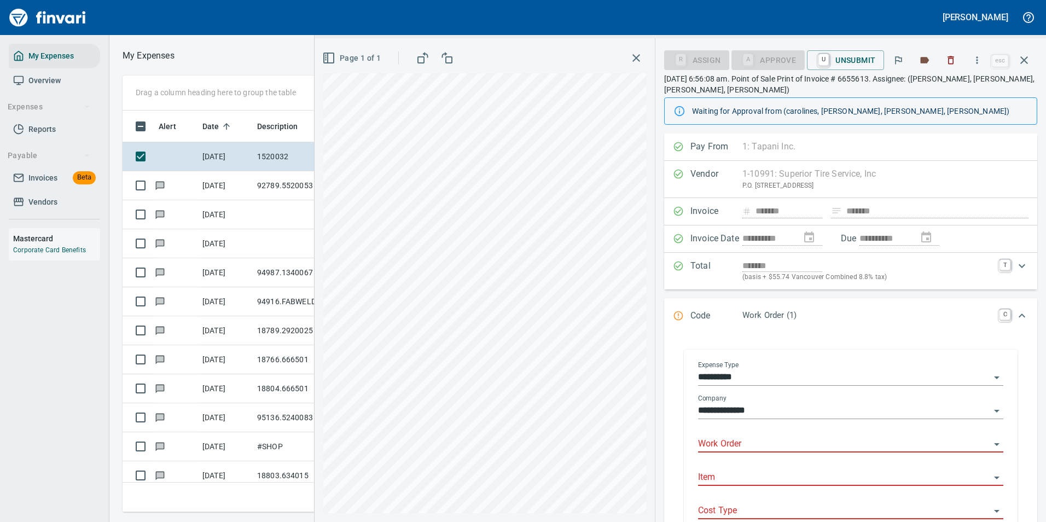
scroll to position [55, 0]
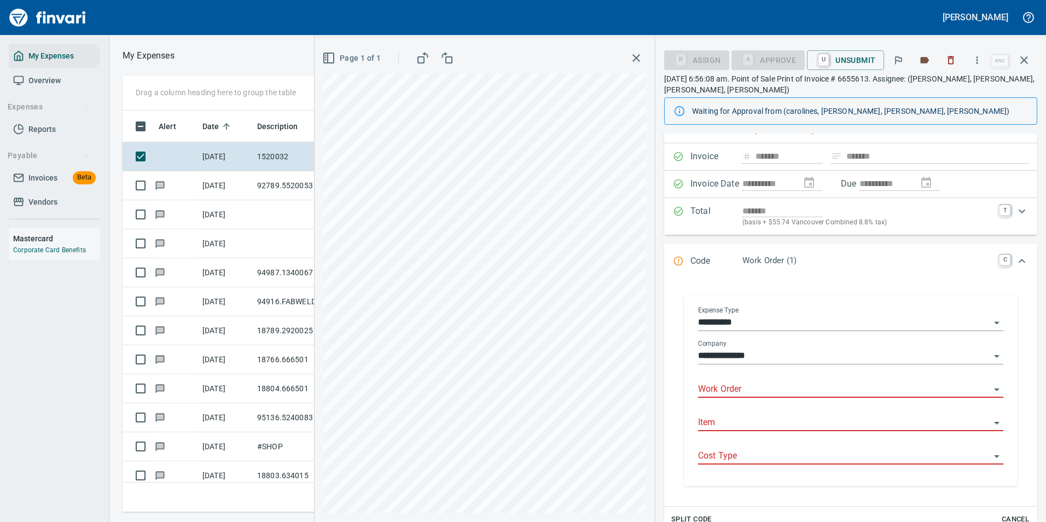
click at [723, 389] on input "Work Order" at bounding box center [844, 389] width 292 height 15
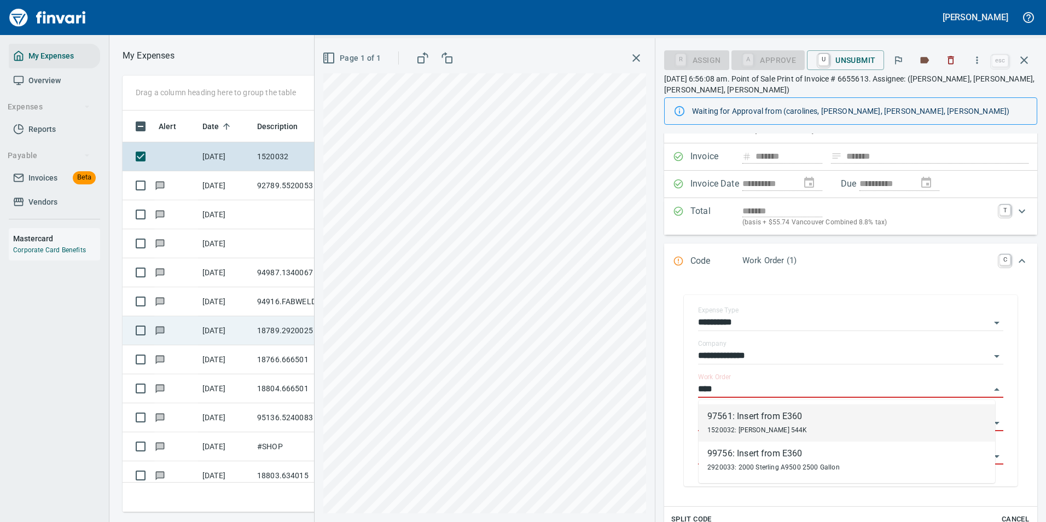
scroll to position [385, 620]
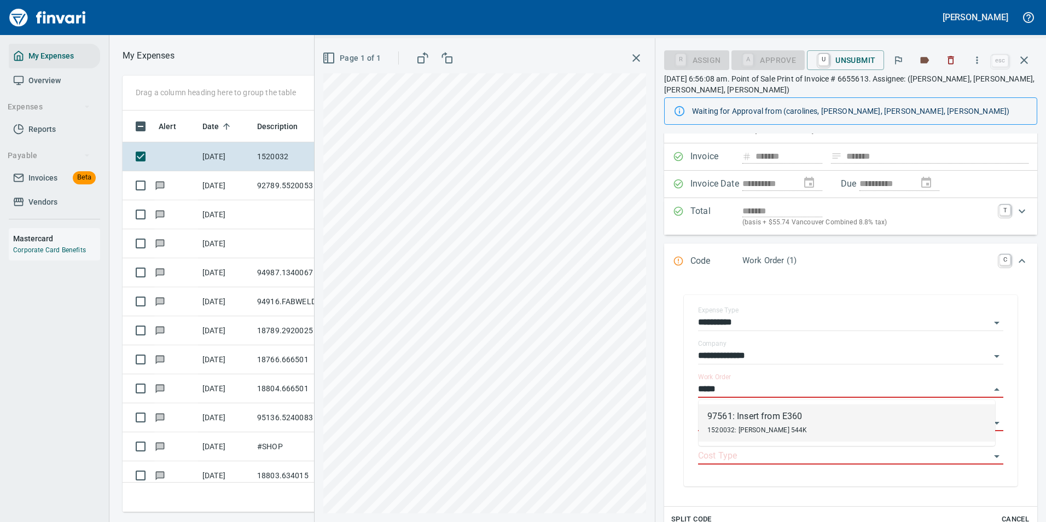
click at [730, 423] on div "1520032: [PERSON_NAME] 544K" at bounding box center [757, 429] width 100 height 13
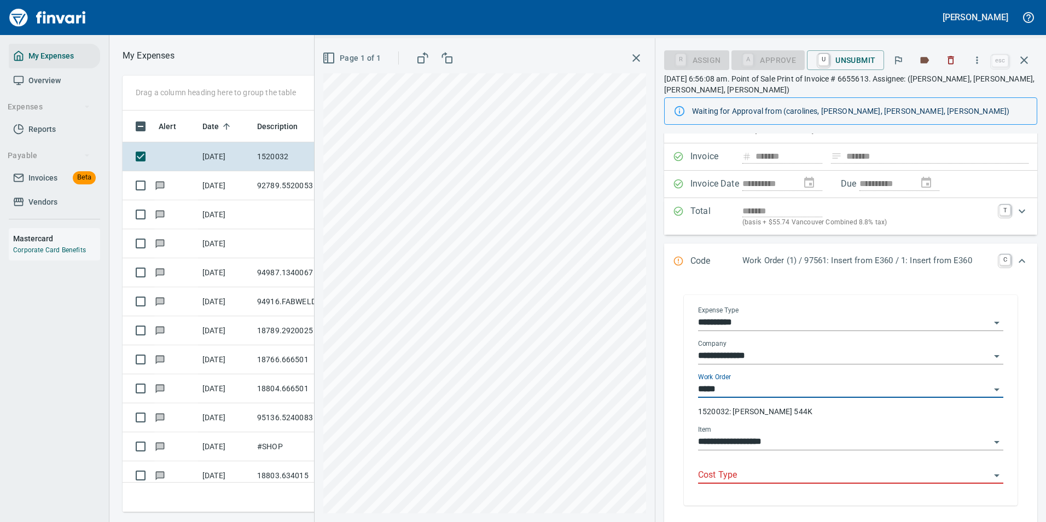
type input "**********"
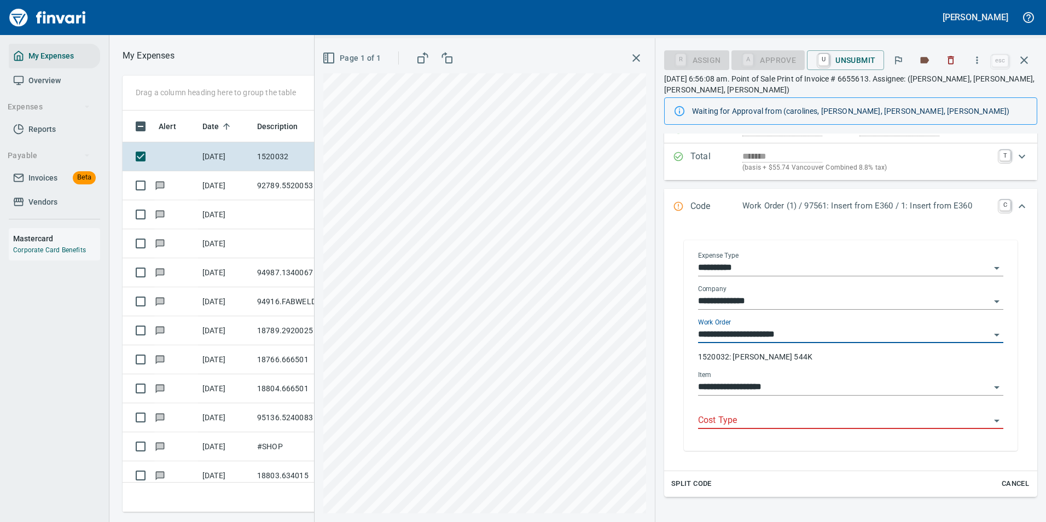
type input "**********"
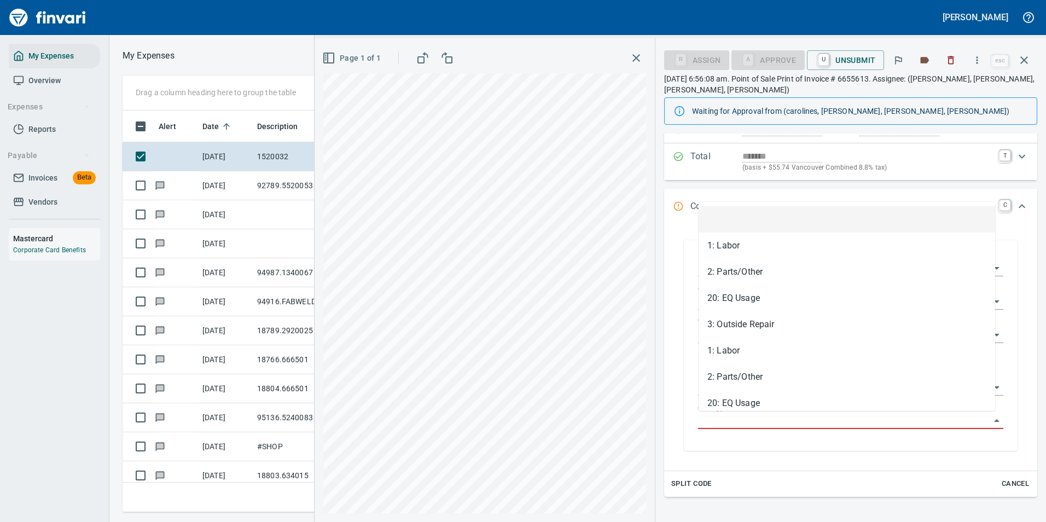
click at [728, 423] on input "Cost Type" at bounding box center [844, 420] width 292 height 15
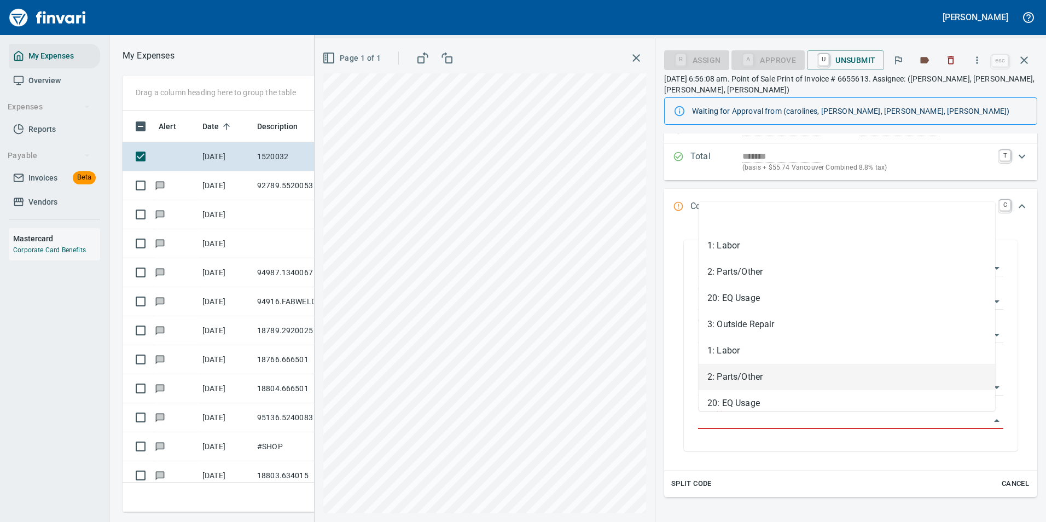
click at [727, 375] on li "2: Parts/Other" at bounding box center [847, 377] width 296 height 26
type input "**********"
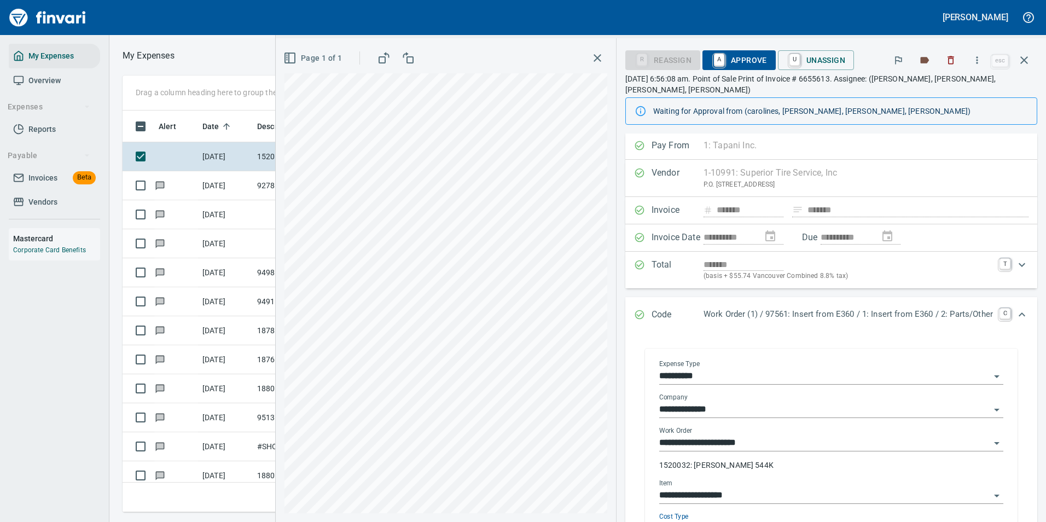
scroll to position [0, 0]
click at [724, 60] on span "A Approve" at bounding box center [739, 60] width 56 height 19
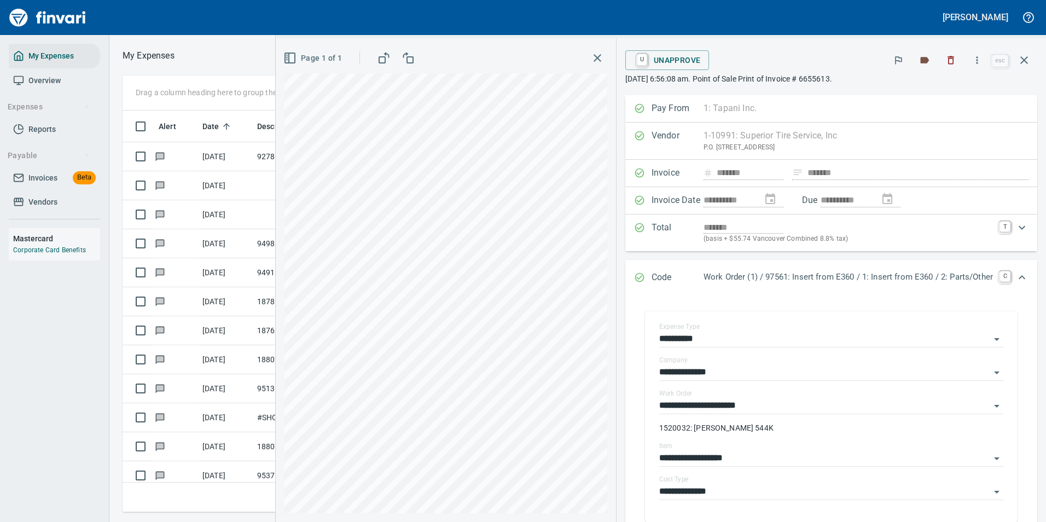
scroll to position [385, 620]
click at [980, 61] on icon "button" at bounding box center [977, 60] width 11 height 11
click at [934, 107] on li "Download" at bounding box center [967, 116] width 140 height 24
click at [1022, 58] on icon "button" at bounding box center [1024, 60] width 8 height 8
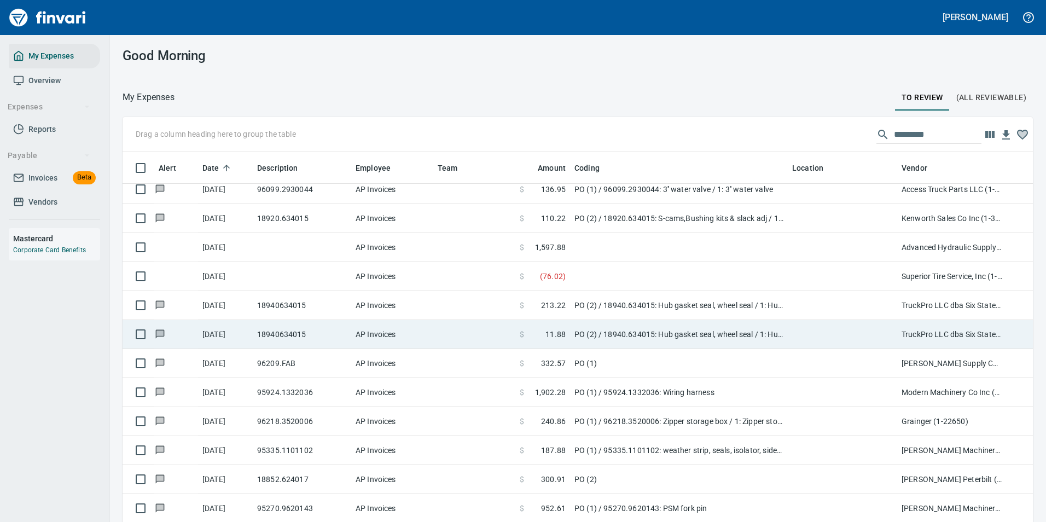
scroll to position [2790, 0]
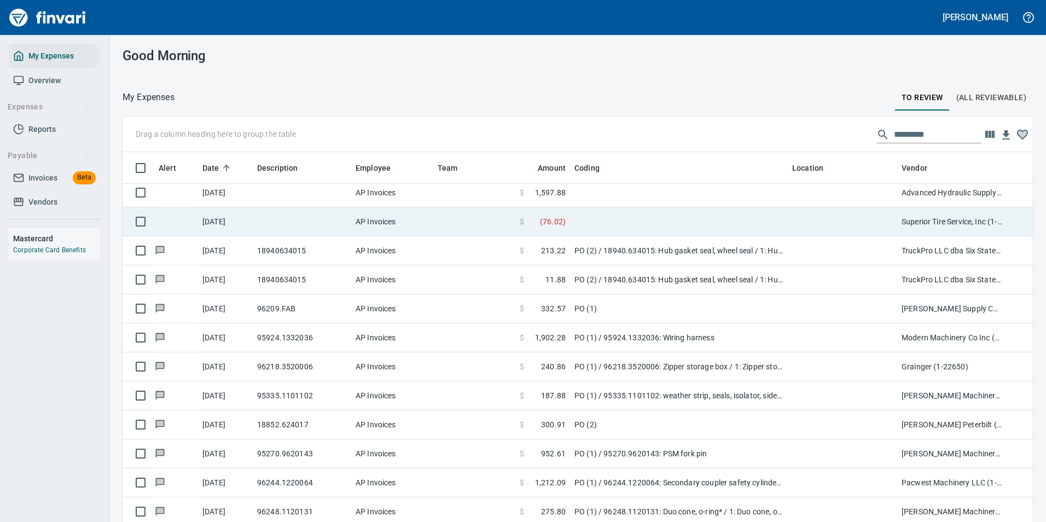
click at [452, 225] on td at bounding box center [474, 221] width 82 height 29
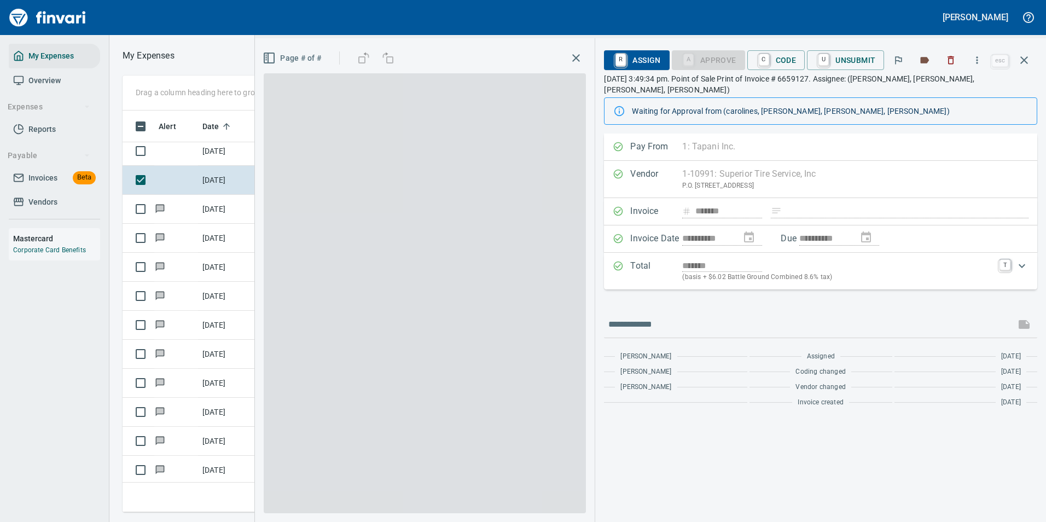
scroll to position [385, 620]
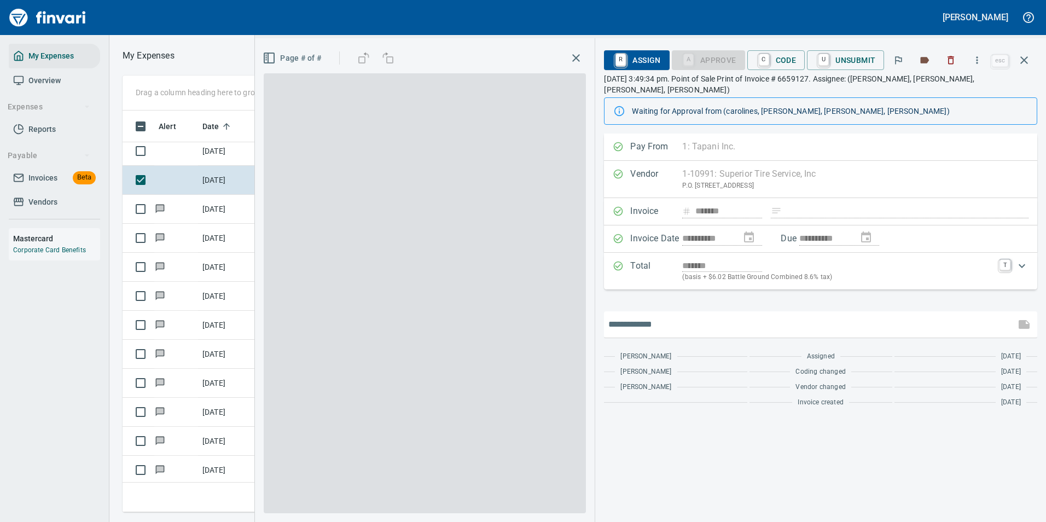
click at [693, 316] on input "text" at bounding box center [809, 325] width 403 height 18
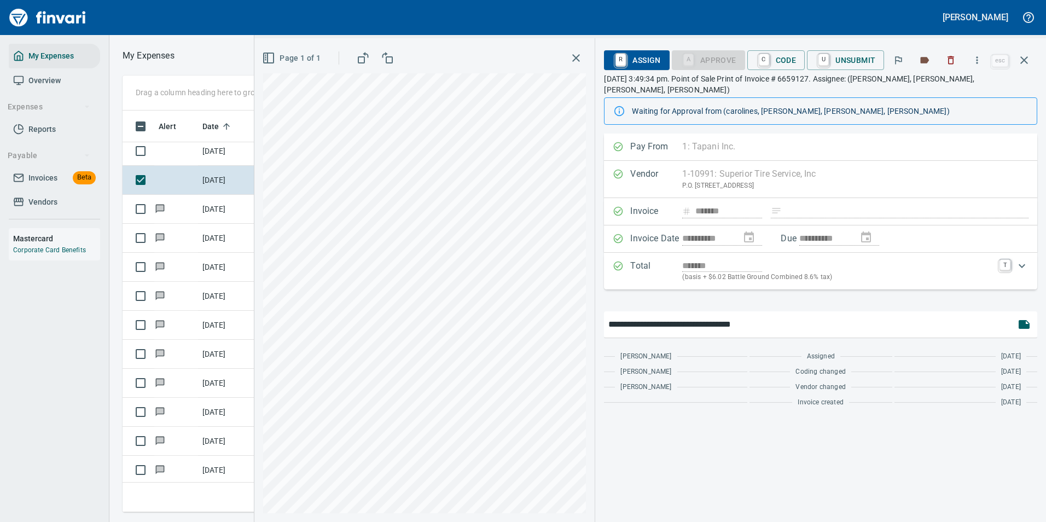
type input "**********"
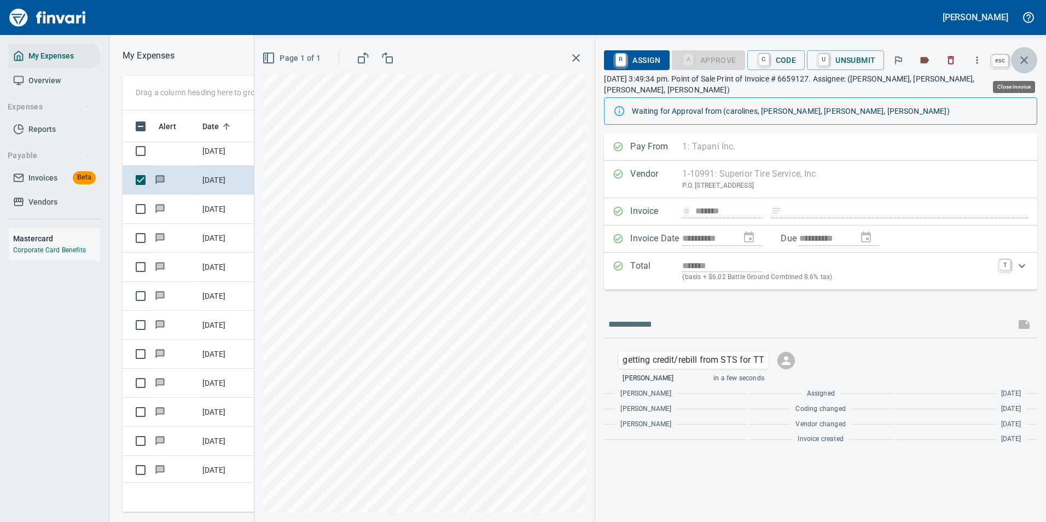
click at [1021, 59] on icon "button" at bounding box center [1023, 60] width 13 height 13
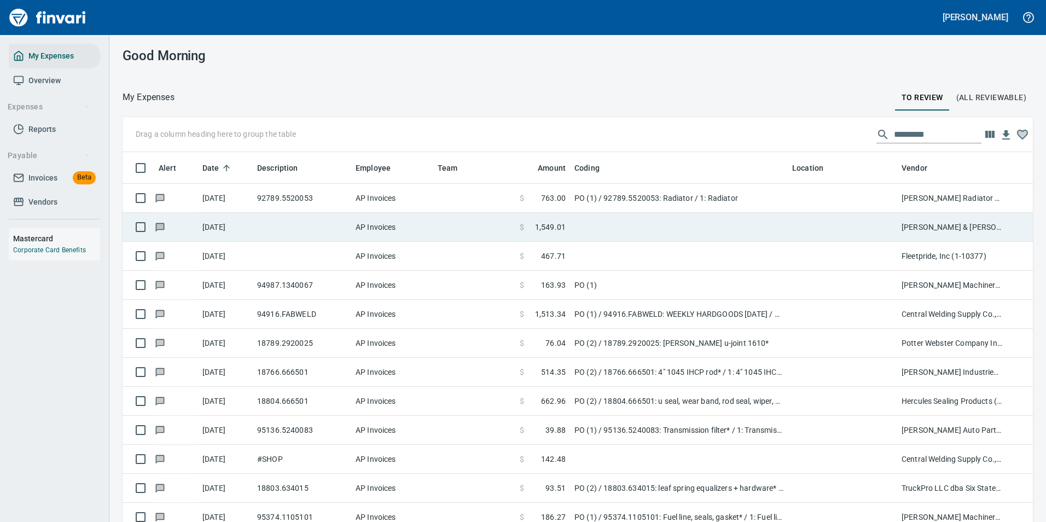
click at [296, 237] on td at bounding box center [302, 227] width 98 height 29
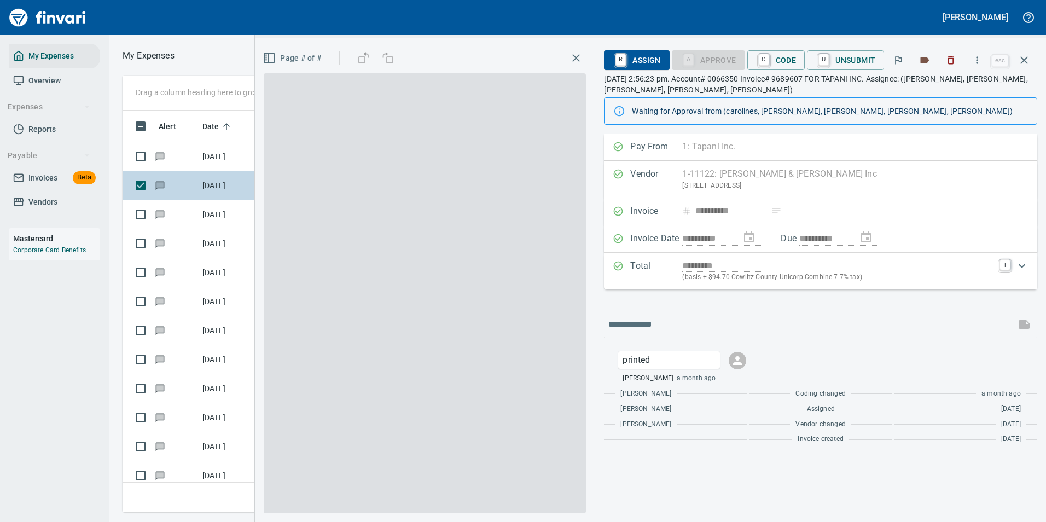
scroll to position [385, 620]
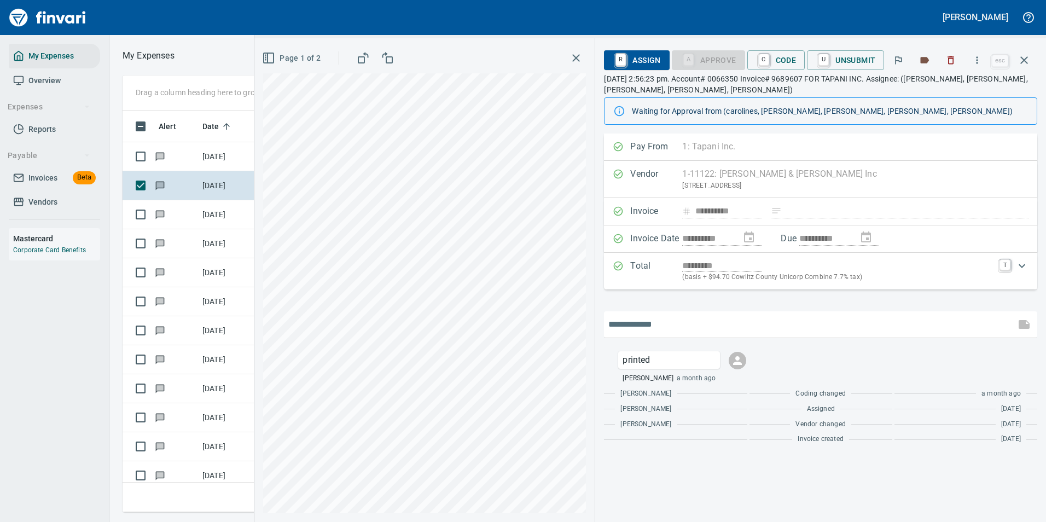
click at [680, 318] on input "text" at bounding box center [809, 325] width 403 height 18
type input "**********"
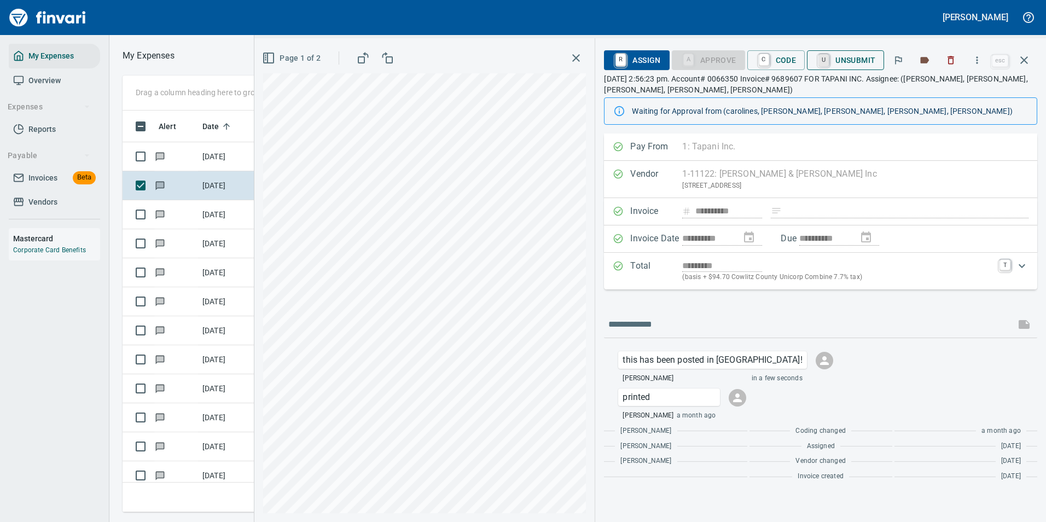
click at [823, 59] on link "U" at bounding box center [823, 60] width 10 height 12
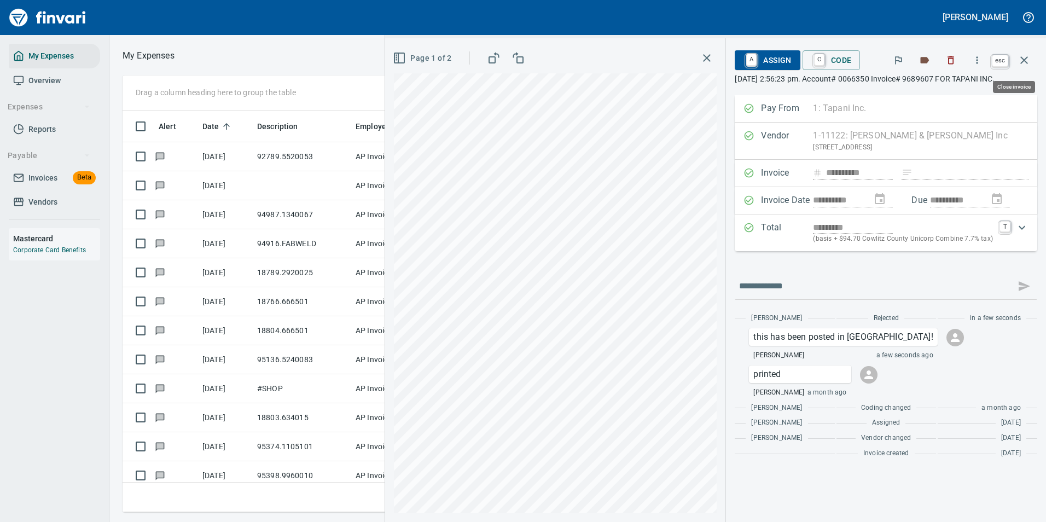
click at [1028, 59] on icon "button" at bounding box center [1023, 60] width 13 height 13
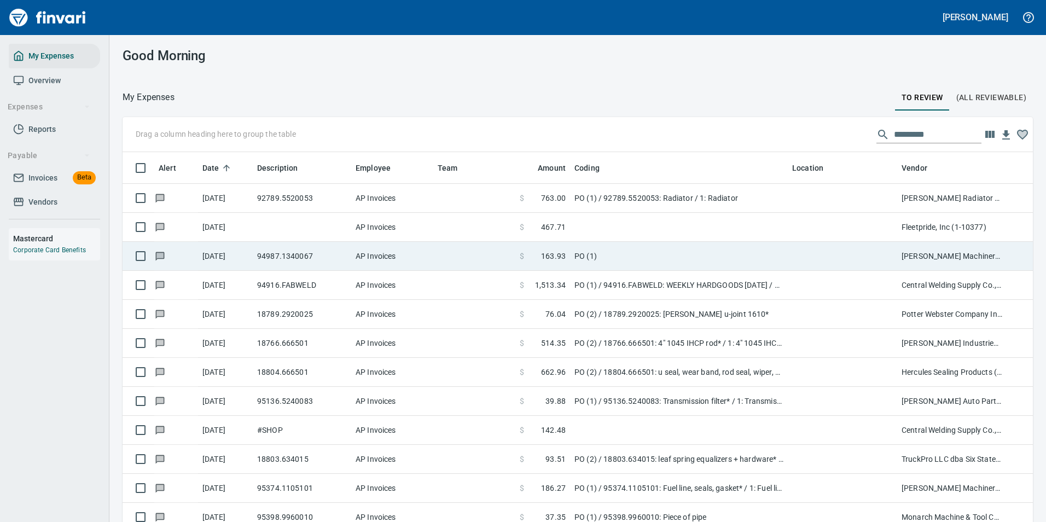
scroll to position [393, 884]
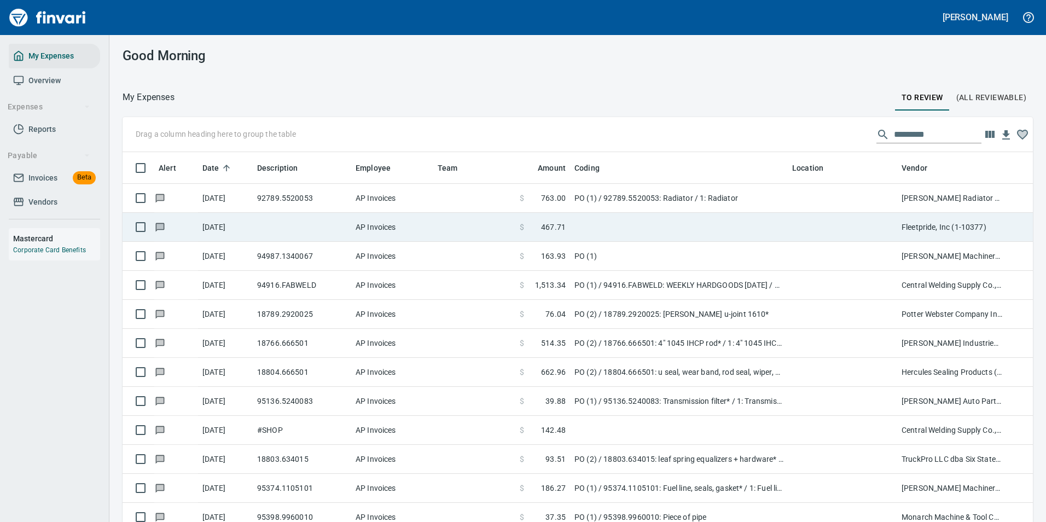
click at [602, 227] on td at bounding box center [679, 227] width 218 height 29
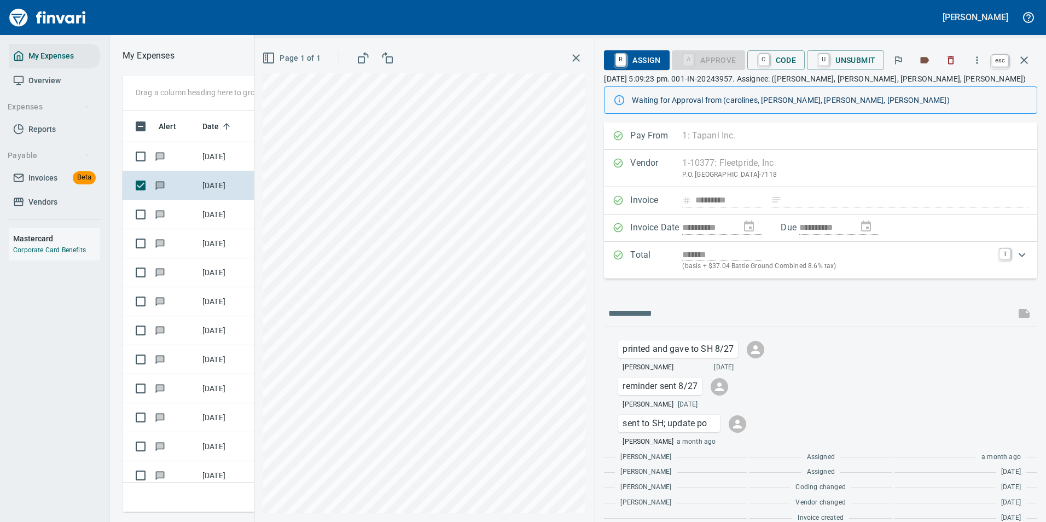
scroll to position [385, 620]
click at [1028, 57] on icon "button" at bounding box center [1023, 60] width 13 height 13
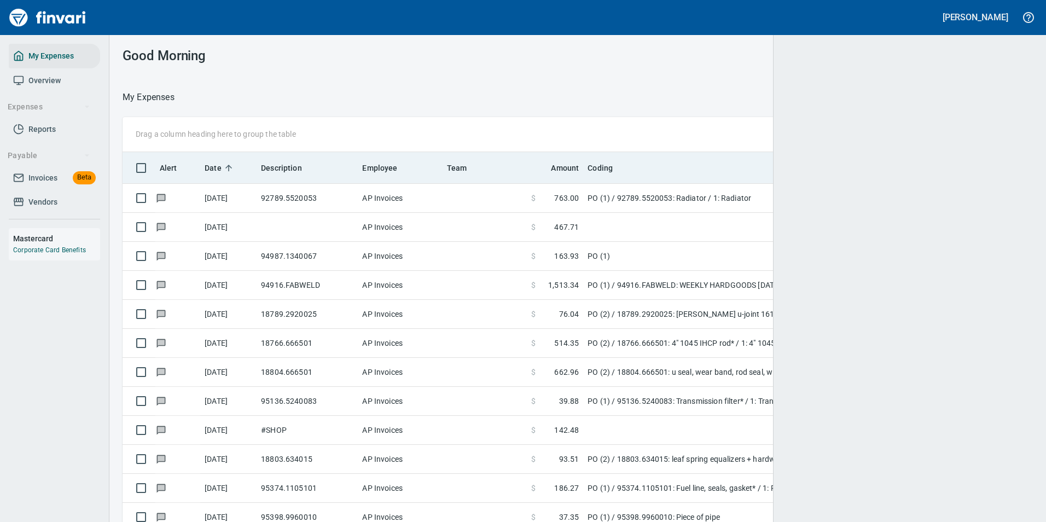
scroll to position [393, 883]
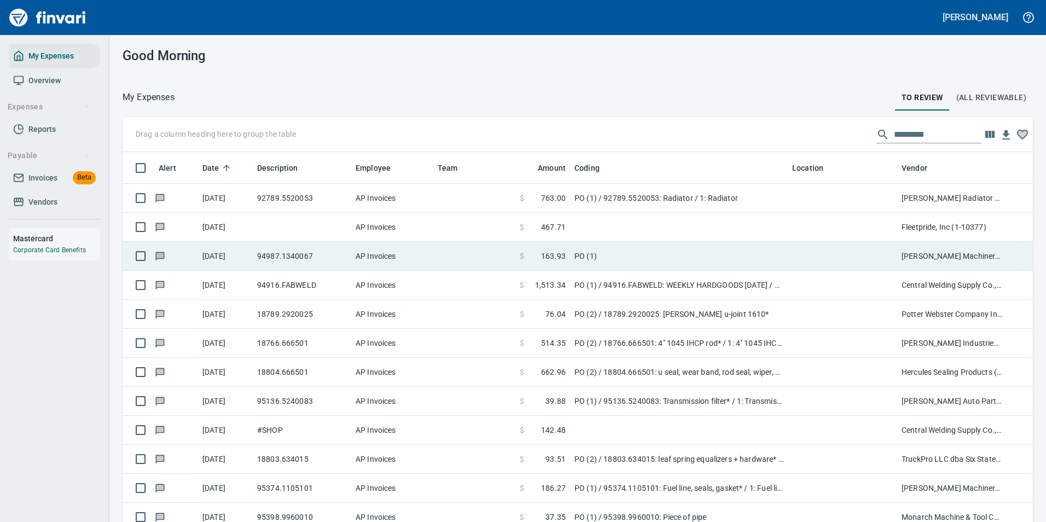
click at [596, 258] on td "PO (1)" at bounding box center [679, 256] width 218 height 29
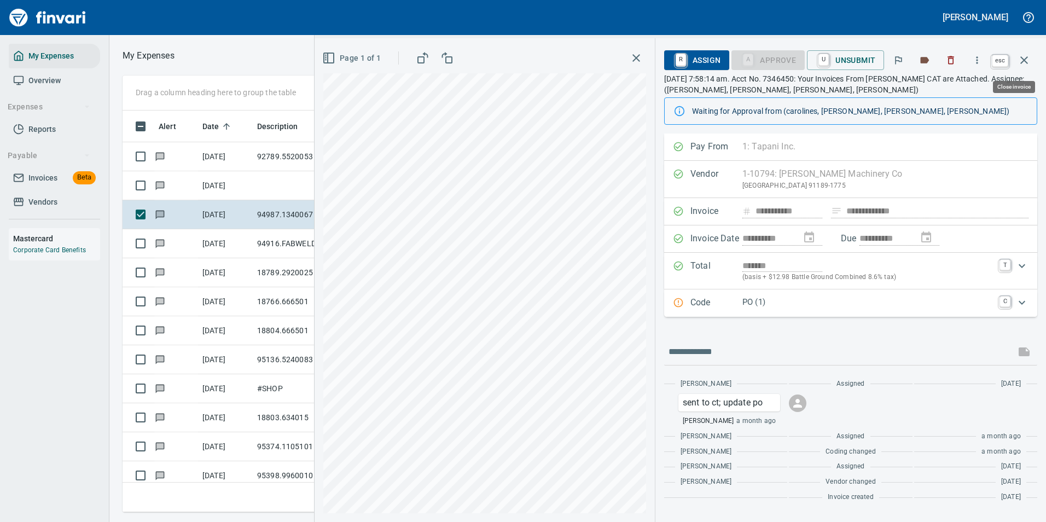
scroll to position [385, 620]
click at [1021, 61] on icon "button" at bounding box center [1023, 60] width 13 height 13
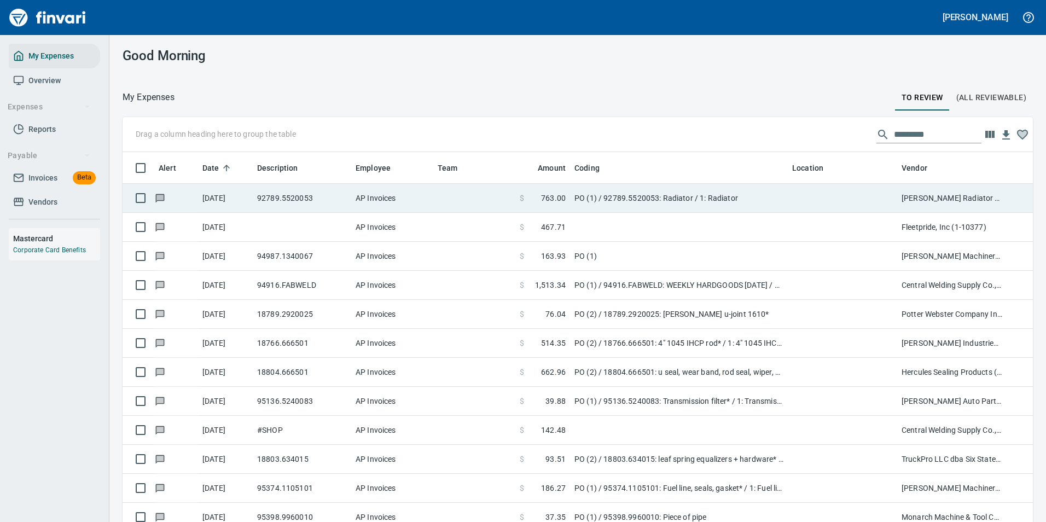
click at [626, 207] on td "PO (1) / 92789.5520053: Radiator / 1: Radiator" at bounding box center [679, 198] width 218 height 29
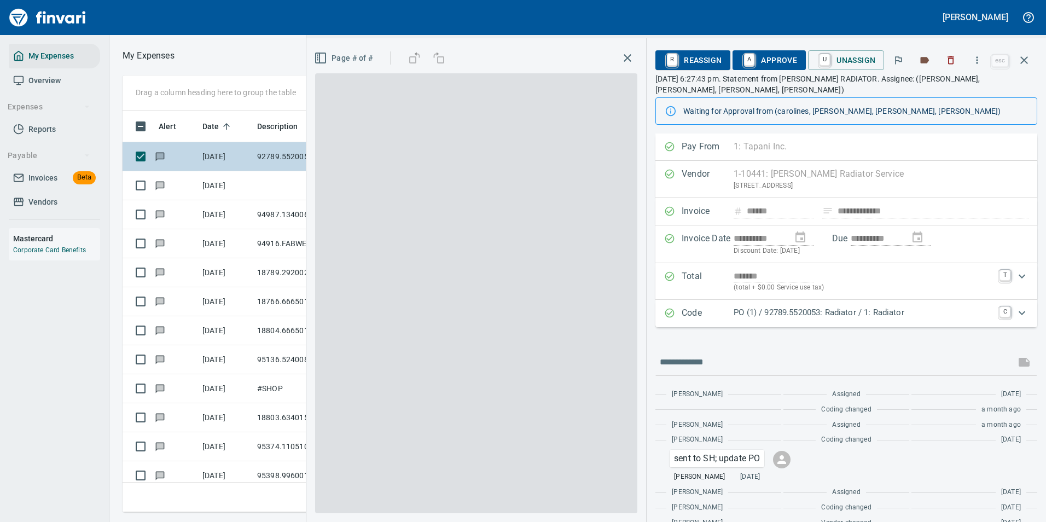
scroll to position [385, 620]
click at [787, 306] on p "PO (1) / 92789.5520053: Radiator / 1: Radiator" at bounding box center [863, 312] width 259 height 13
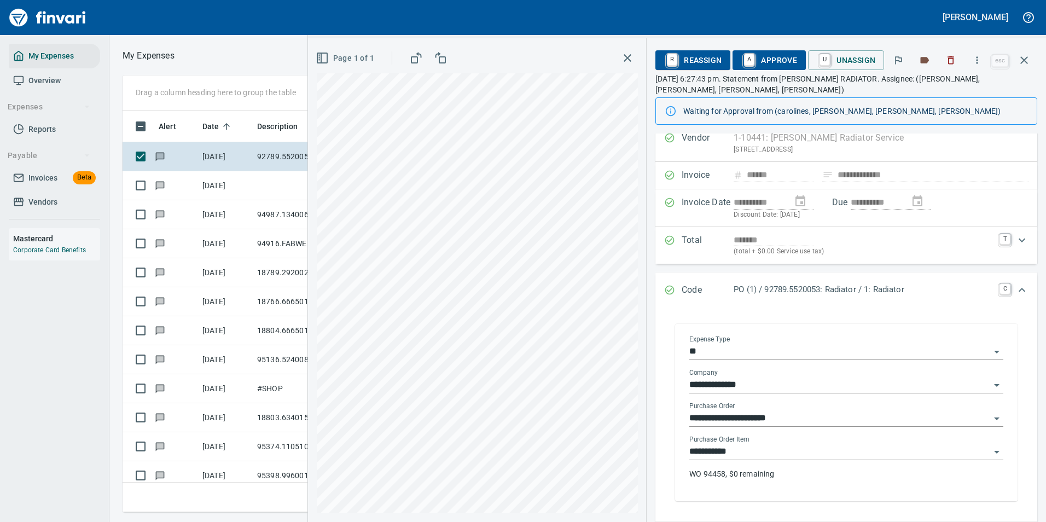
scroll to position [55, 0]
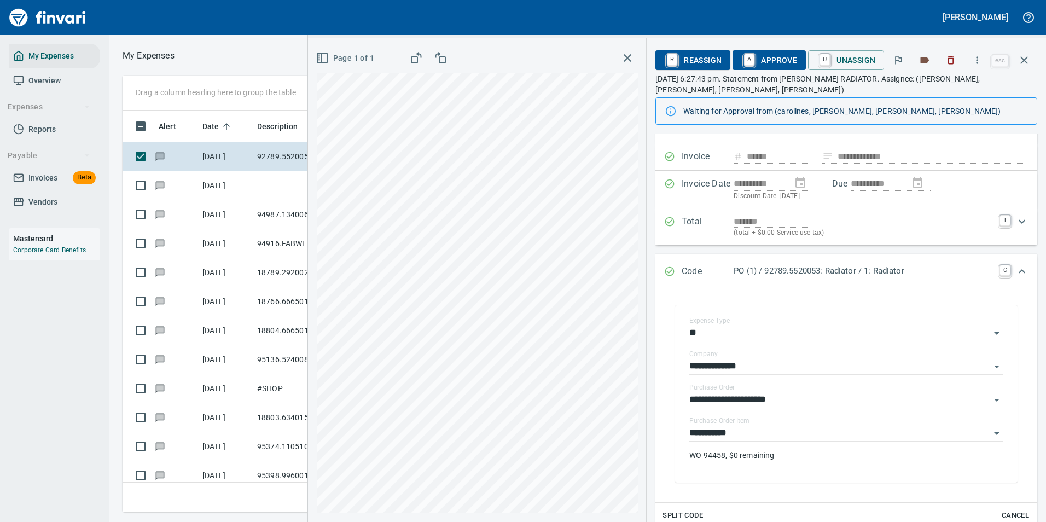
click at [1015, 265] on icon "Expand" at bounding box center [1021, 271] width 13 height 13
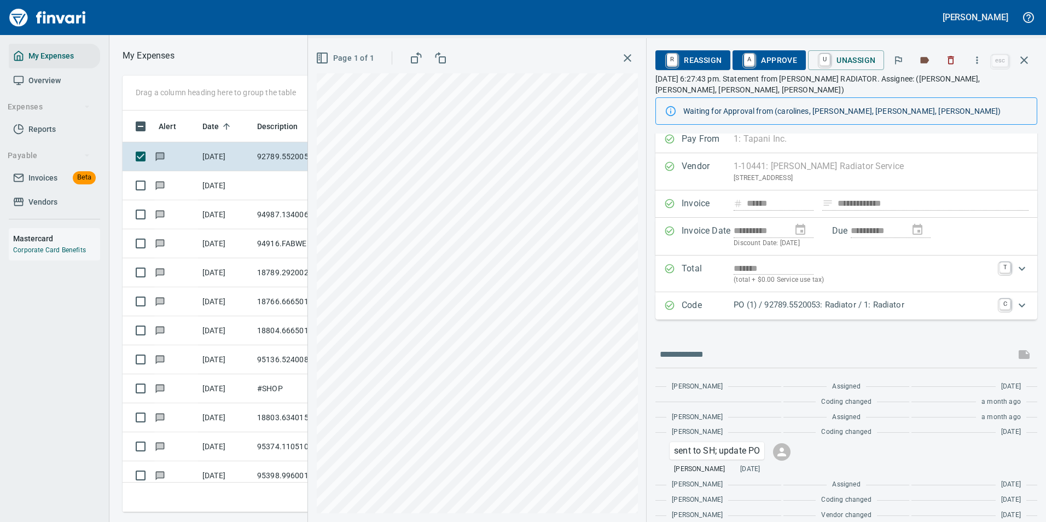
scroll to position [0, 0]
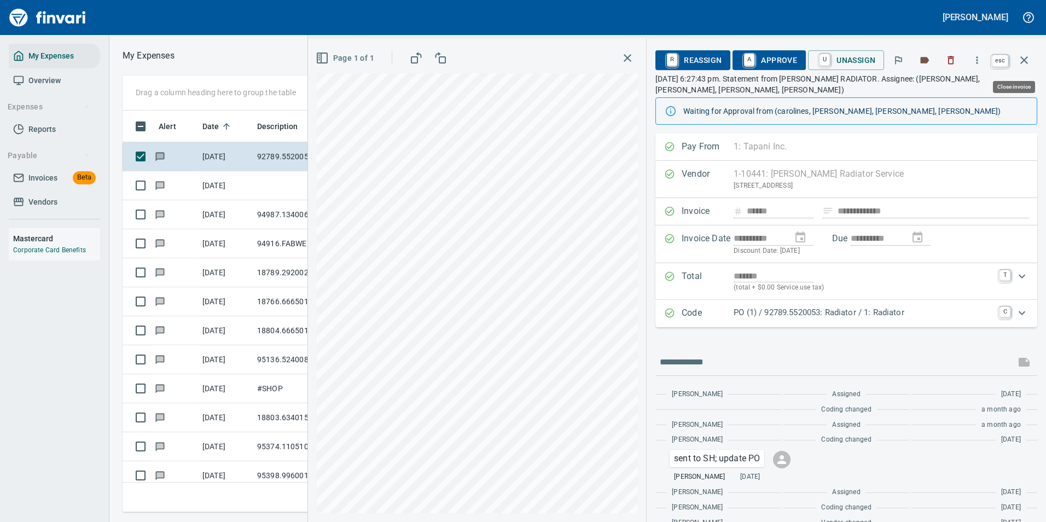
click at [1022, 53] on button "button" at bounding box center [1024, 60] width 26 height 26
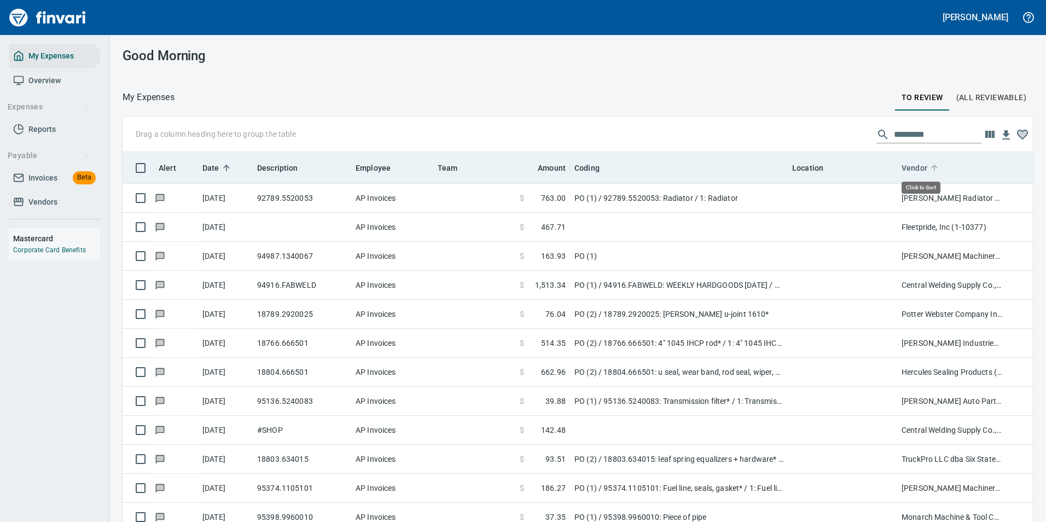
click at [934, 171] on icon at bounding box center [934, 168] width 10 height 10
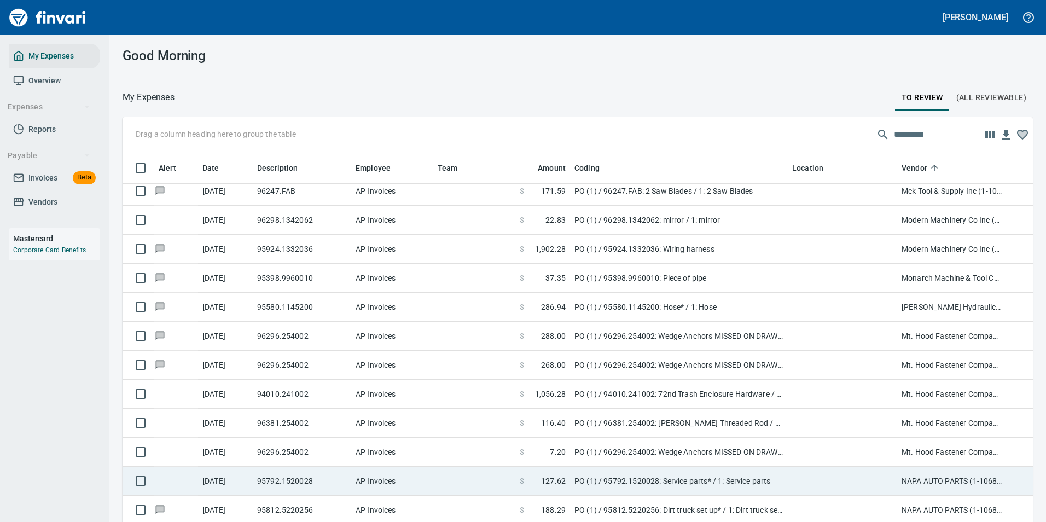
scroll to position [2297, 0]
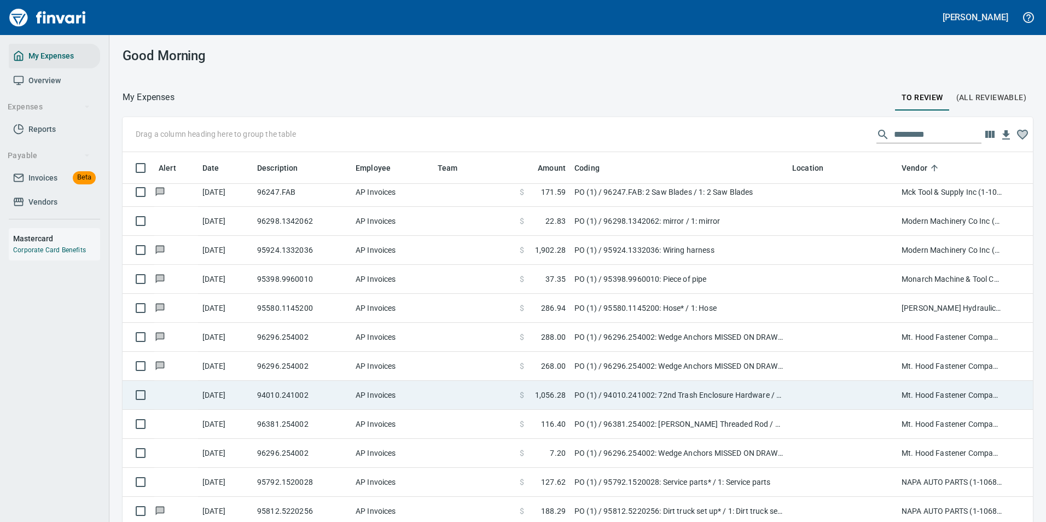
click at [625, 389] on td "PO (1) / 94010.241002: 72nd Trash Enclosure Hardware / 1: Hardware for Struc St…" at bounding box center [679, 395] width 218 height 29
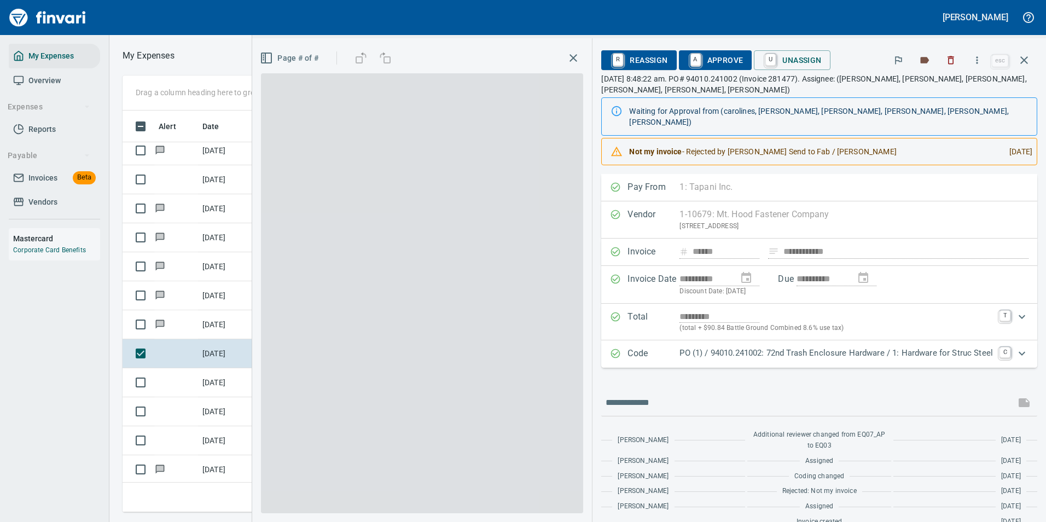
scroll to position [385, 620]
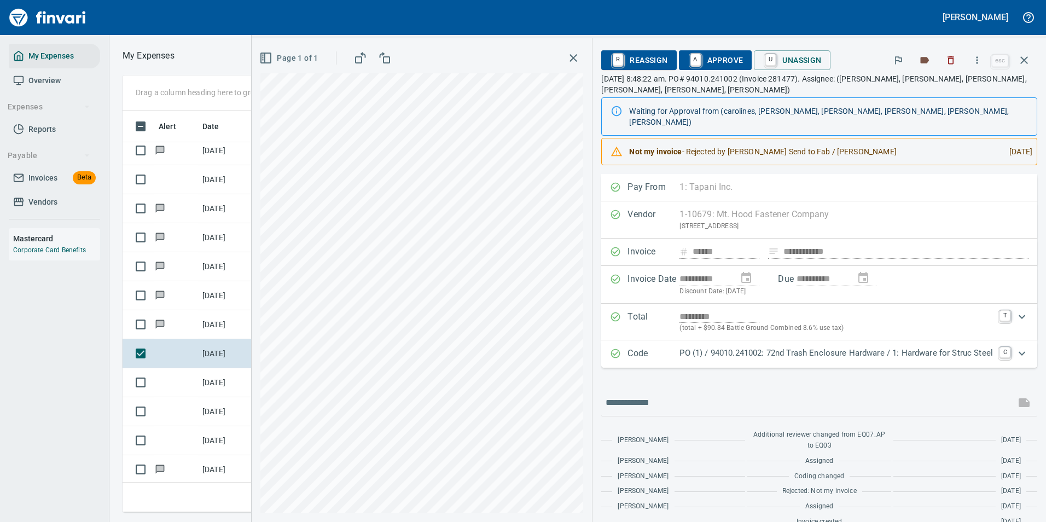
click at [759, 347] on p "PO (1) / 94010.241002: 72nd Trash Enclosure Hardware / 1: Hardware for Struc St…" at bounding box center [835, 353] width 313 height 13
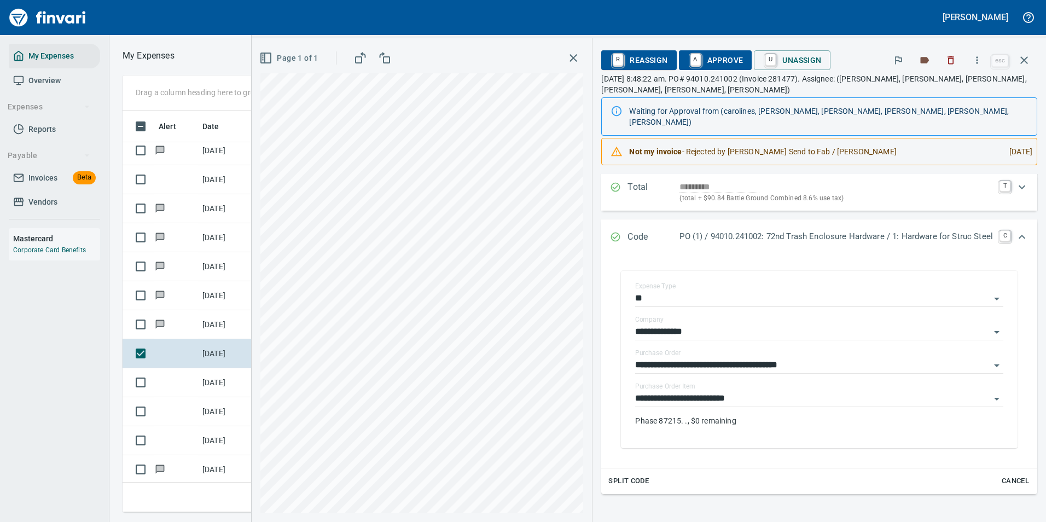
scroll to position [218, 0]
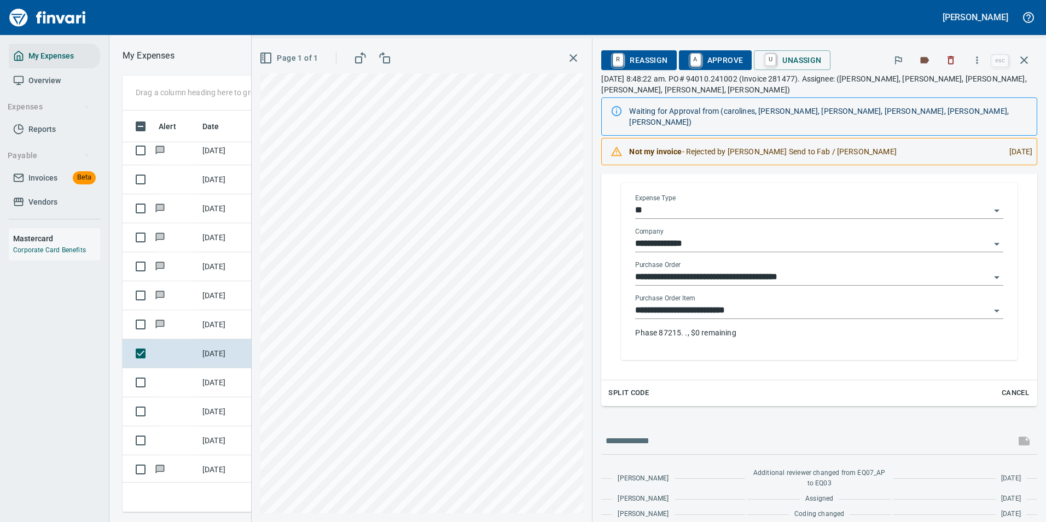
click at [769, 303] on input "**********" at bounding box center [812, 310] width 355 height 15
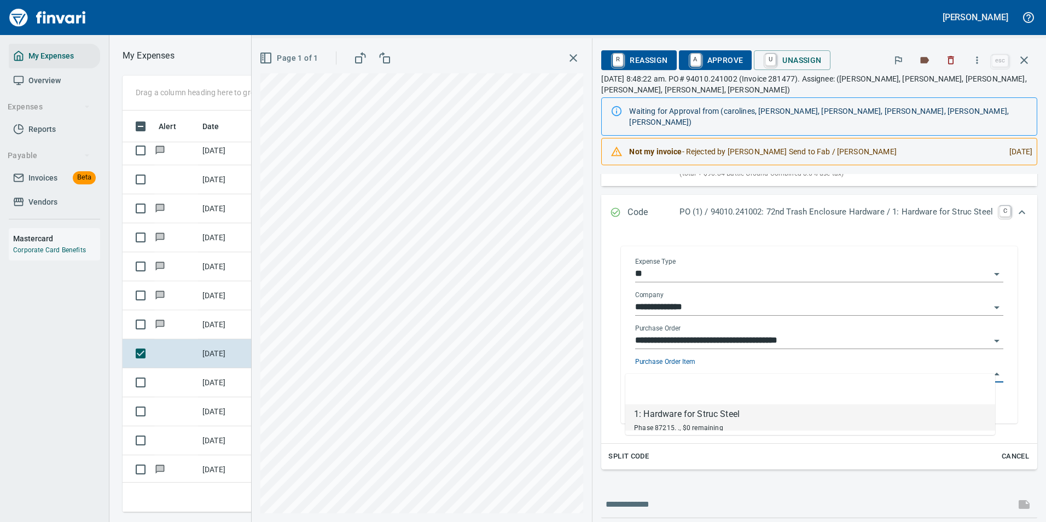
scroll to position [385, 620]
click at [830, 333] on input "**********" at bounding box center [812, 340] width 355 height 15
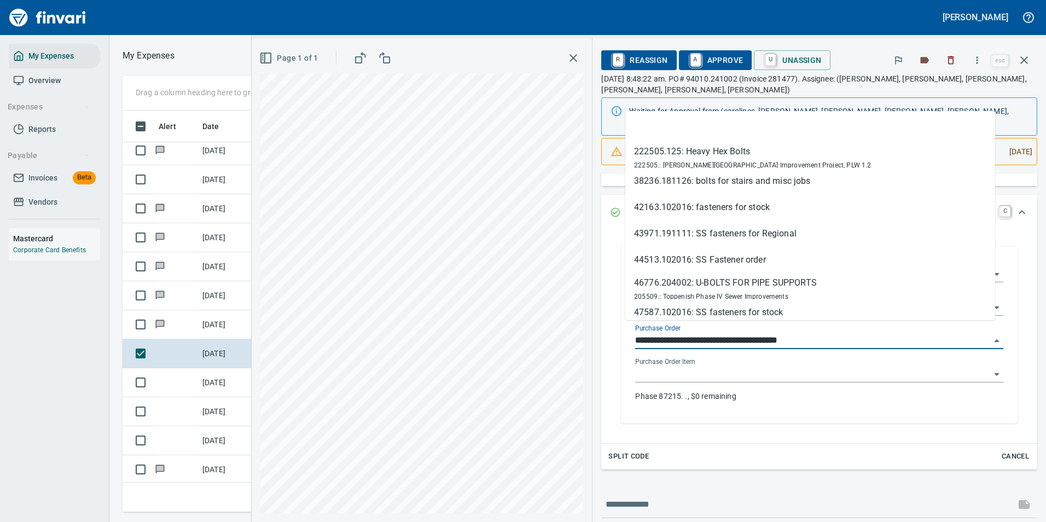
type input "**********"
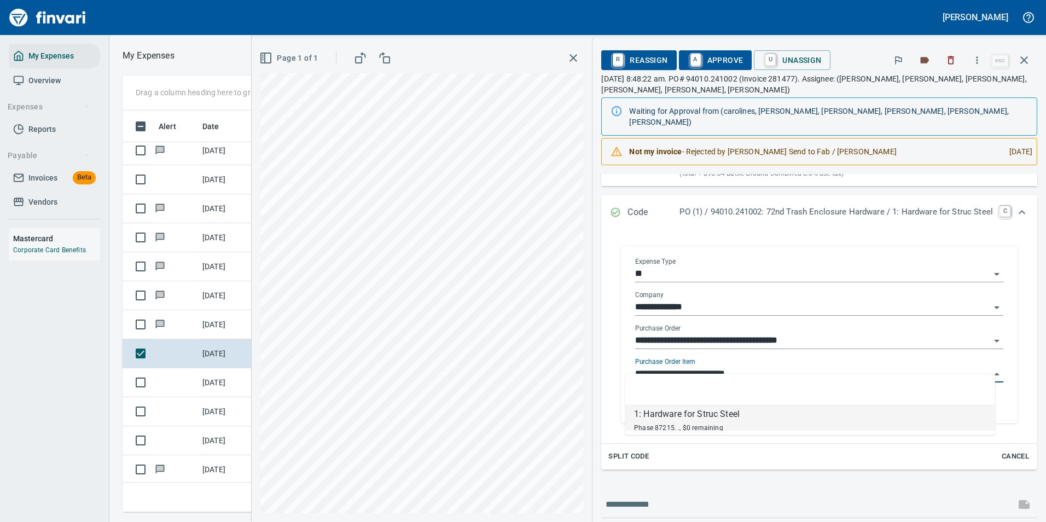
click at [703, 367] on input "**********" at bounding box center [812, 374] width 355 height 15
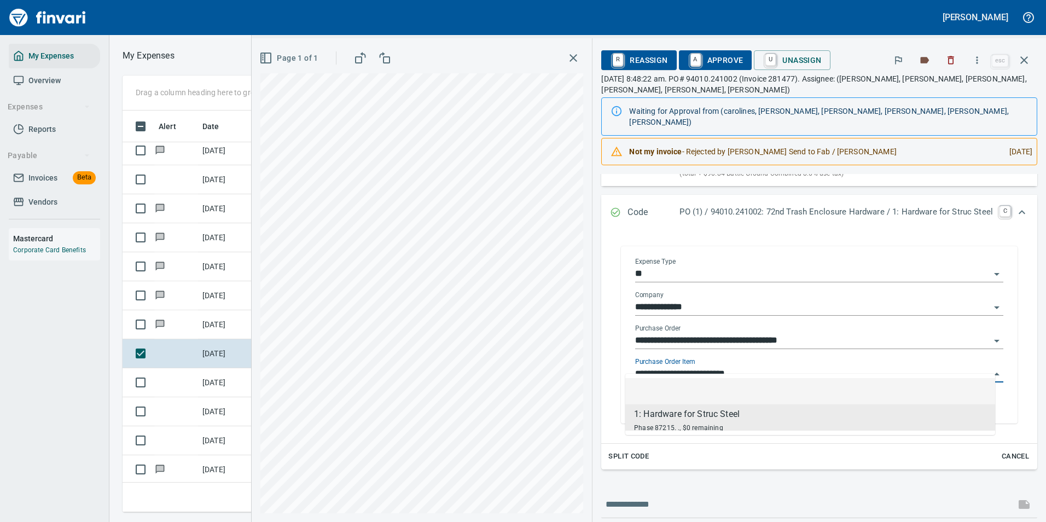
click at [730, 367] on input "**********" at bounding box center [812, 374] width 355 height 15
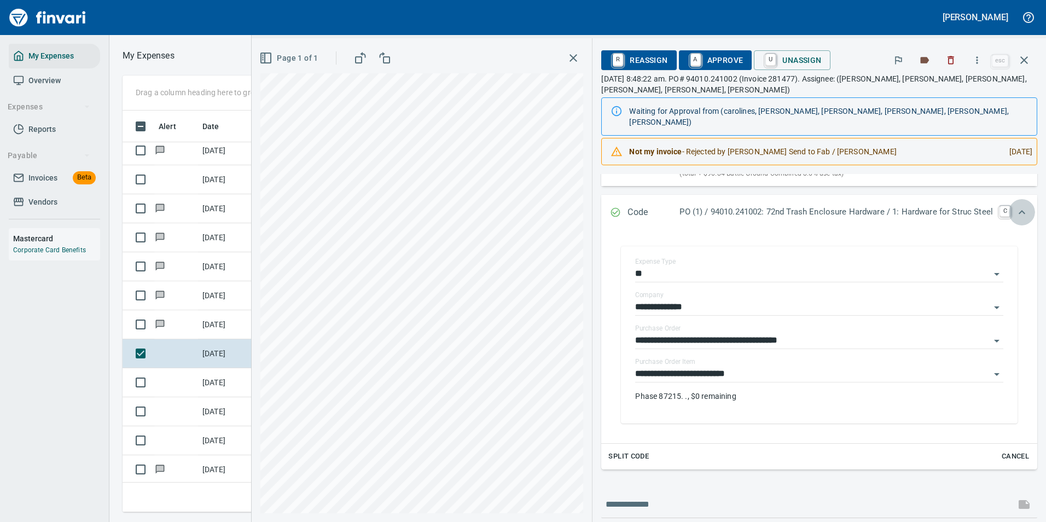
click at [1009, 201] on div "Expand" at bounding box center [1022, 212] width 26 height 26
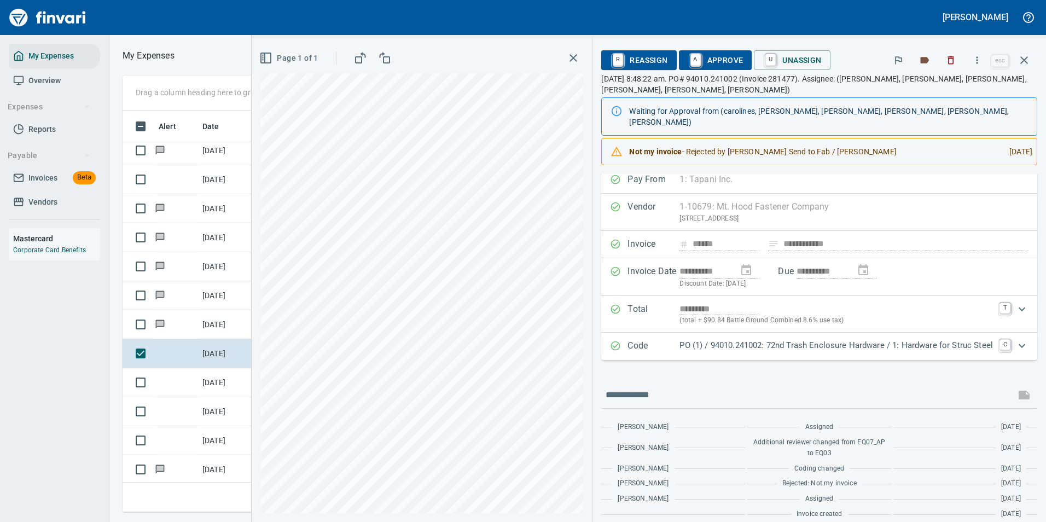
scroll to position [0, 0]
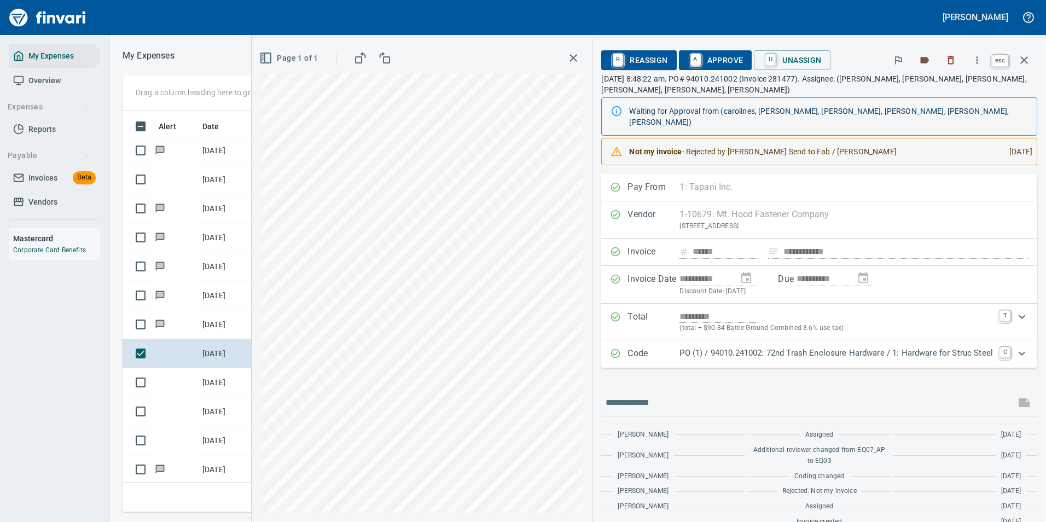
click at [1024, 62] on icon "button" at bounding box center [1023, 60] width 13 height 13
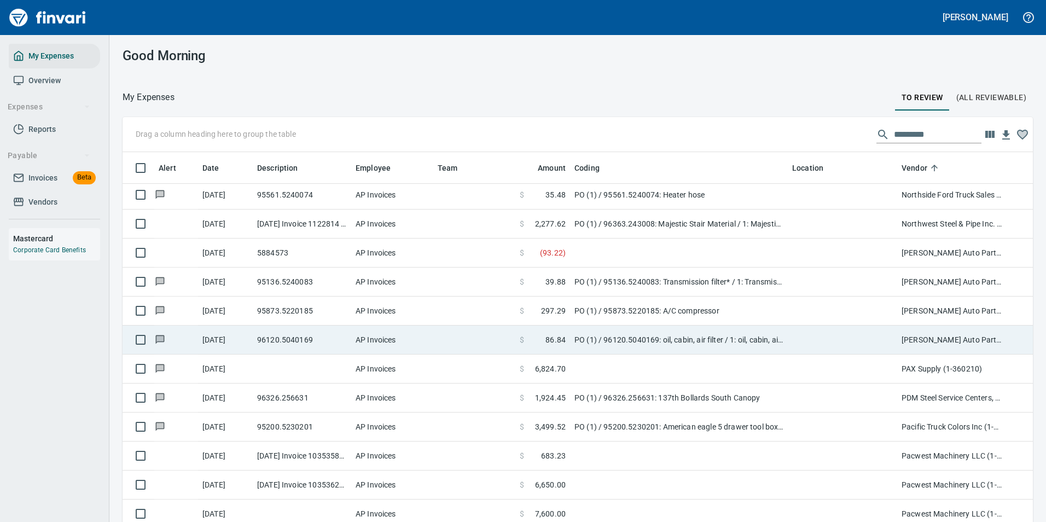
scroll to position [2735, 0]
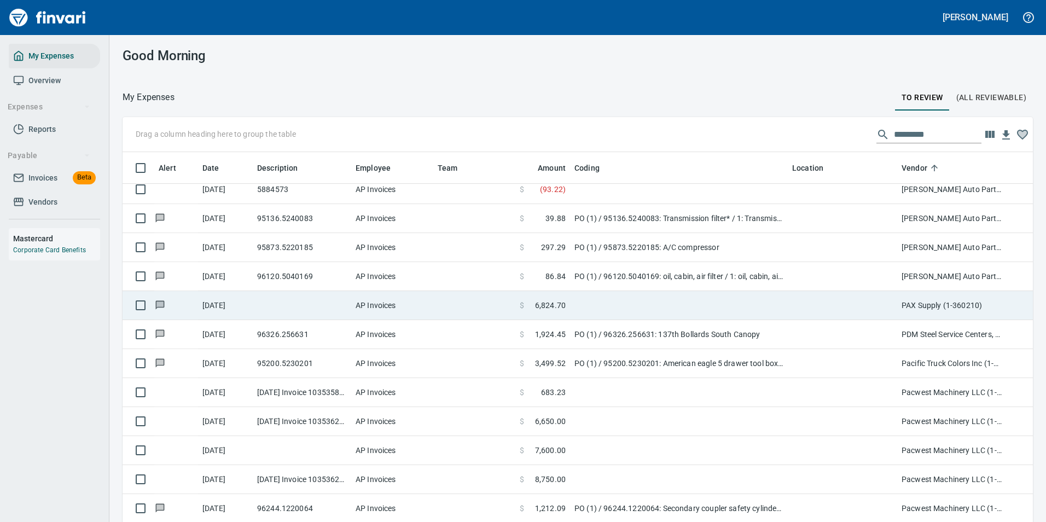
click at [568, 303] on td "$ 6,824.70" at bounding box center [542, 305] width 55 height 29
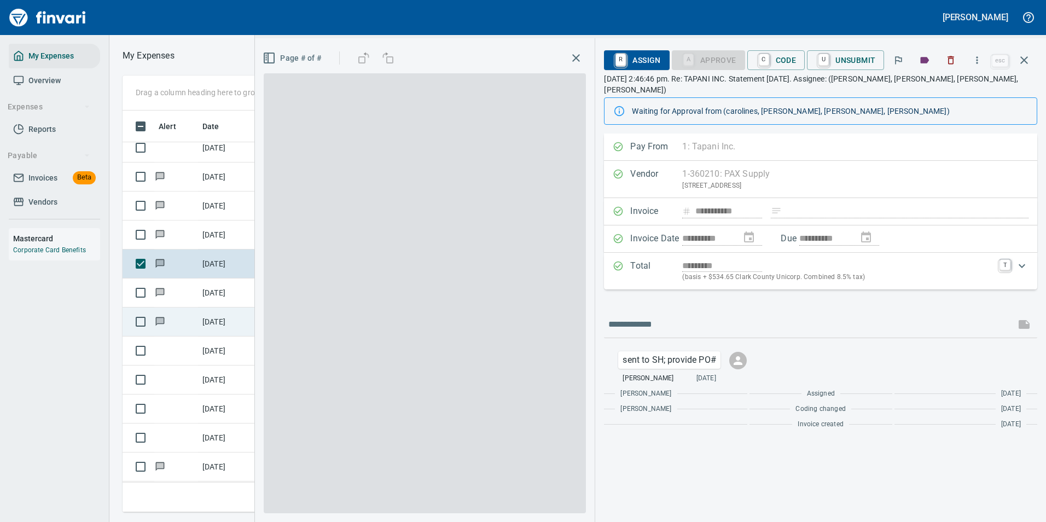
scroll to position [385, 620]
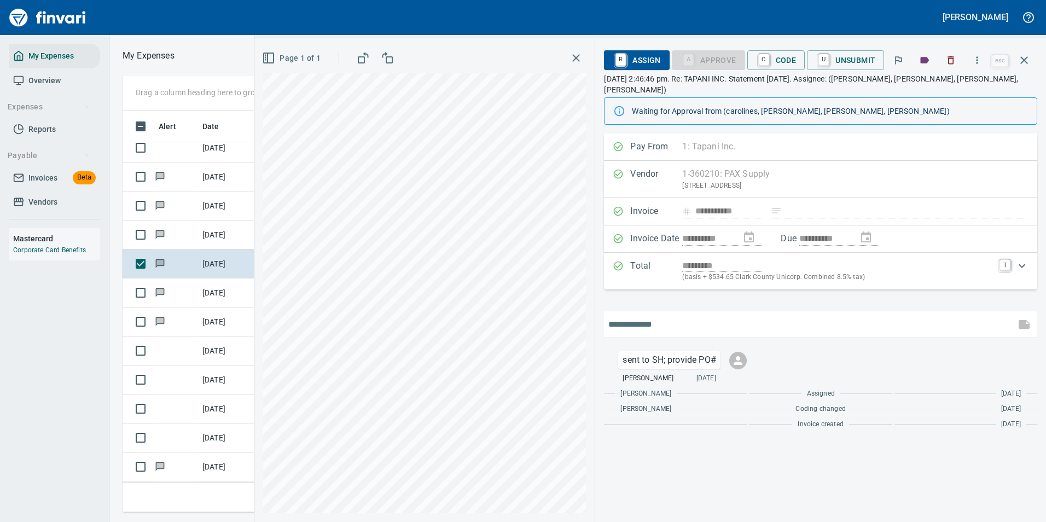
click at [659, 316] on input "text" at bounding box center [809, 325] width 403 height 18
type input "**********"
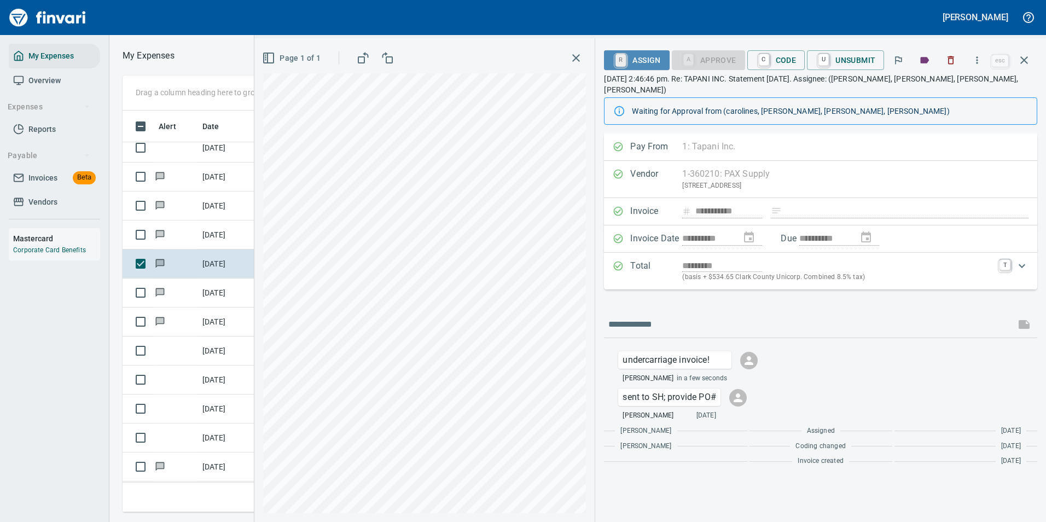
click at [626, 59] on link "R" at bounding box center [620, 60] width 10 height 12
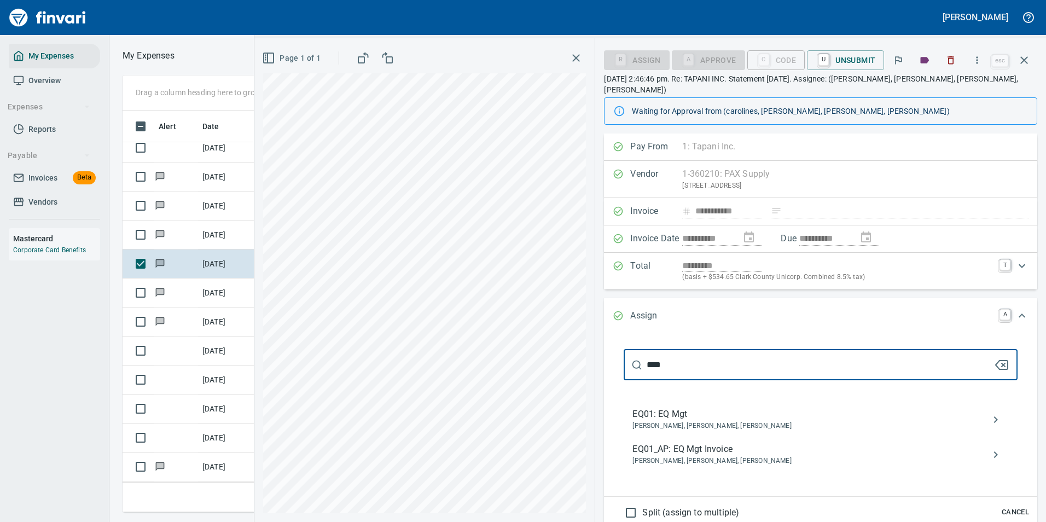
type input "****"
drag, startPoint x: 671, startPoint y: 439, endPoint x: 672, endPoint y: 429, distance: 9.9
click at [671, 443] on span "EQ01_AP: EQ Mgt Invoice" at bounding box center [811, 449] width 359 height 13
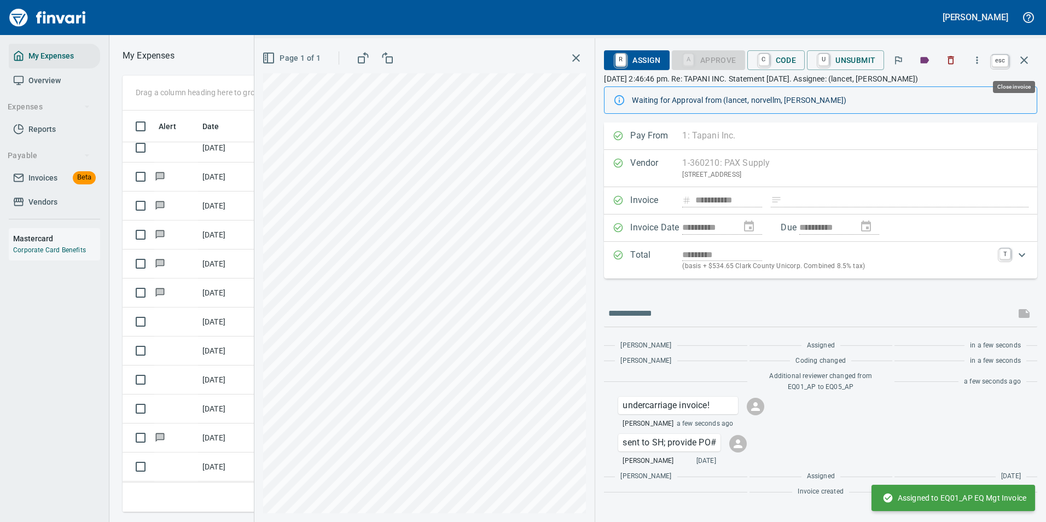
click at [1017, 63] on icon "button" at bounding box center [1023, 60] width 13 height 13
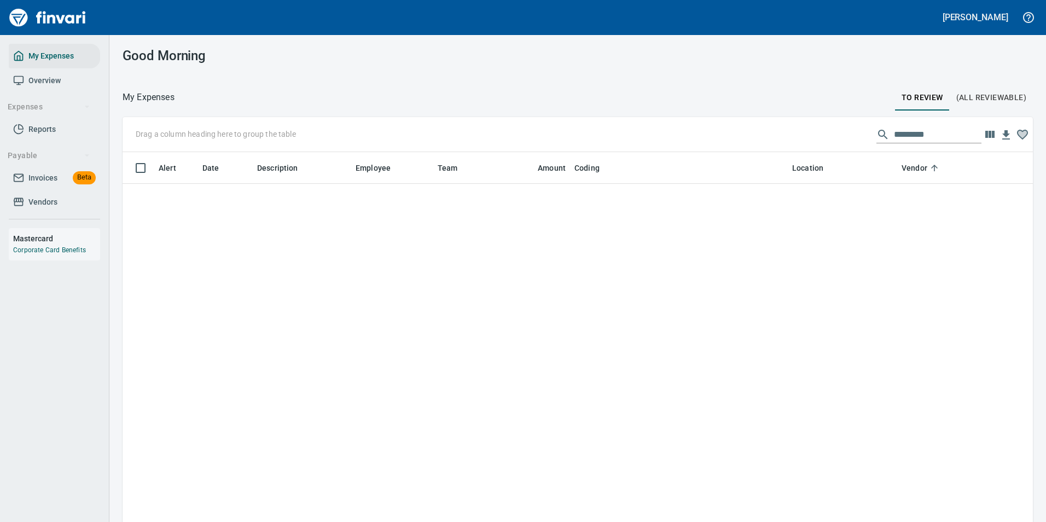
scroll to position [3993, 0]
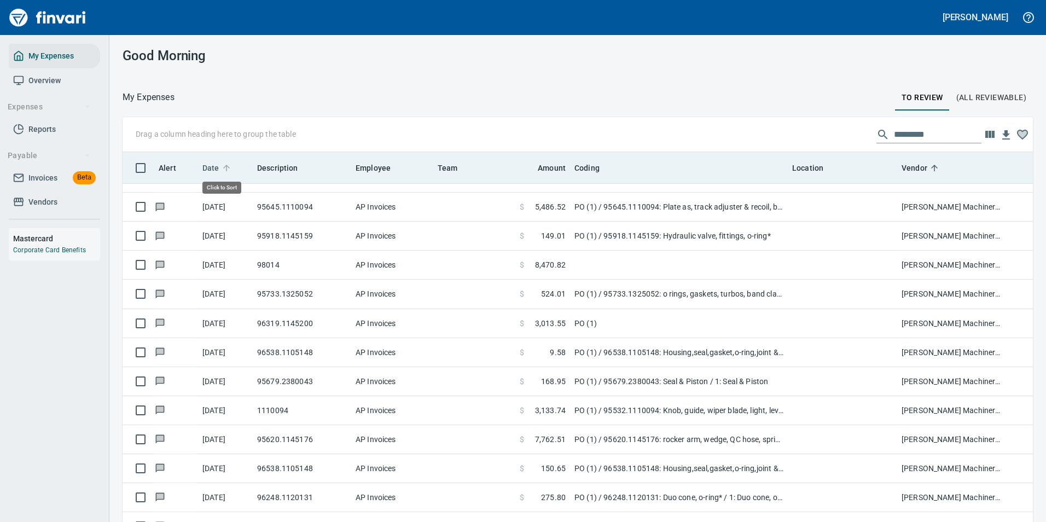
click at [224, 167] on icon at bounding box center [227, 168] width 10 height 10
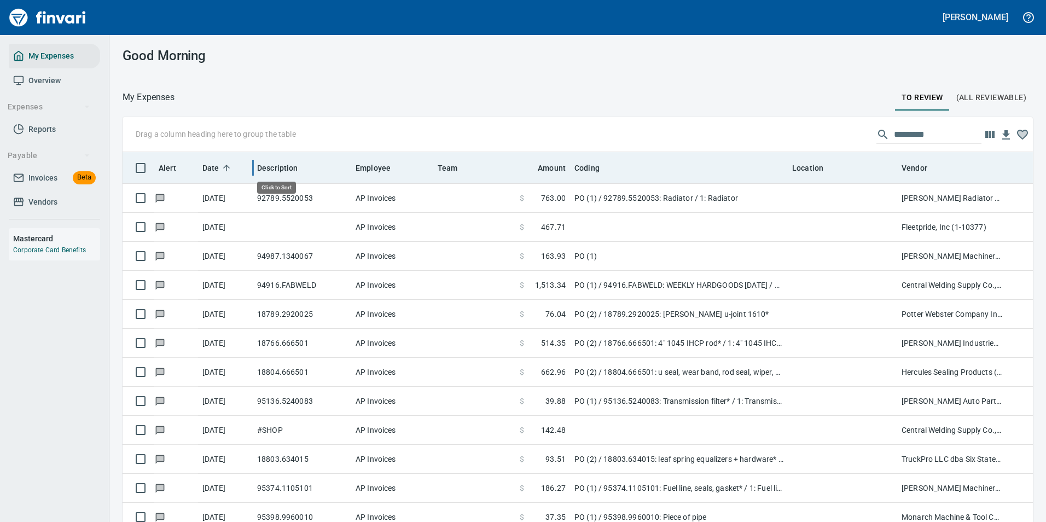
scroll to position [393, 886]
